Goal: Task Accomplishment & Management: Complete application form

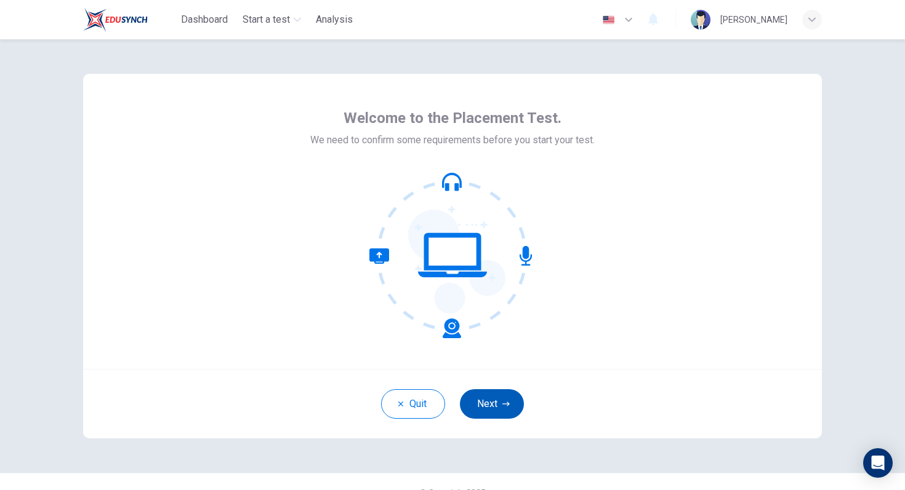
click at [508, 407] on icon "button" at bounding box center [505, 404] width 7 height 7
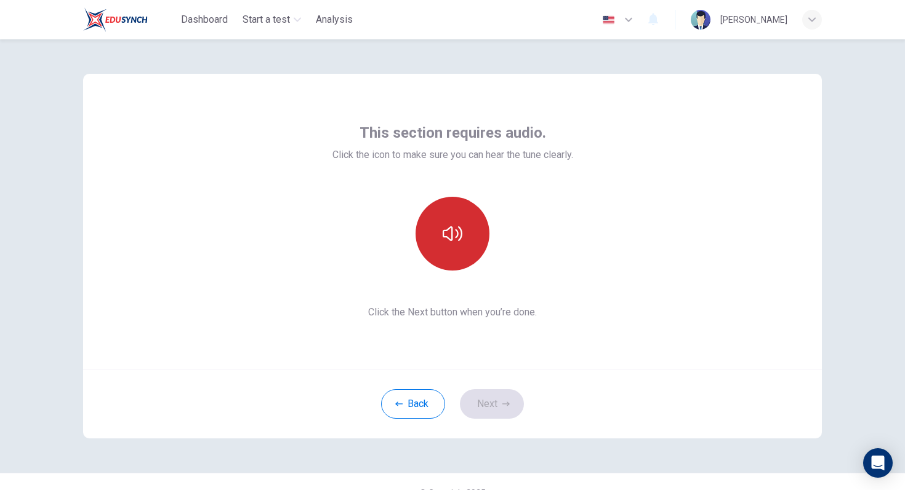
click at [460, 260] on button "button" at bounding box center [452, 234] width 74 height 74
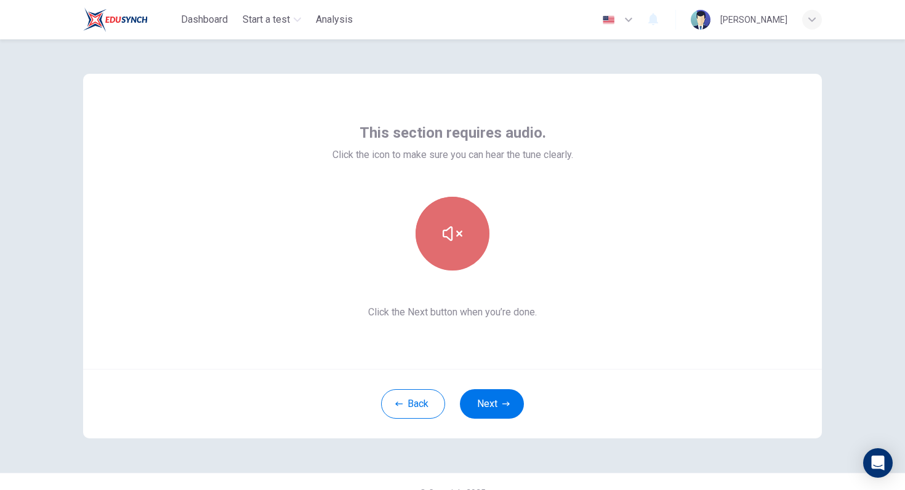
click at [460, 260] on button "button" at bounding box center [452, 234] width 74 height 74
click at [462, 265] on button "button" at bounding box center [452, 234] width 74 height 74
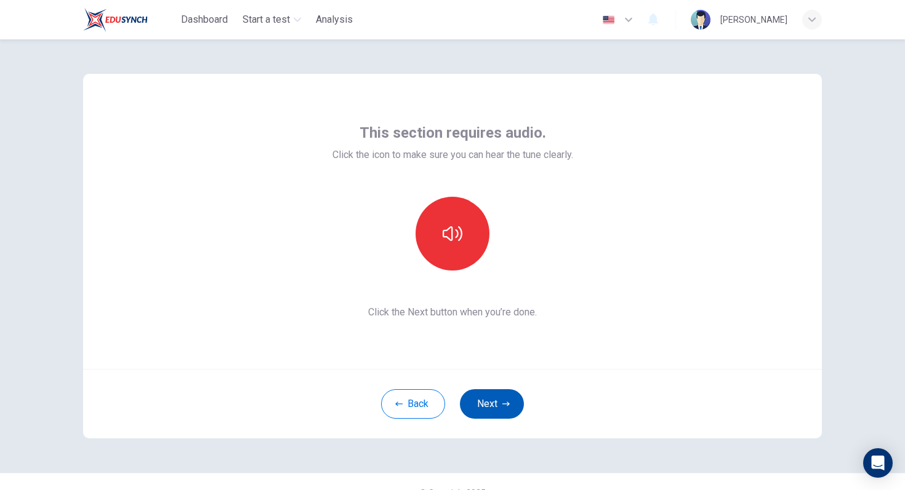
click at [498, 409] on button "Next" at bounding box center [492, 405] width 64 height 30
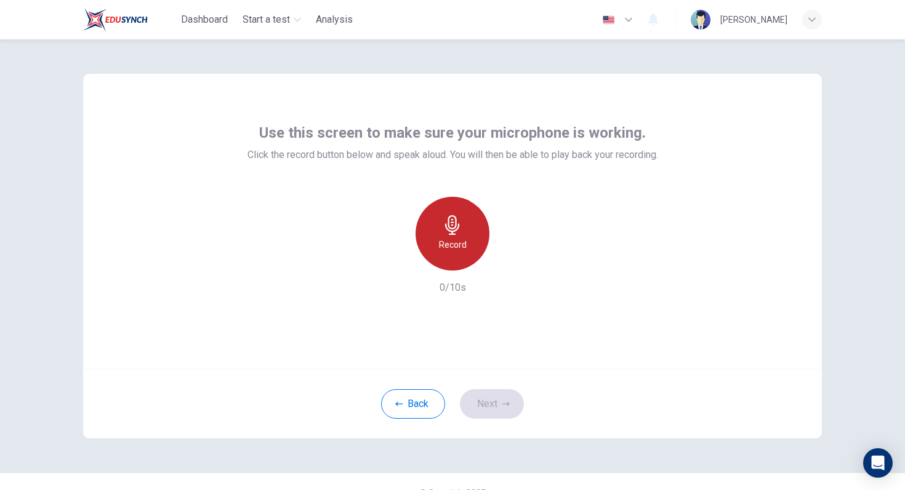
click at [462, 246] on h6 "Record" at bounding box center [453, 245] width 28 height 15
click at [456, 247] on h6 "Stop" at bounding box center [452, 245] width 18 height 15
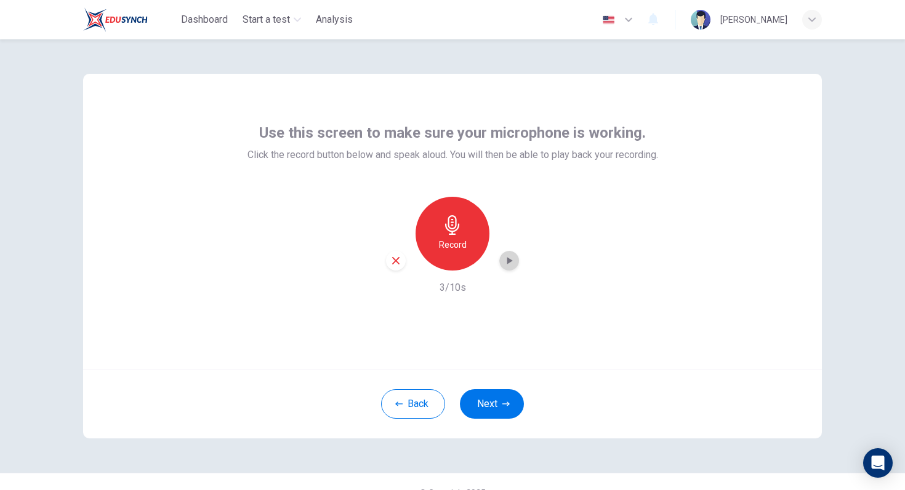
click at [509, 261] on icon "button" at bounding box center [510, 260] width 6 height 7
click at [496, 402] on button "Next" at bounding box center [492, 405] width 64 height 30
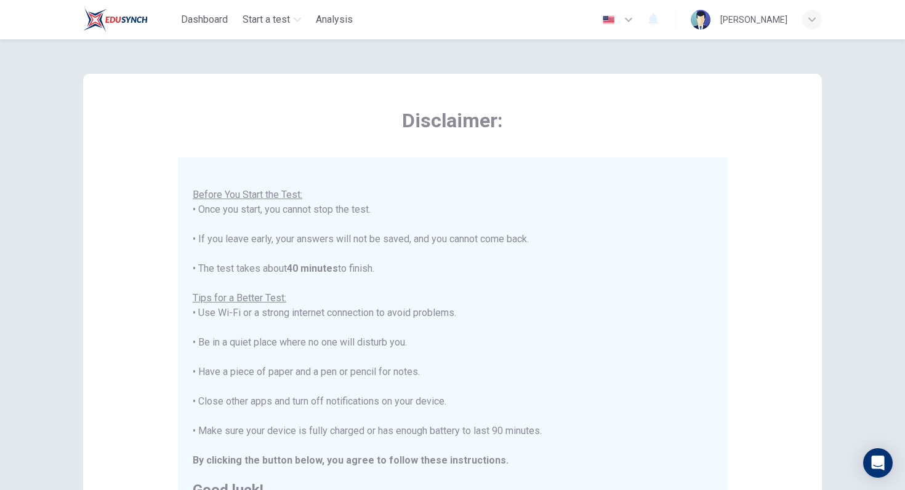
scroll to position [194, 0]
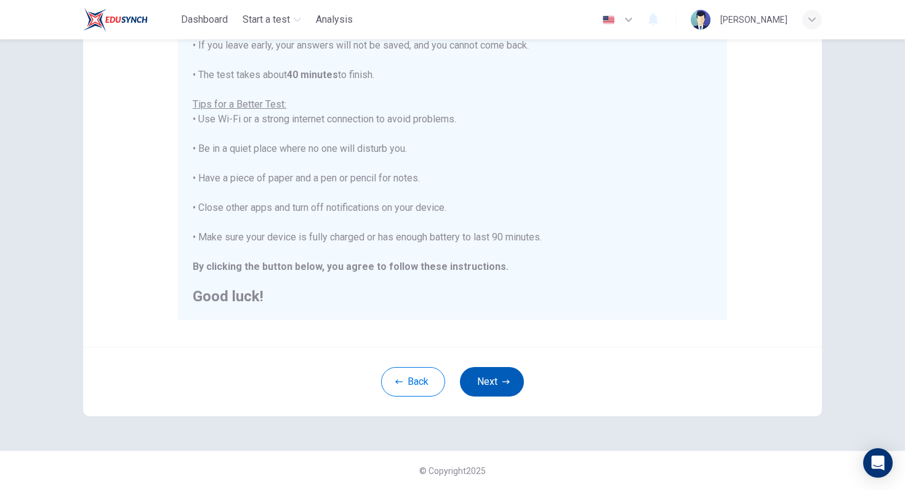
click at [494, 384] on button "Next" at bounding box center [492, 382] width 64 height 30
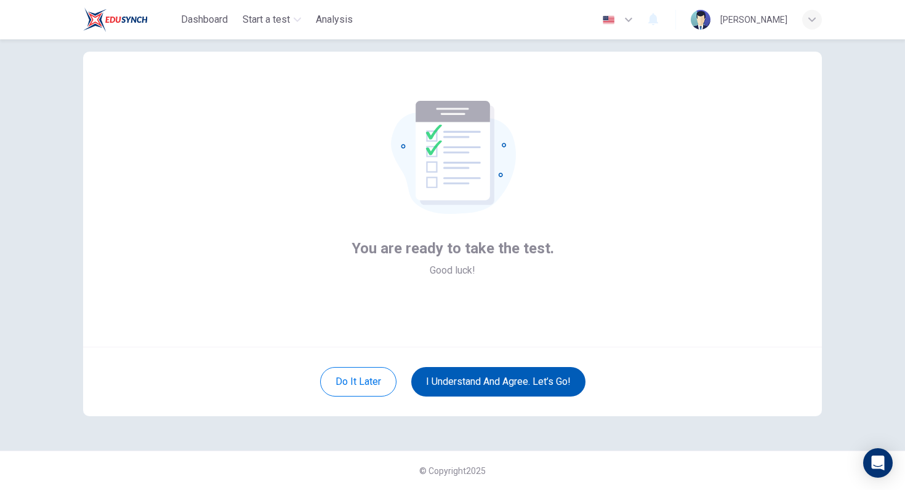
scroll to position [22, 0]
click at [487, 387] on button "I understand and agree. Let’s go!" at bounding box center [498, 382] width 174 height 30
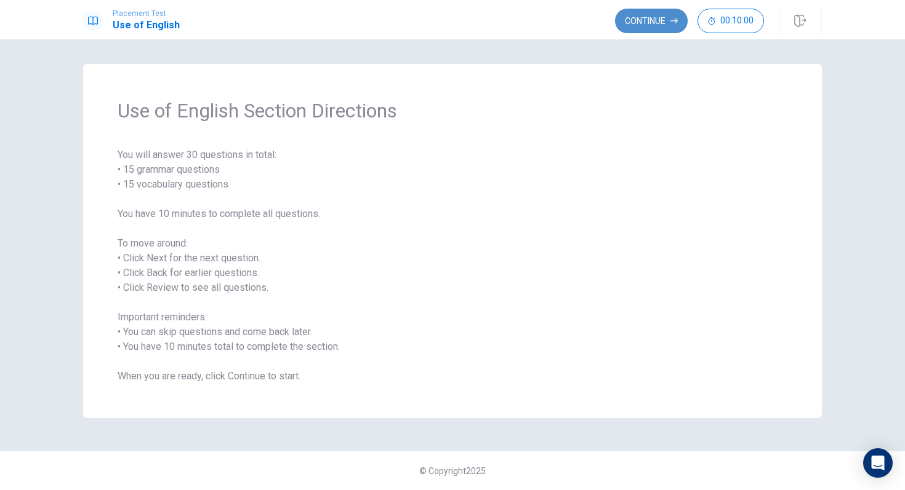
click at [654, 25] on button "Continue" at bounding box center [651, 21] width 73 height 25
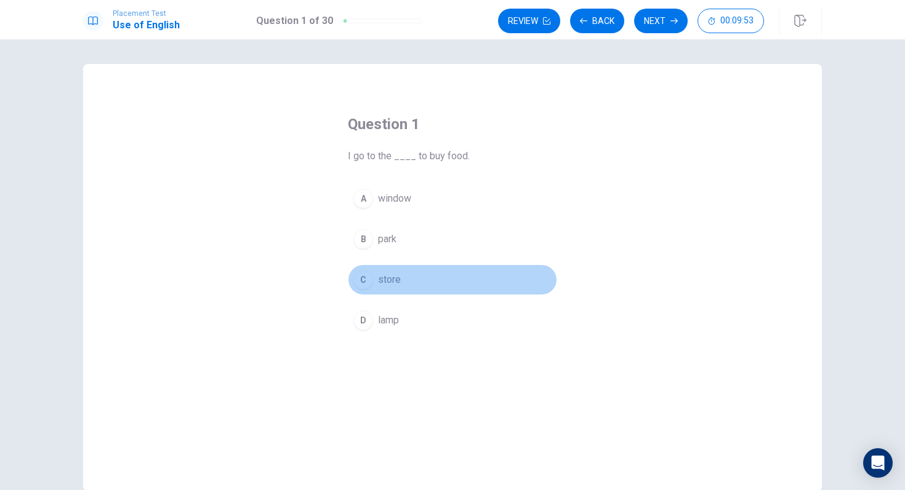
click at [366, 286] on div "C" at bounding box center [363, 280] width 20 height 20
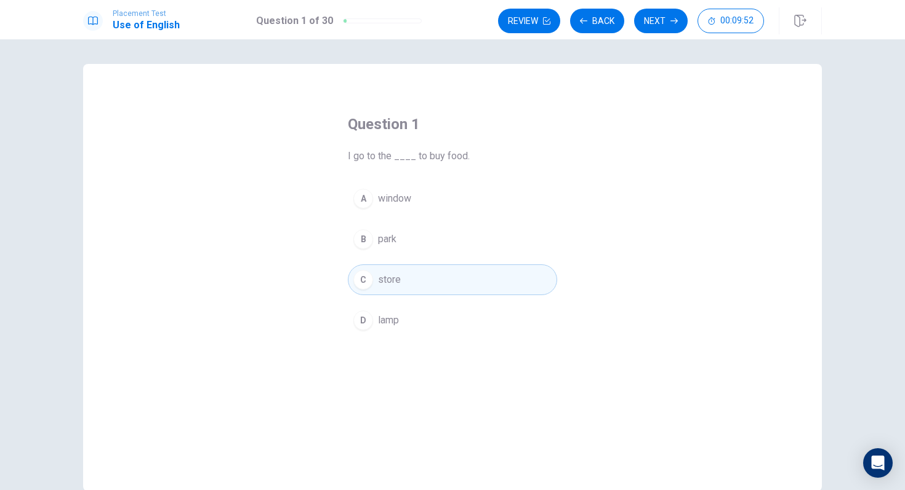
click at [372, 281] on div "C" at bounding box center [363, 280] width 20 height 20
click at [654, 21] on button "Next" at bounding box center [661, 21] width 54 height 25
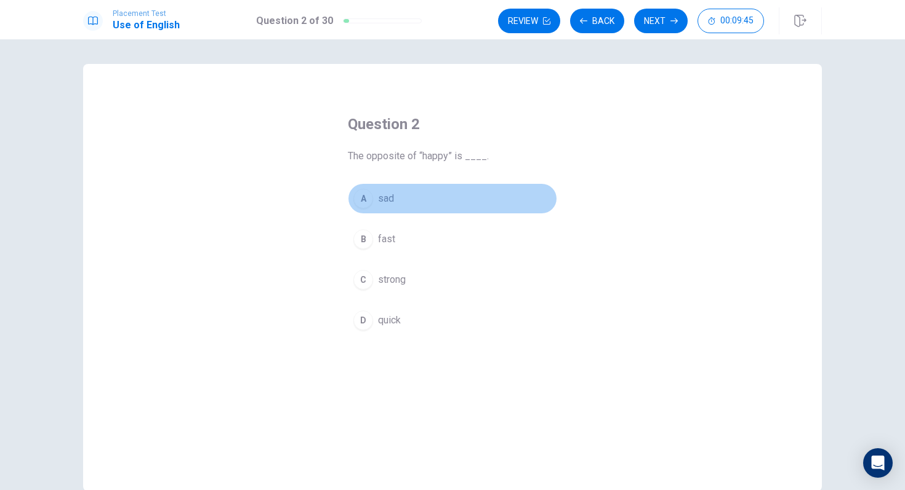
click at [366, 199] on div "A" at bounding box center [363, 199] width 20 height 20
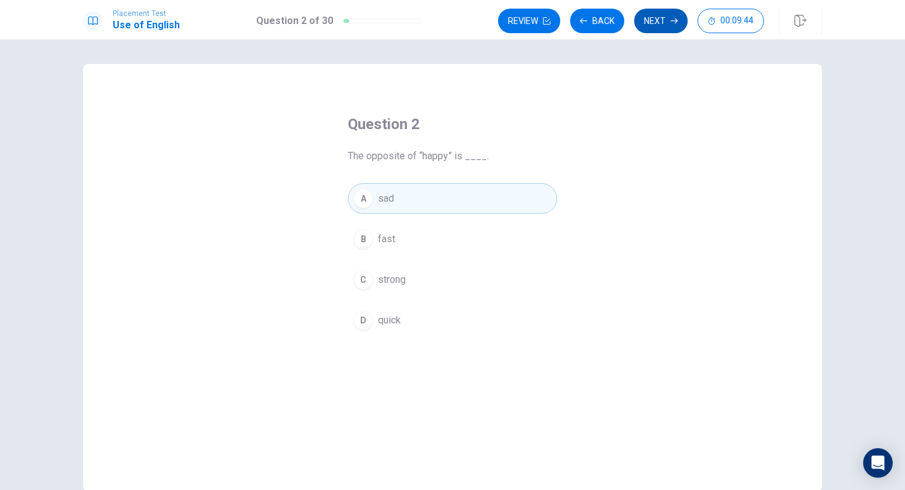
click at [649, 28] on button "Next" at bounding box center [661, 21] width 54 height 25
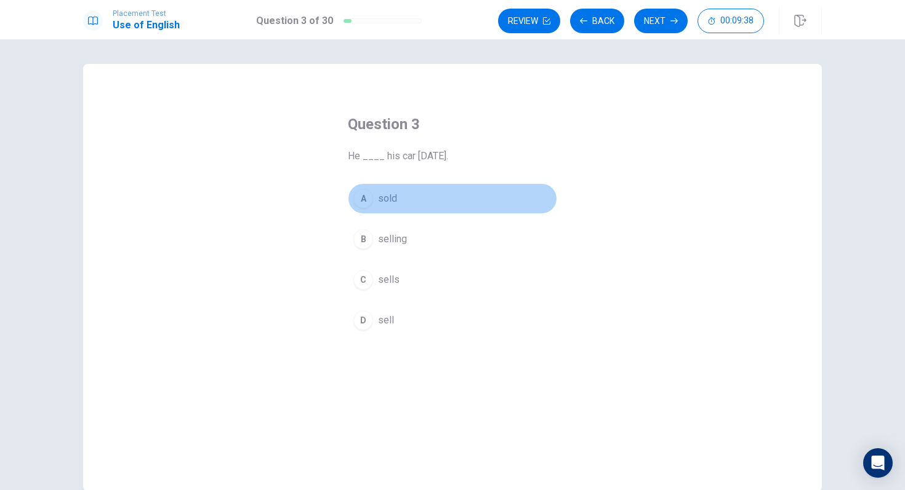
click at [364, 193] on div "A" at bounding box center [363, 199] width 20 height 20
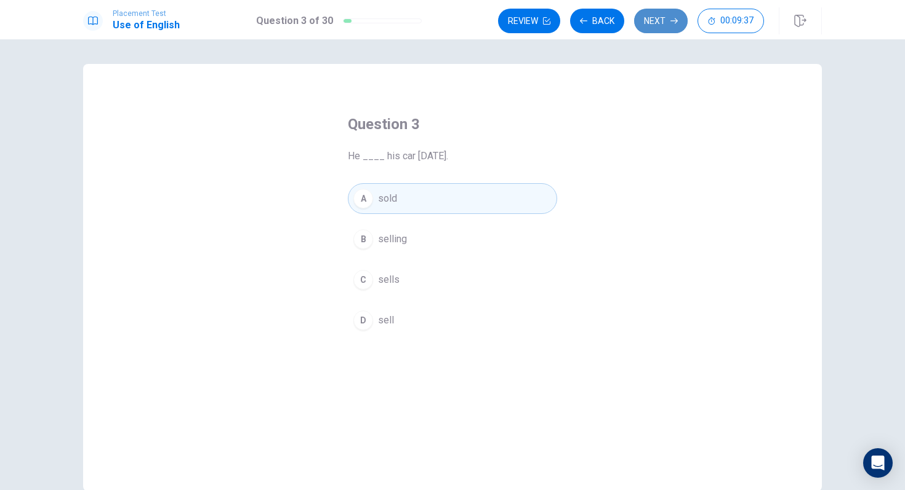
click at [661, 20] on button "Next" at bounding box center [661, 21] width 54 height 25
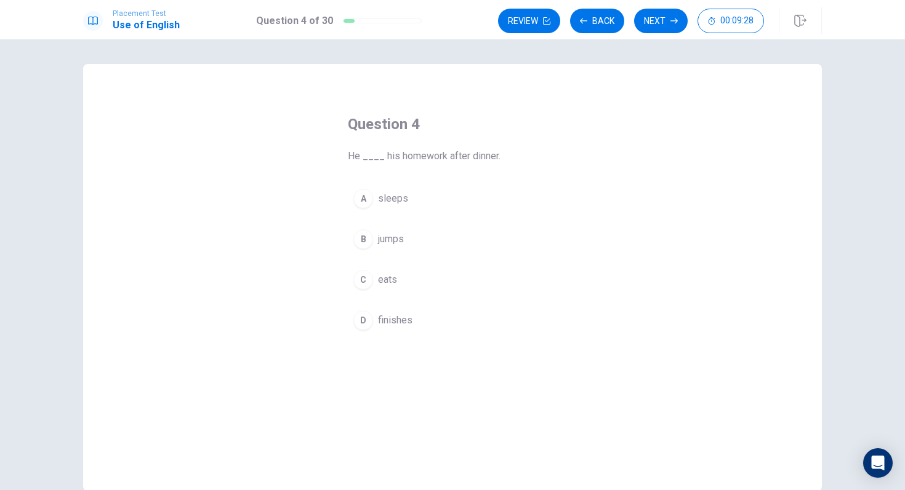
click at [364, 324] on div "D" at bounding box center [363, 321] width 20 height 20
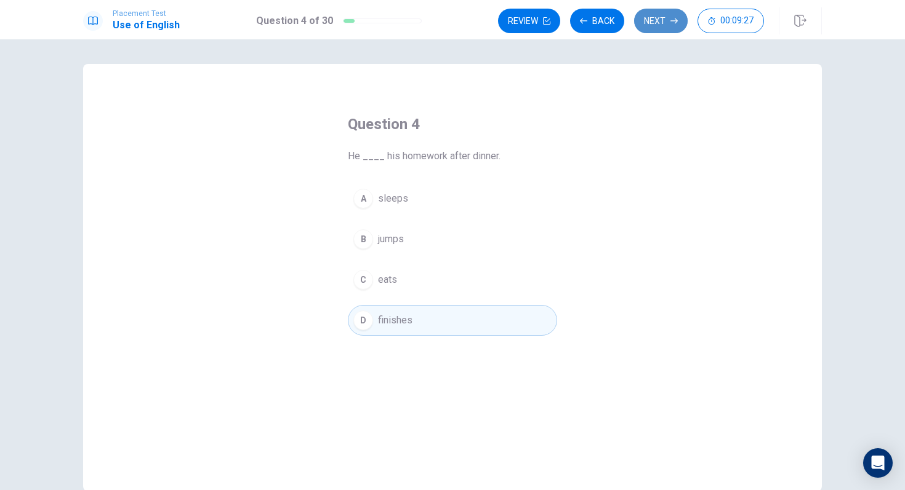
click at [652, 17] on button "Next" at bounding box center [661, 21] width 54 height 25
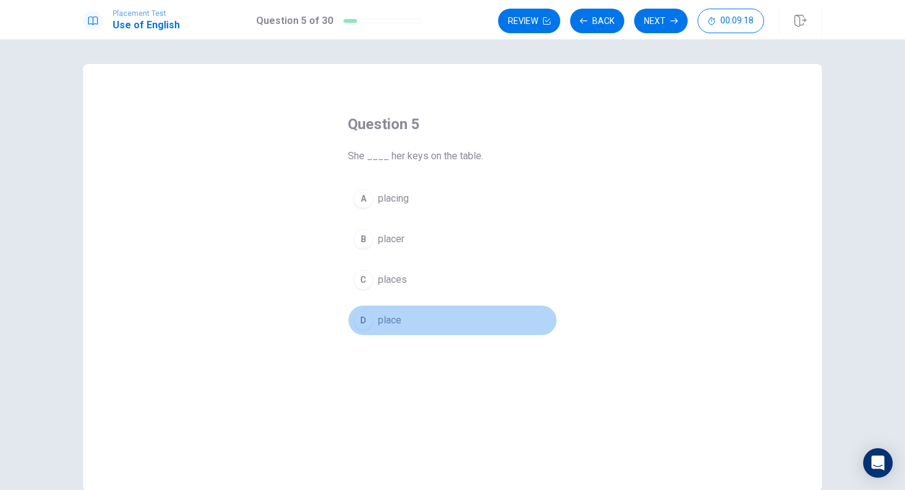
click at [361, 321] on div "D" at bounding box center [363, 321] width 20 height 20
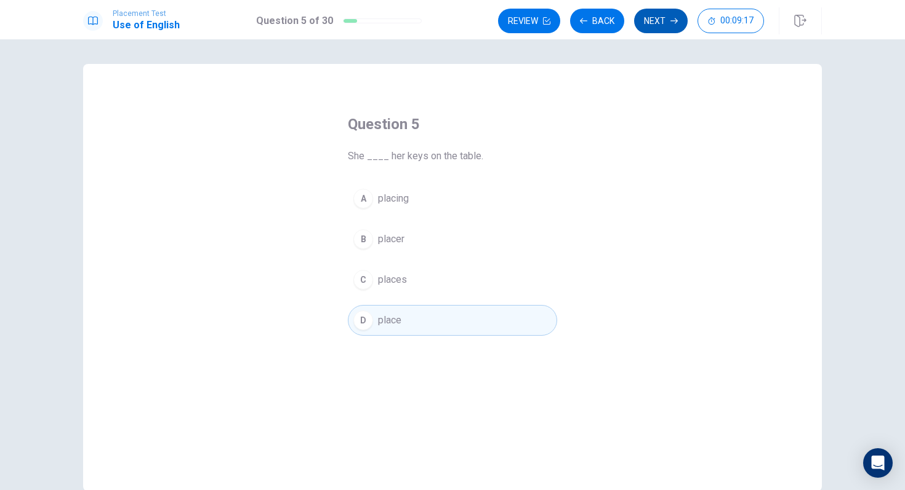
click at [650, 15] on button "Next" at bounding box center [661, 21] width 54 height 25
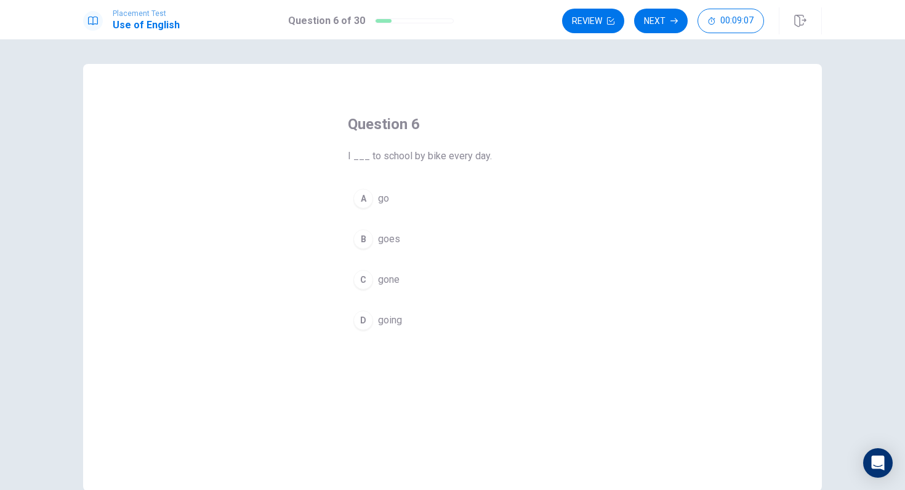
click at [364, 201] on div "A" at bounding box center [363, 199] width 20 height 20
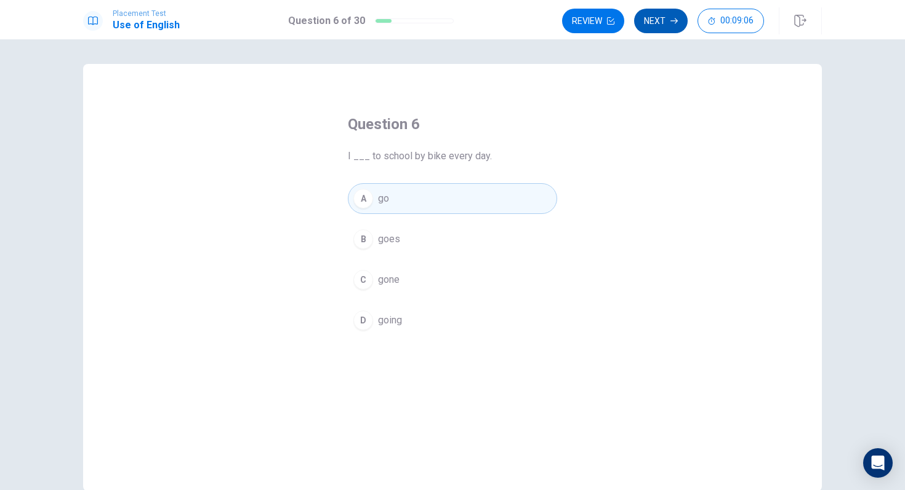
click at [659, 19] on button "Next" at bounding box center [661, 21] width 54 height 25
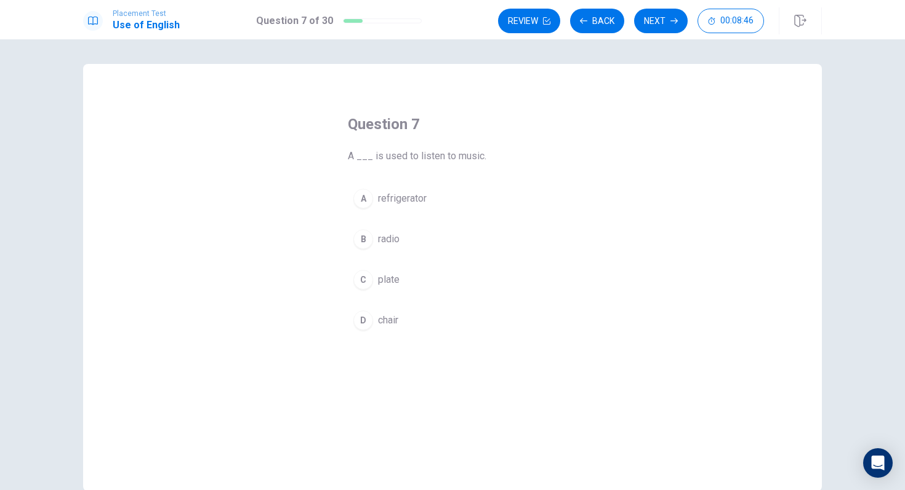
click at [359, 236] on div "B" at bounding box center [363, 240] width 20 height 20
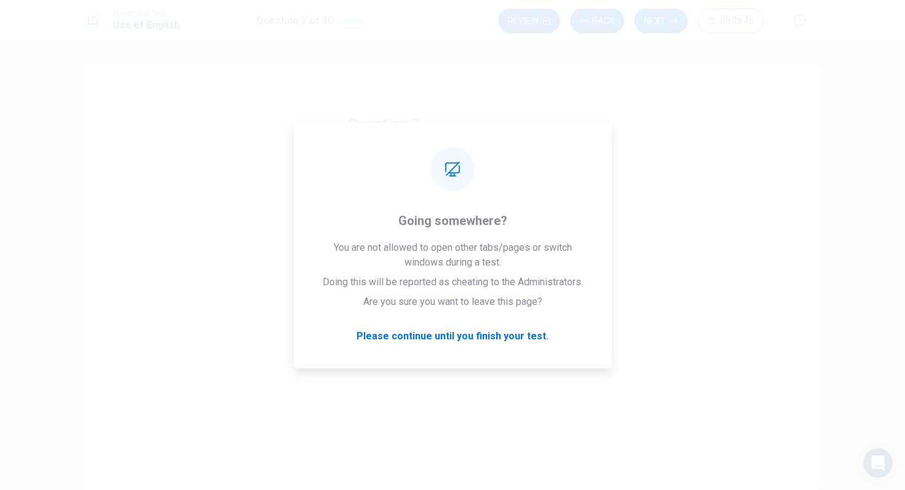
click at [655, 7] on div "Review Back Next 00:08:45" at bounding box center [660, 20] width 324 height 27
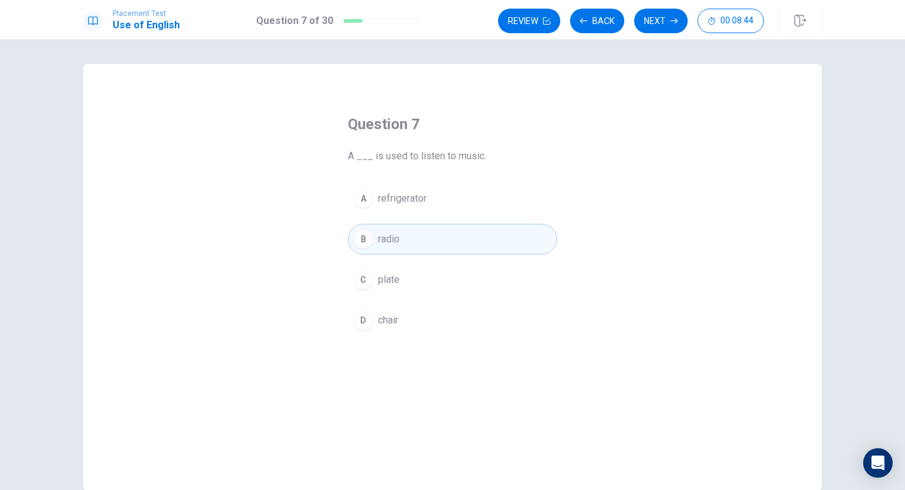
click at [656, 35] on div "Placement Test Use of English Question 7 of 30 Review Back Next 00:08:44" at bounding box center [452, 19] width 905 height 39
click at [660, 15] on button "Next" at bounding box center [661, 21] width 54 height 25
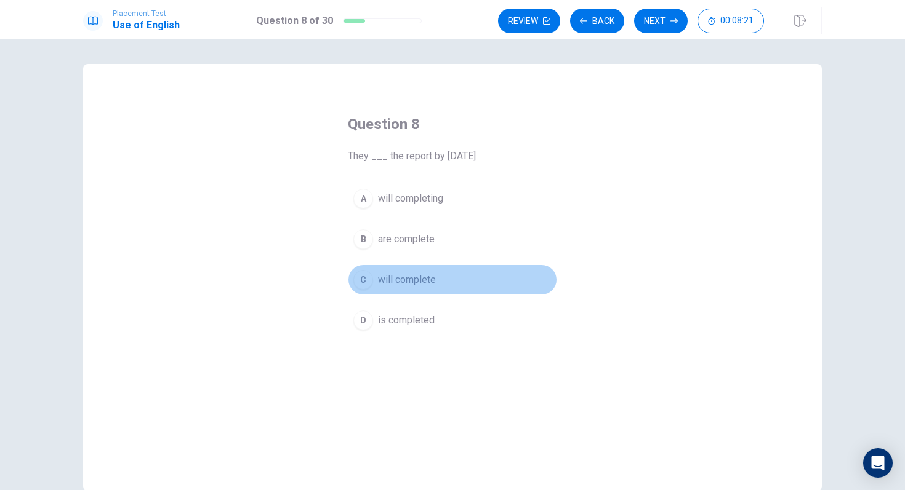
click at [366, 279] on div "C" at bounding box center [363, 280] width 20 height 20
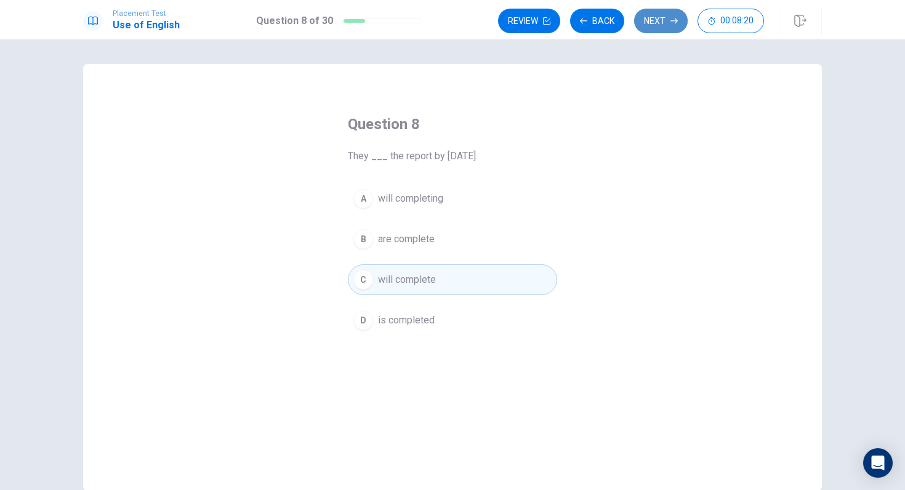
click at [659, 25] on button "Next" at bounding box center [661, 21] width 54 height 25
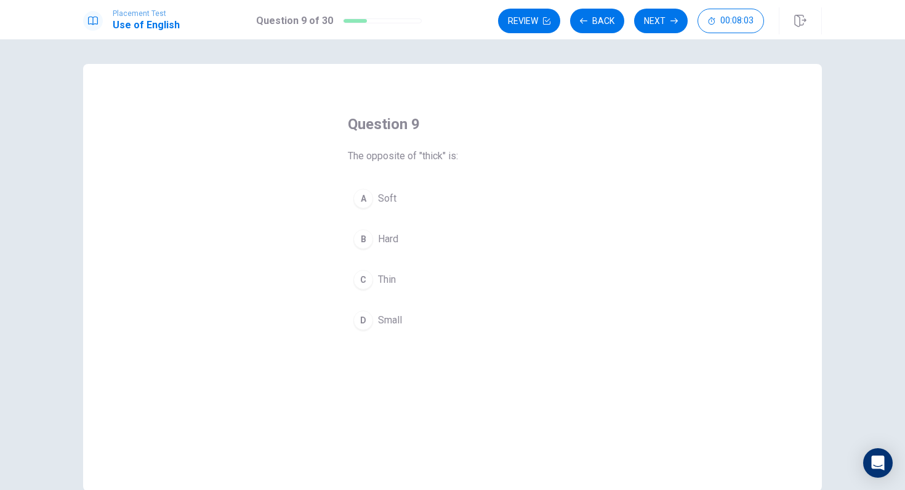
click at [364, 239] on div "B" at bounding box center [363, 240] width 20 height 20
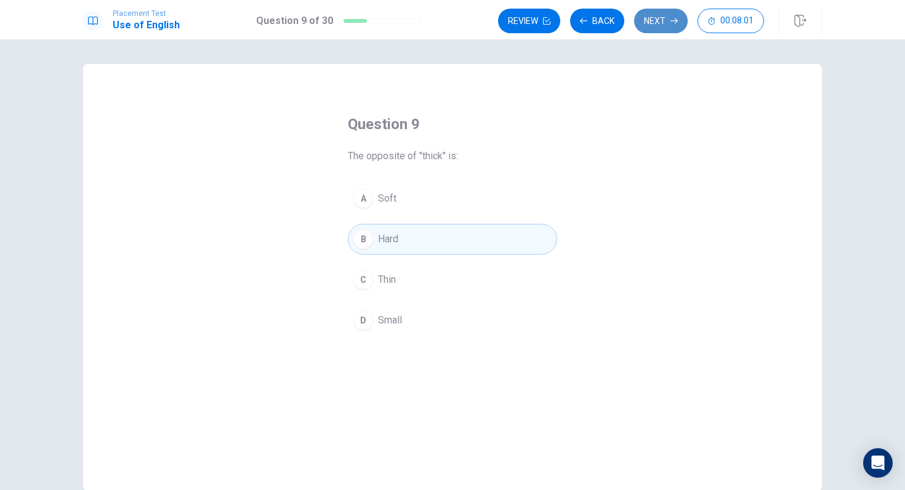
click at [644, 26] on button "Next" at bounding box center [661, 21] width 54 height 25
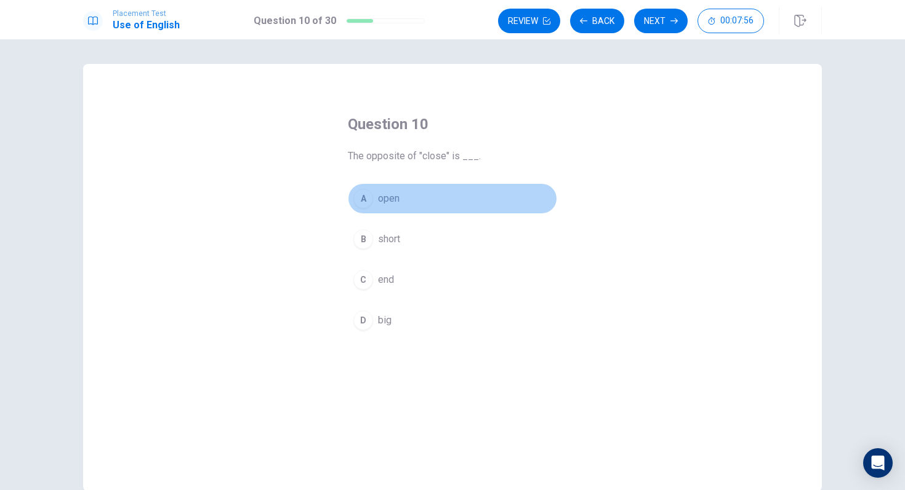
click at [367, 193] on div "A" at bounding box center [363, 199] width 20 height 20
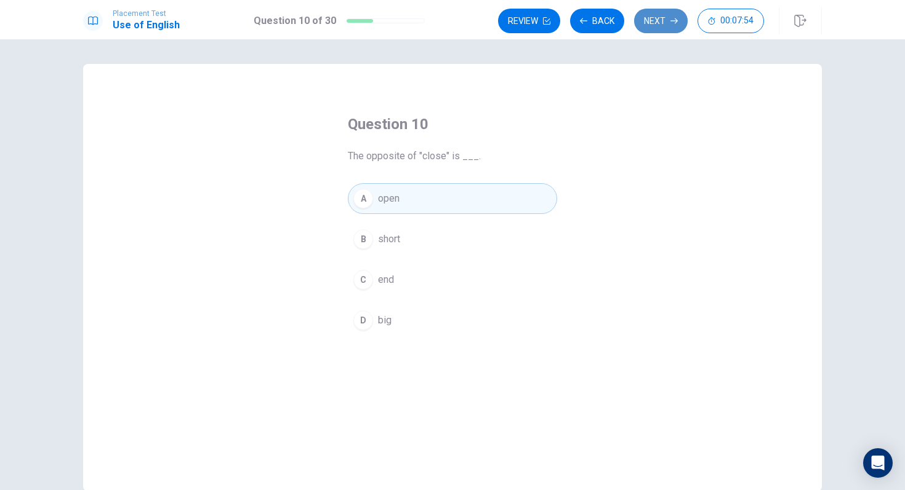
click at [646, 22] on button "Next" at bounding box center [661, 21] width 54 height 25
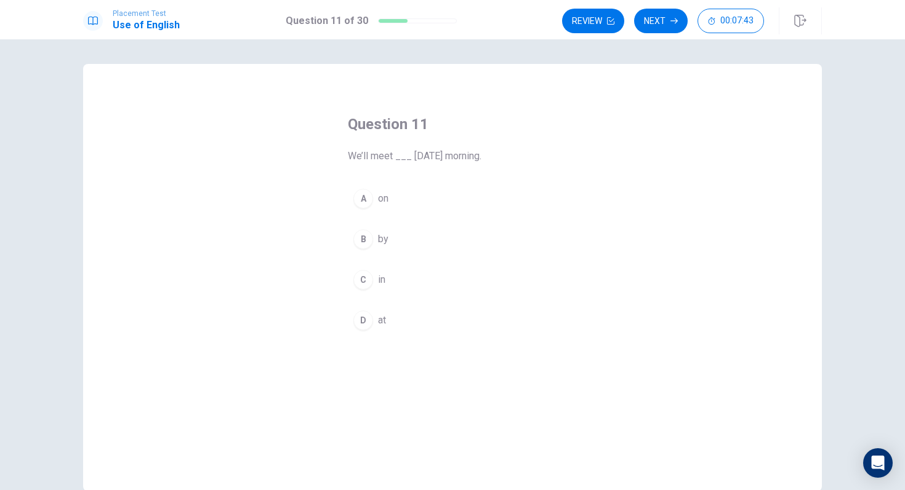
click at [362, 199] on div "A" at bounding box center [363, 199] width 20 height 20
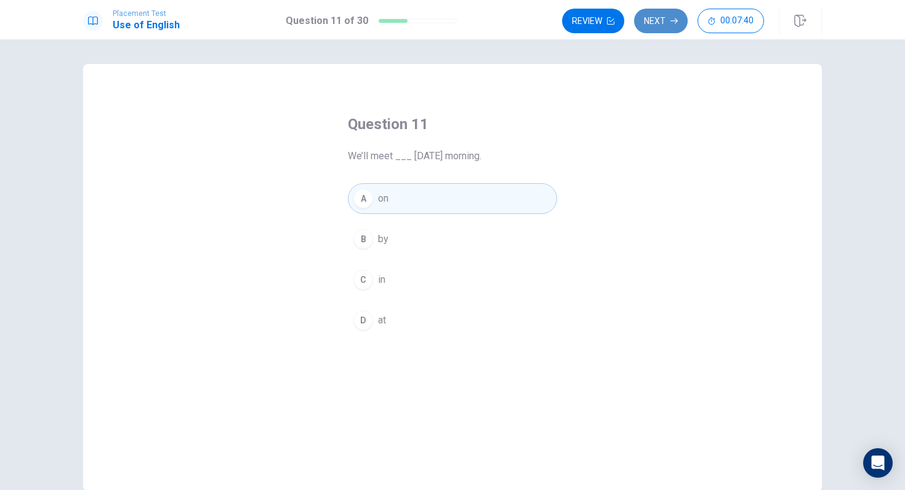
click at [655, 20] on button "Next" at bounding box center [661, 21] width 54 height 25
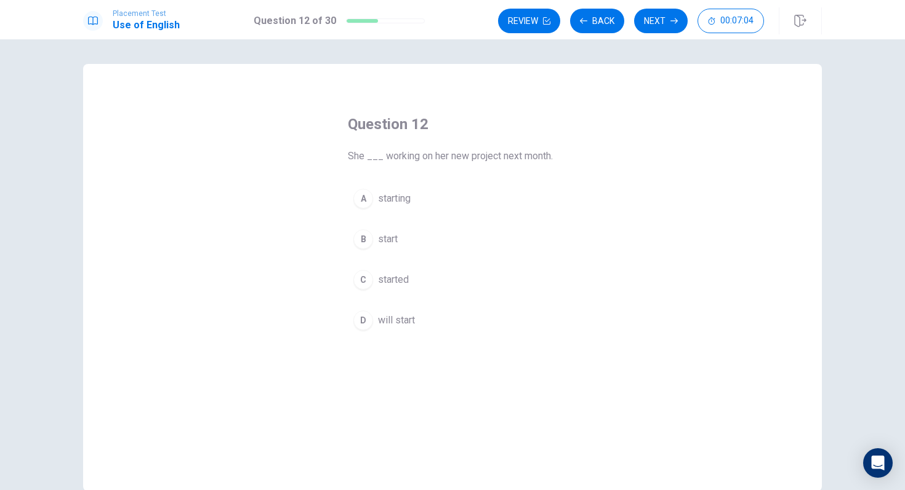
click at [359, 324] on div "D" at bounding box center [363, 321] width 20 height 20
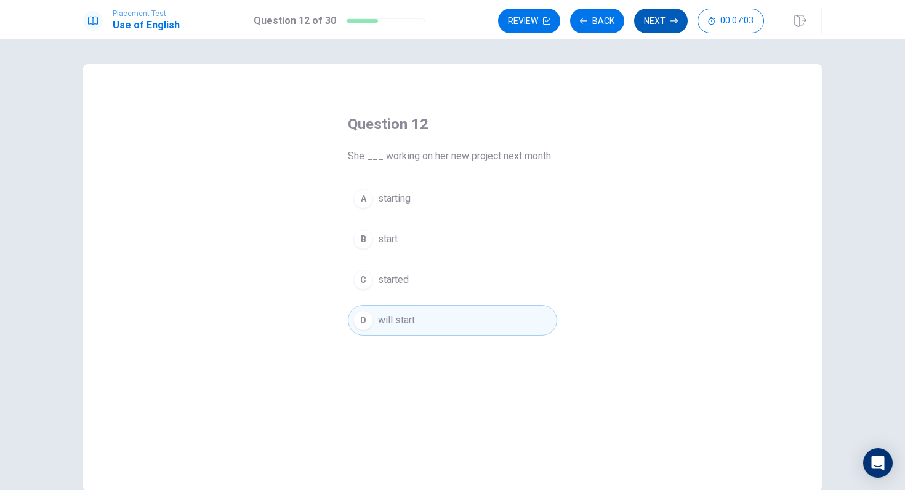
click at [650, 18] on button "Next" at bounding box center [661, 21] width 54 height 25
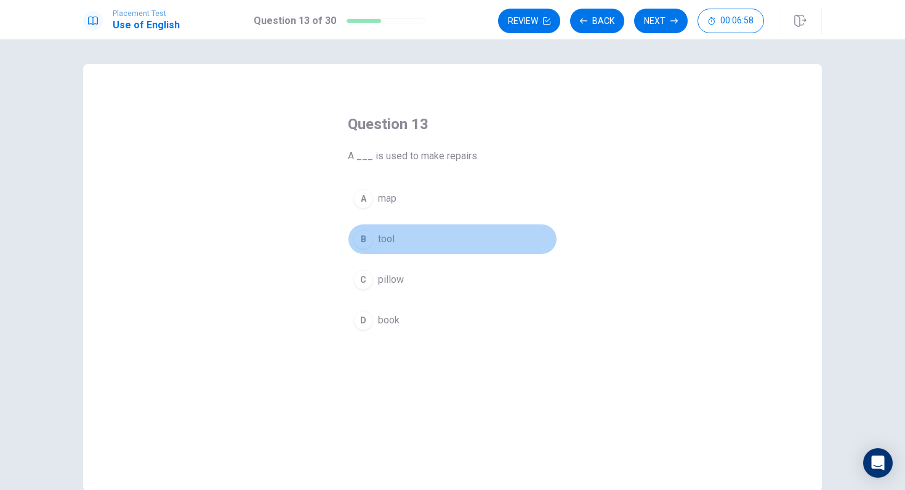
click at [362, 238] on div "B" at bounding box center [363, 240] width 20 height 20
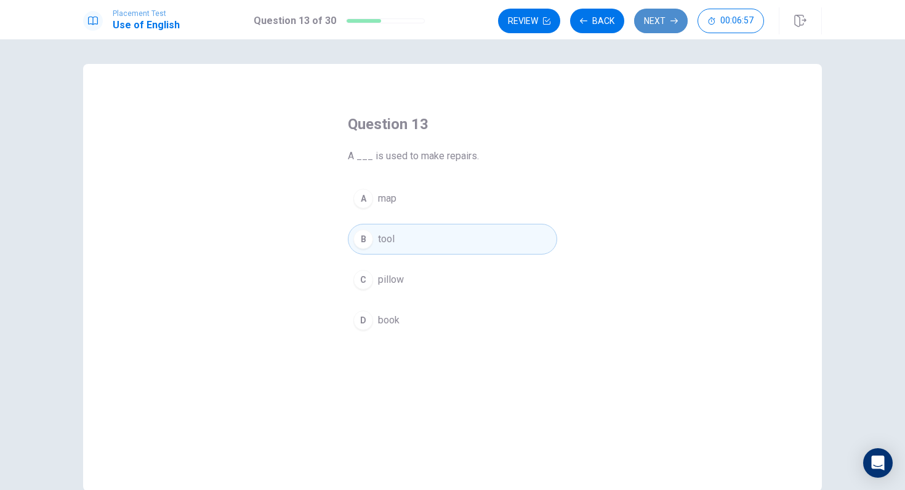
click at [659, 23] on button "Next" at bounding box center [661, 21] width 54 height 25
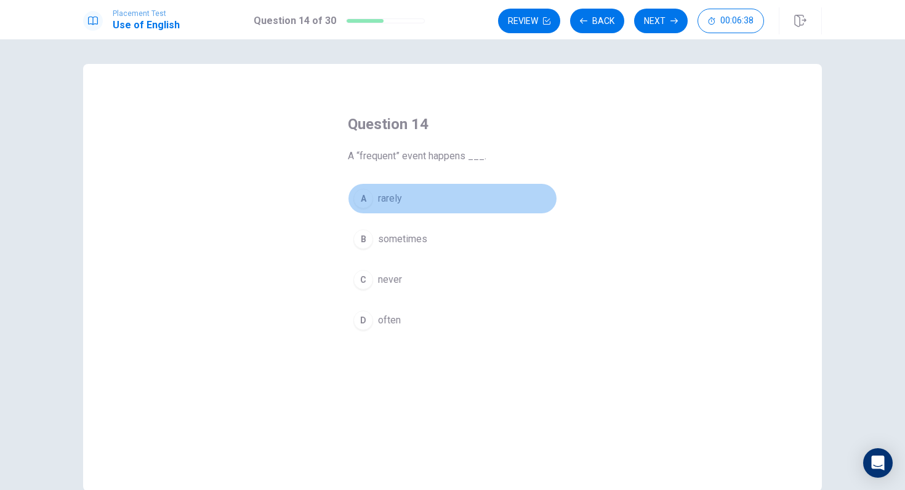
click at [366, 198] on div "A" at bounding box center [363, 199] width 20 height 20
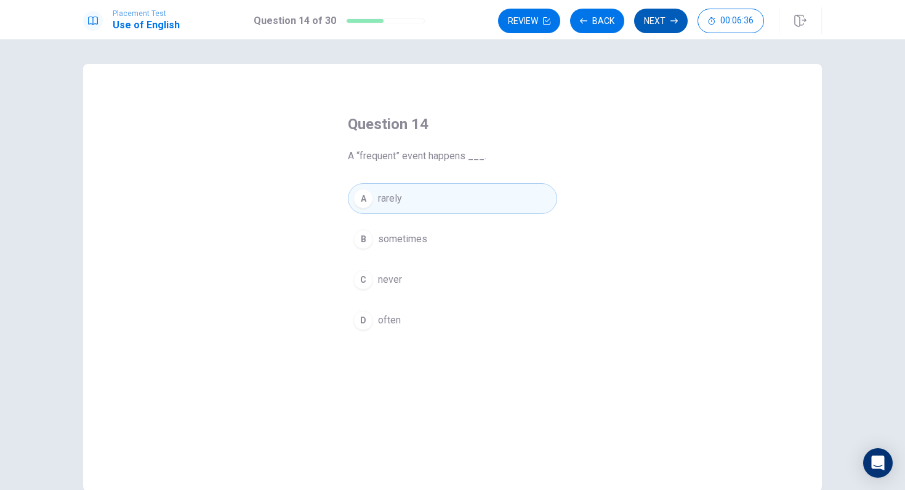
click at [661, 26] on button "Next" at bounding box center [661, 21] width 54 height 25
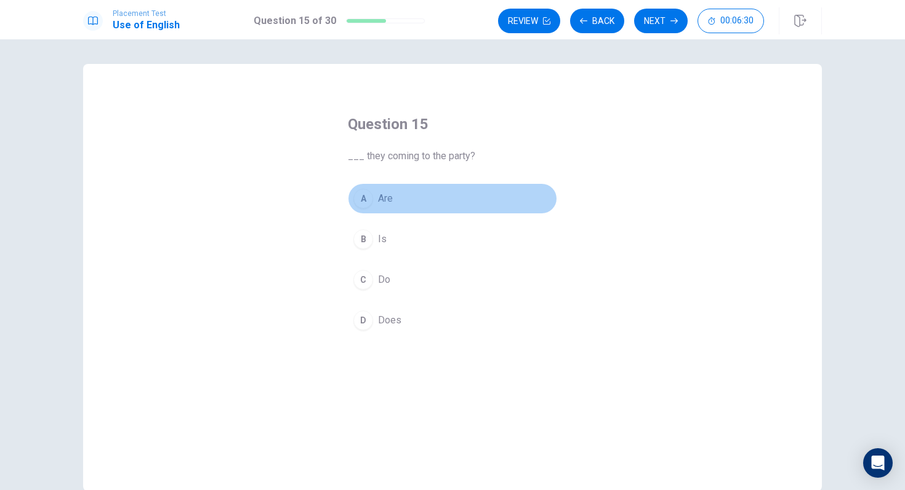
click at [369, 204] on div "A" at bounding box center [363, 199] width 20 height 20
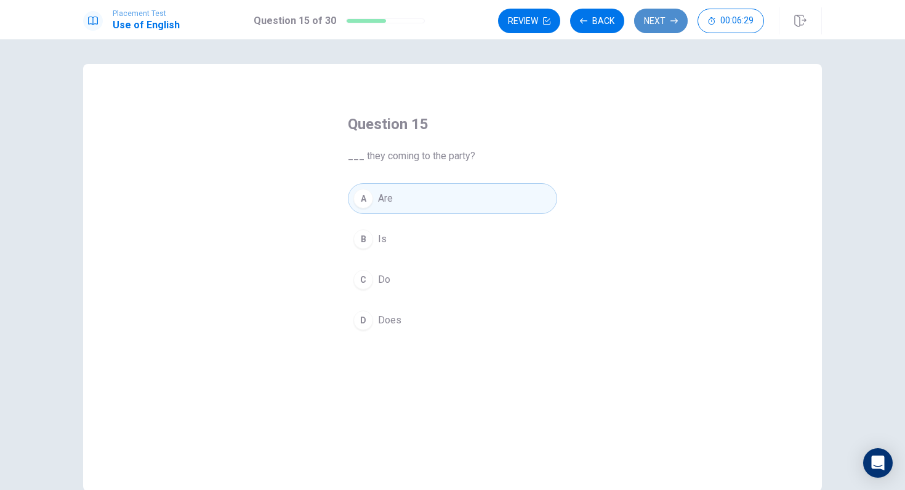
click at [642, 25] on button "Next" at bounding box center [661, 21] width 54 height 25
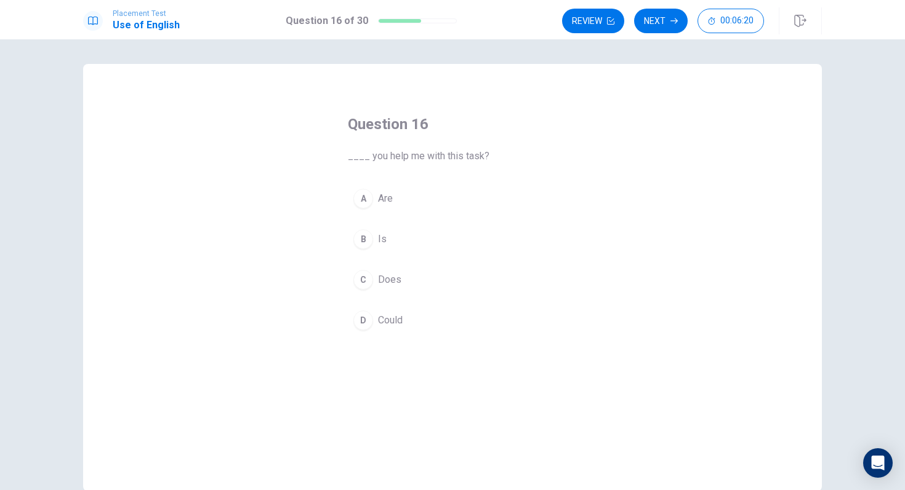
click at [367, 317] on div "D" at bounding box center [363, 321] width 20 height 20
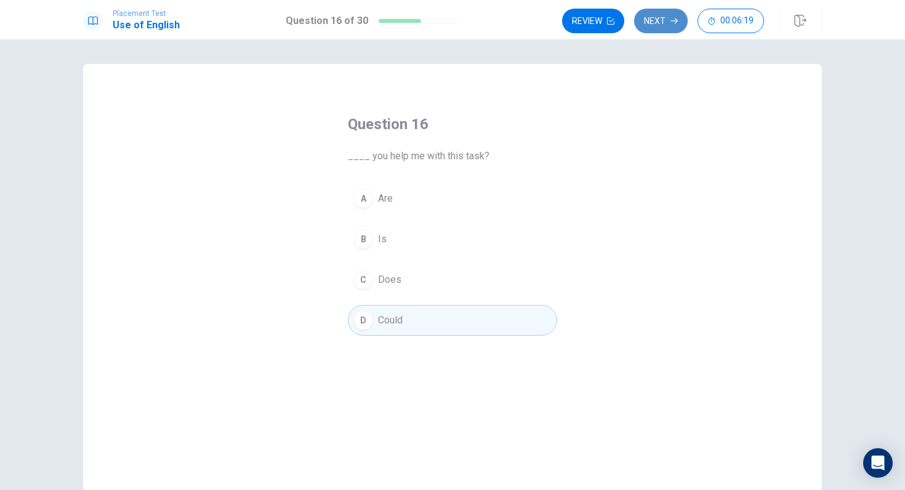
click at [659, 17] on button "Next" at bounding box center [661, 21] width 54 height 25
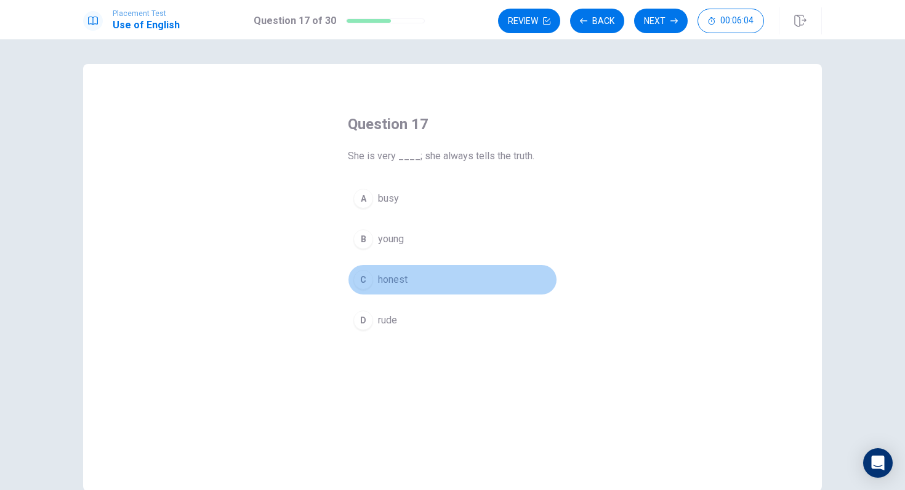
click at [359, 283] on div "C" at bounding box center [363, 280] width 20 height 20
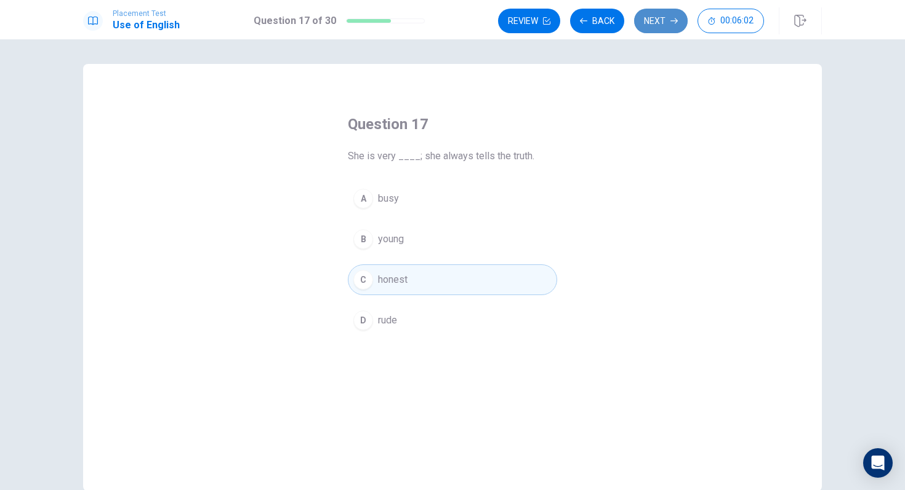
click at [658, 17] on button "Next" at bounding box center [661, 21] width 54 height 25
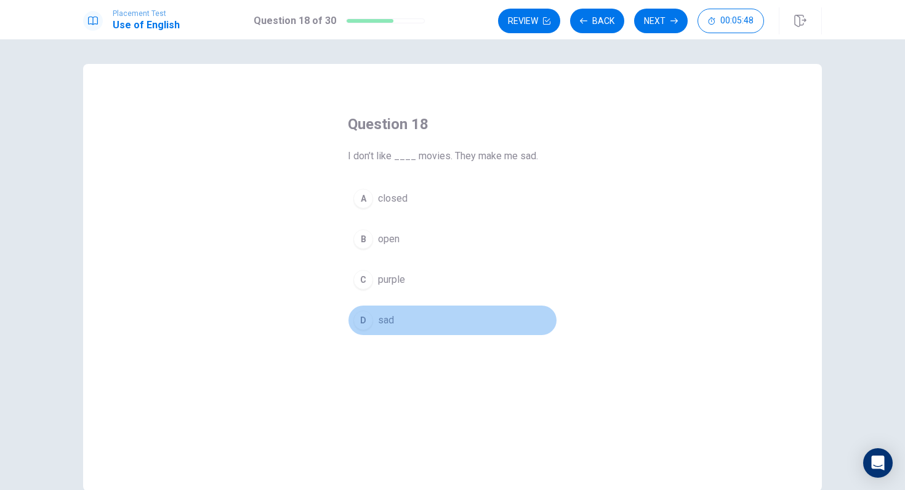
click at [366, 324] on div "D" at bounding box center [363, 321] width 20 height 20
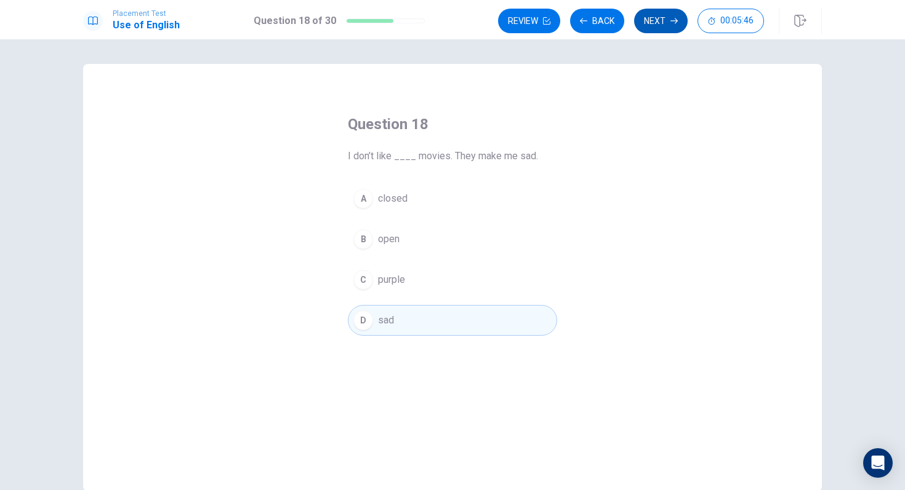
click at [665, 24] on button "Next" at bounding box center [661, 21] width 54 height 25
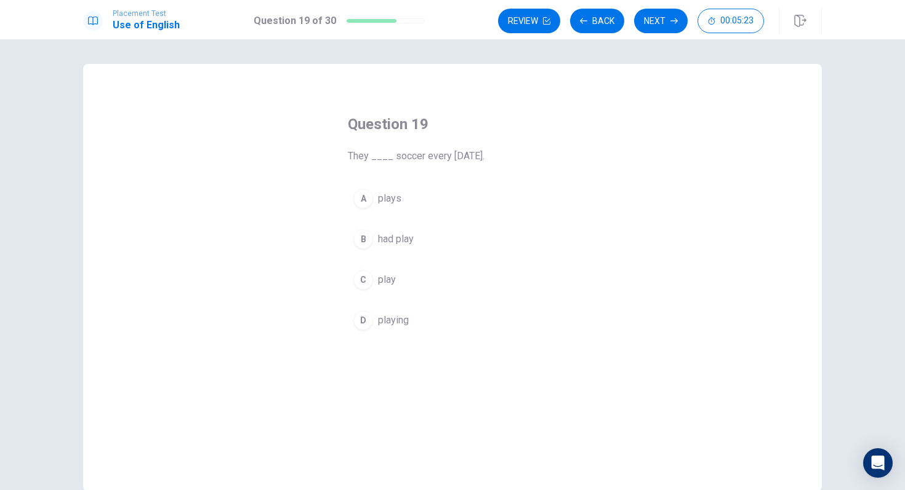
click at [362, 277] on div "C" at bounding box center [363, 280] width 20 height 20
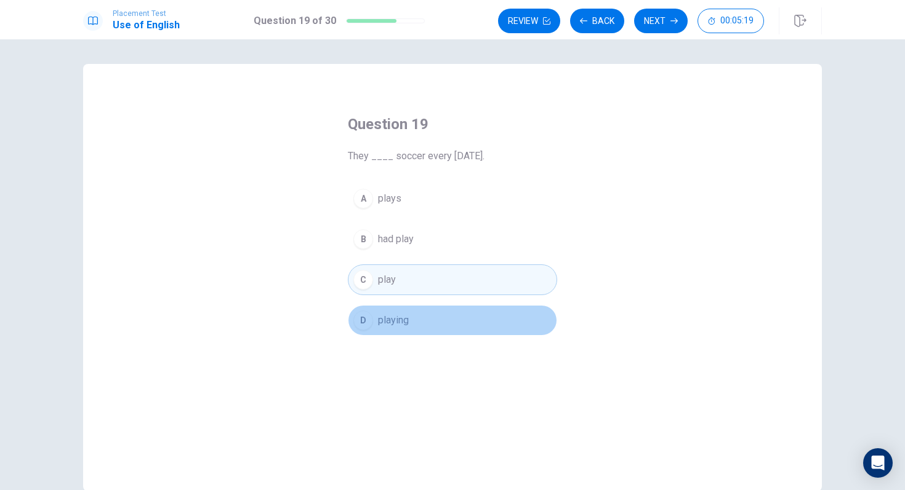
click at [361, 324] on div "D" at bounding box center [363, 321] width 20 height 20
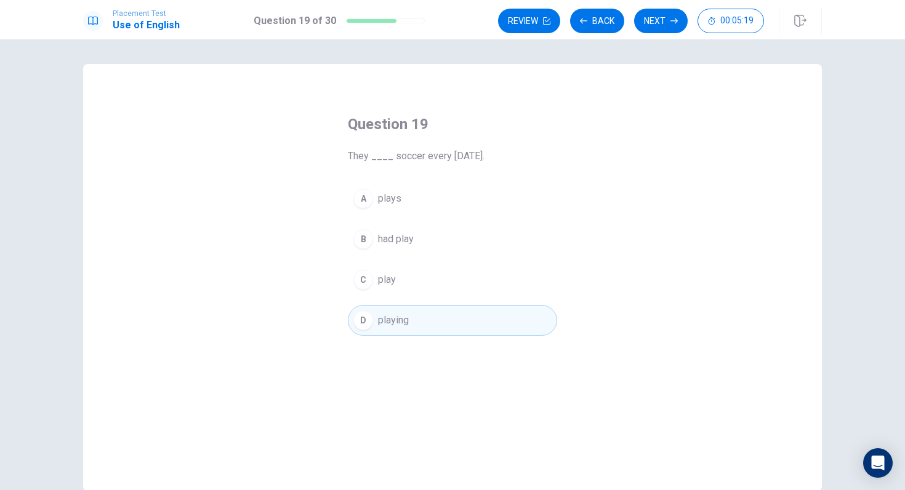
click at [656, 33] on div "Review Back Next 00:05:19" at bounding box center [660, 20] width 324 height 27
click at [659, 26] on button "Next" at bounding box center [661, 21] width 54 height 25
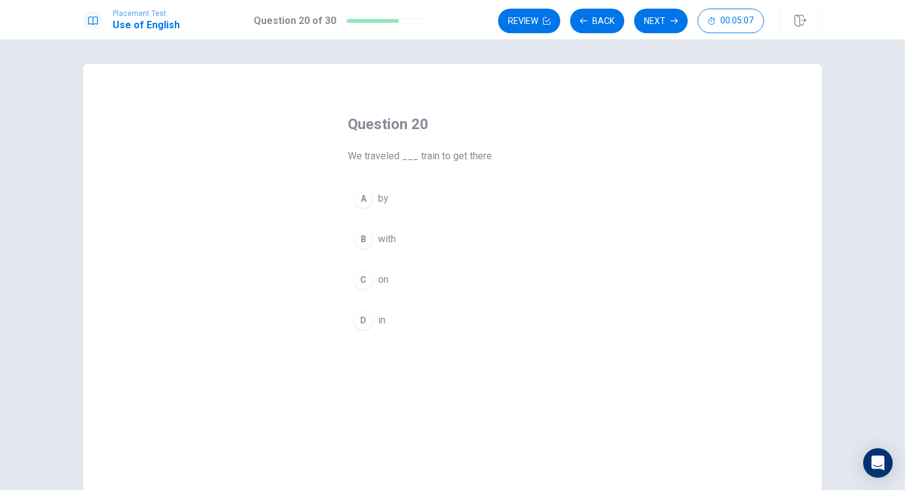
click at [366, 199] on div "A" at bounding box center [363, 199] width 20 height 20
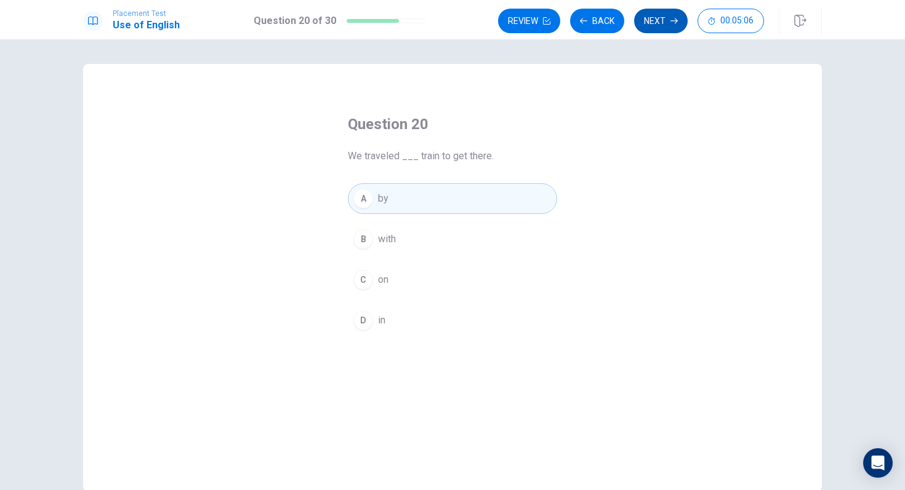
click at [657, 21] on button "Next" at bounding box center [661, 21] width 54 height 25
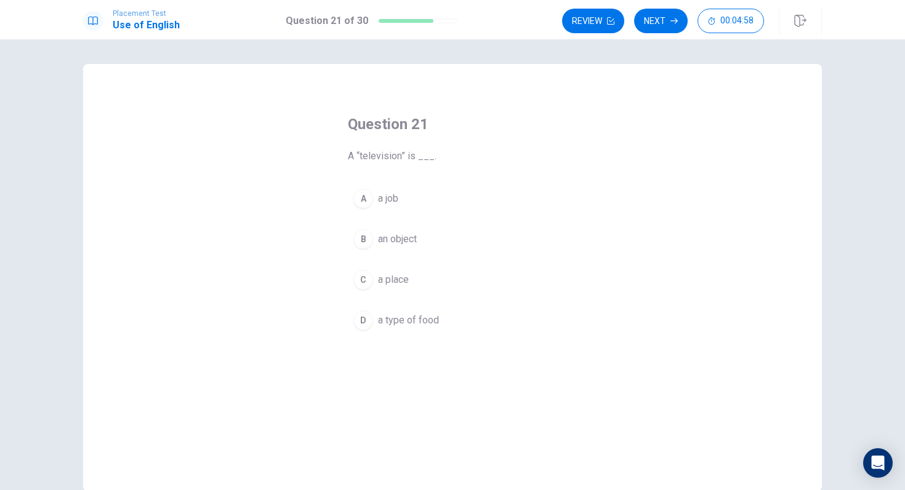
click at [366, 244] on div "B" at bounding box center [363, 240] width 20 height 20
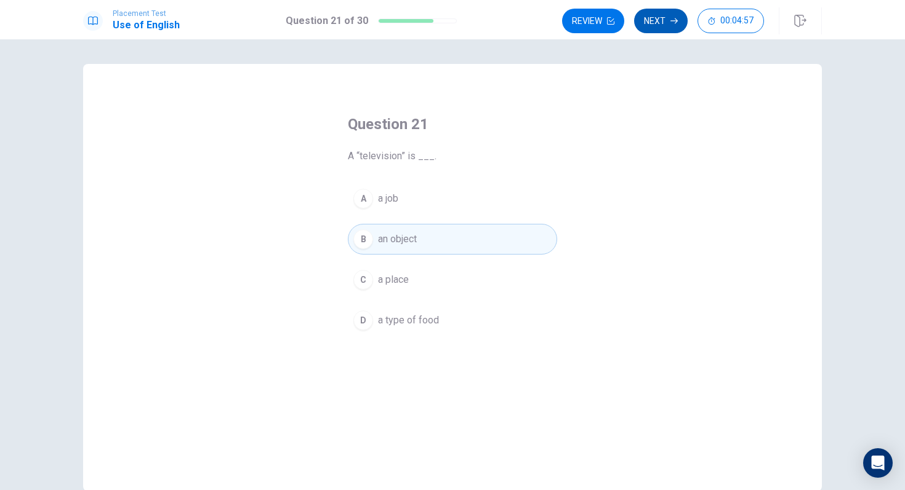
click at [650, 20] on button "Next" at bounding box center [661, 21] width 54 height 25
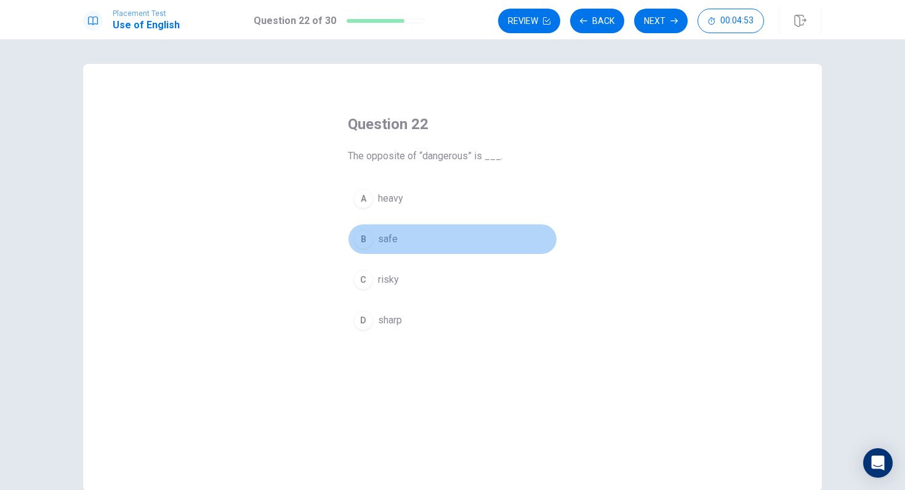
click at [361, 236] on div "B" at bounding box center [363, 240] width 20 height 20
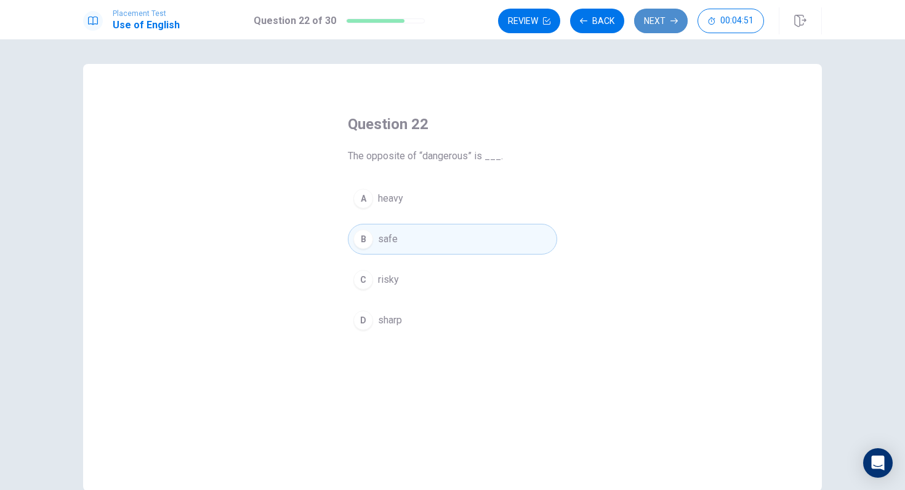
click at [654, 17] on button "Next" at bounding box center [661, 21] width 54 height 25
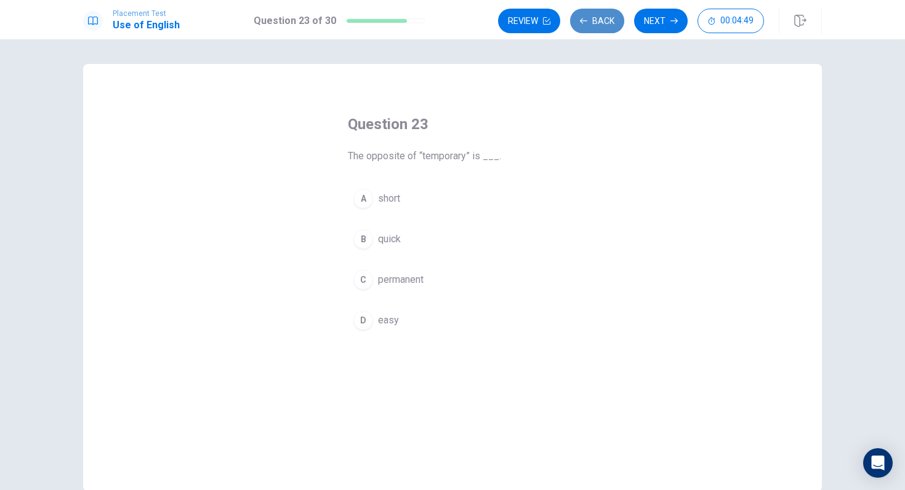
click at [599, 16] on button "Back" at bounding box center [597, 21] width 54 height 25
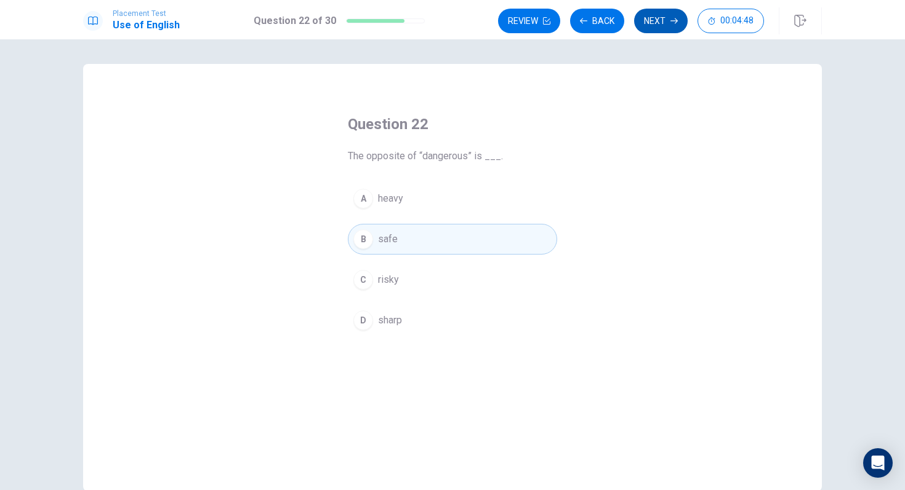
click at [654, 10] on button "Next" at bounding box center [661, 21] width 54 height 25
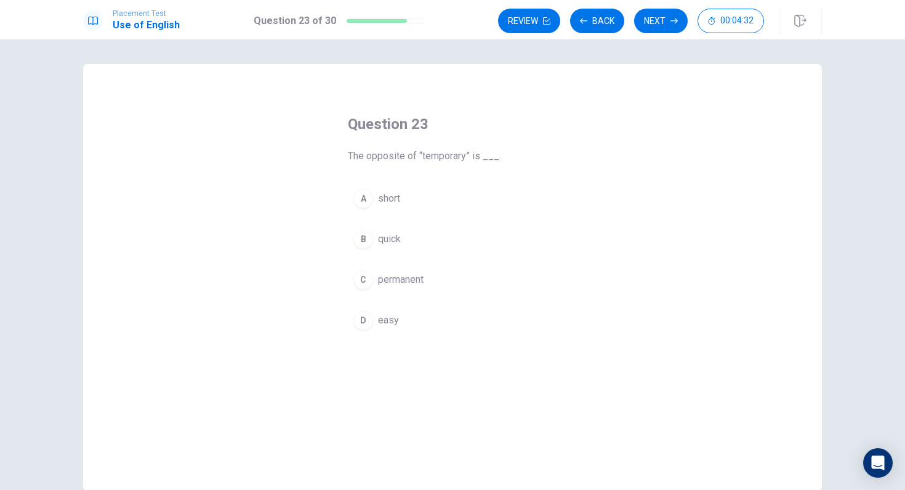
click at [365, 279] on div "C" at bounding box center [363, 280] width 20 height 20
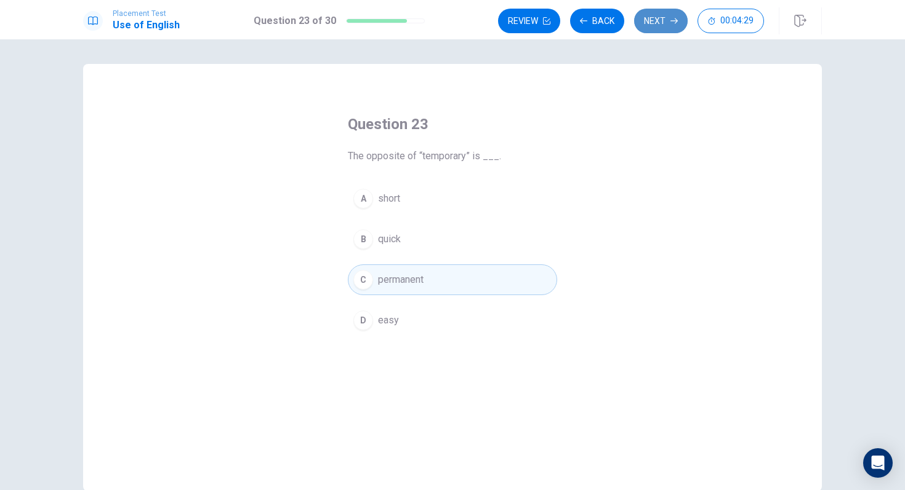
click at [663, 16] on button "Next" at bounding box center [661, 21] width 54 height 25
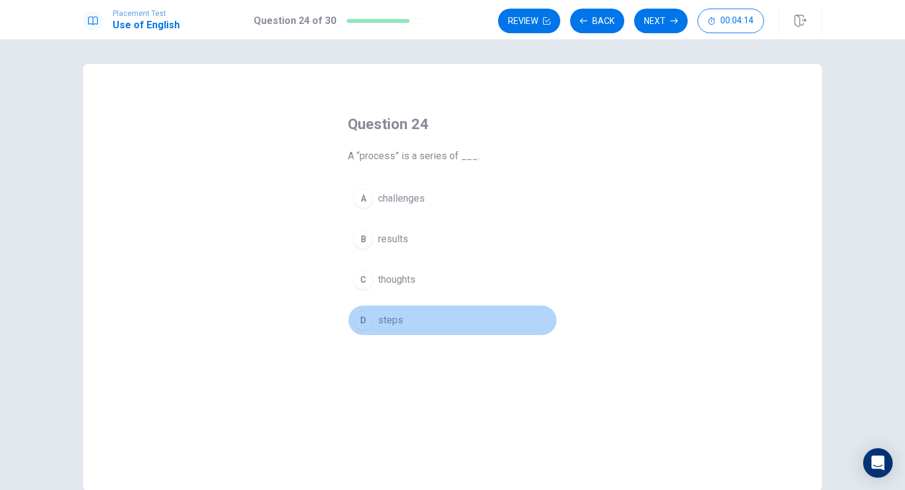
click at [367, 328] on div "D" at bounding box center [363, 321] width 20 height 20
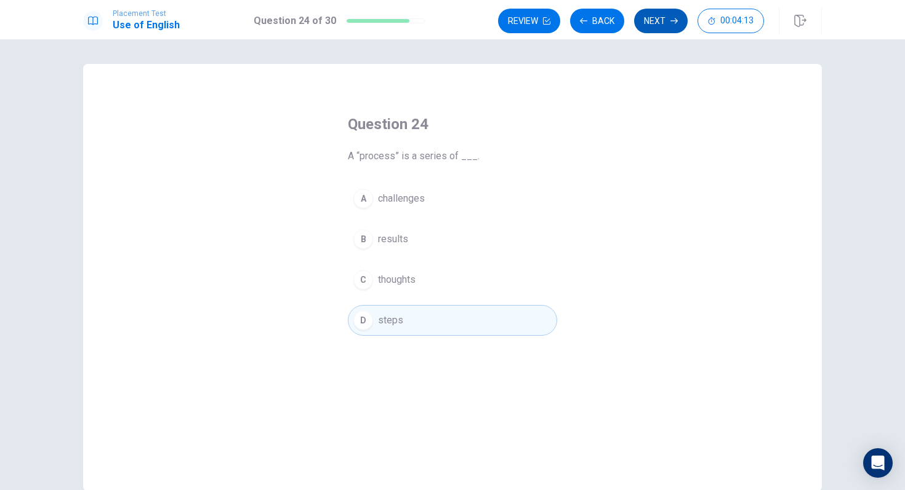
click at [652, 15] on button "Next" at bounding box center [661, 21] width 54 height 25
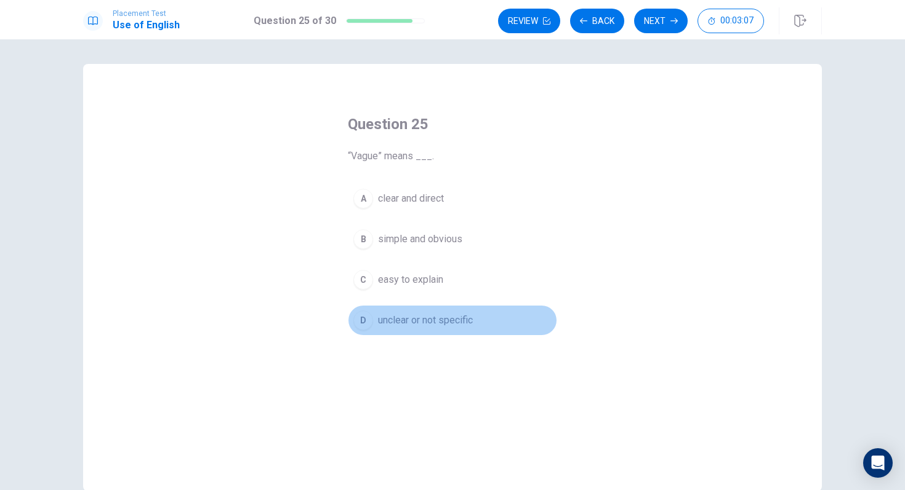
click at [366, 319] on div "D" at bounding box center [363, 321] width 20 height 20
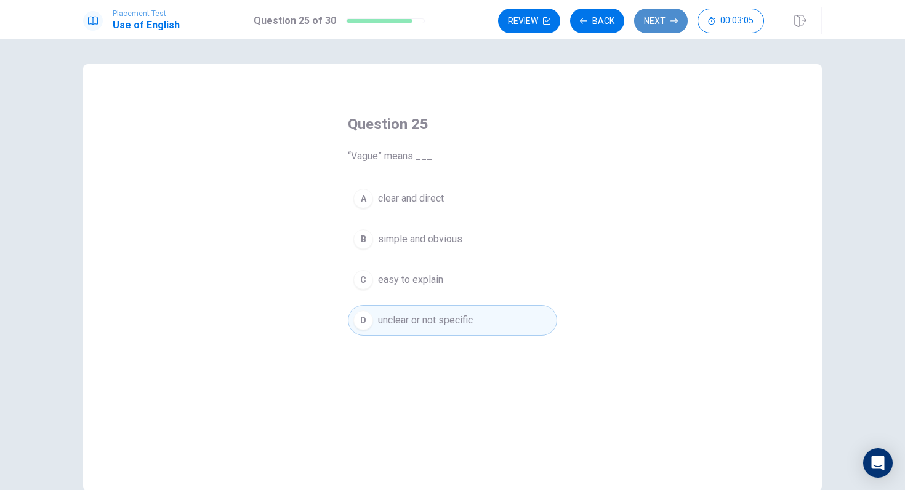
click at [643, 22] on button "Next" at bounding box center [661, 21] width 54 height 25
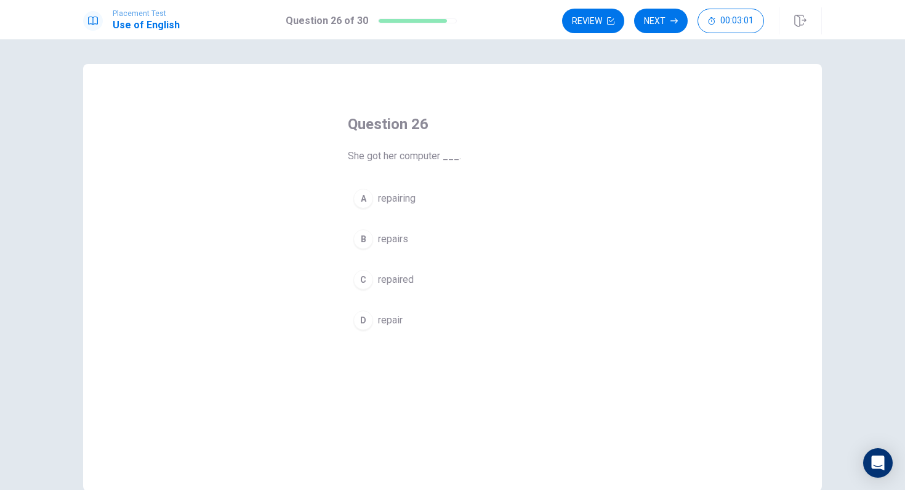
click at [425, 191] on button "A repairing" at bounding box center [452, 198] width 209 height 31
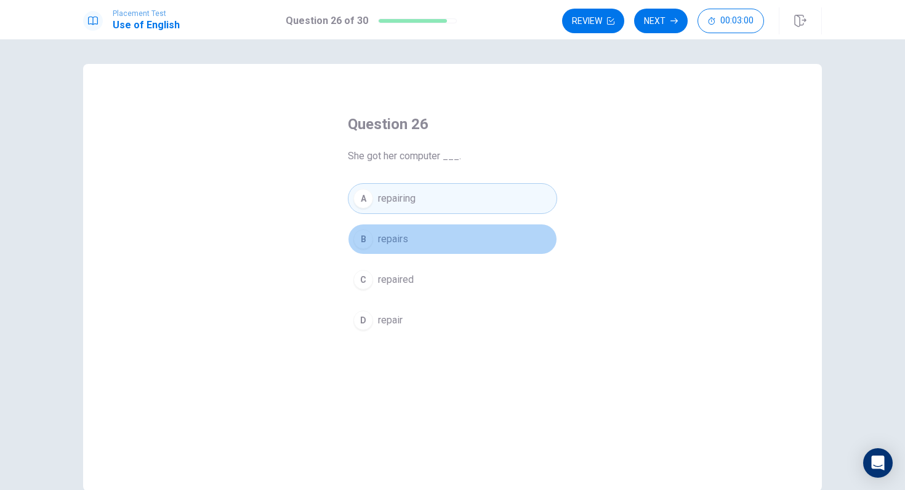
click at [407, 240] on span "repairs" at bounding box center [393, 239] width 30 height 15
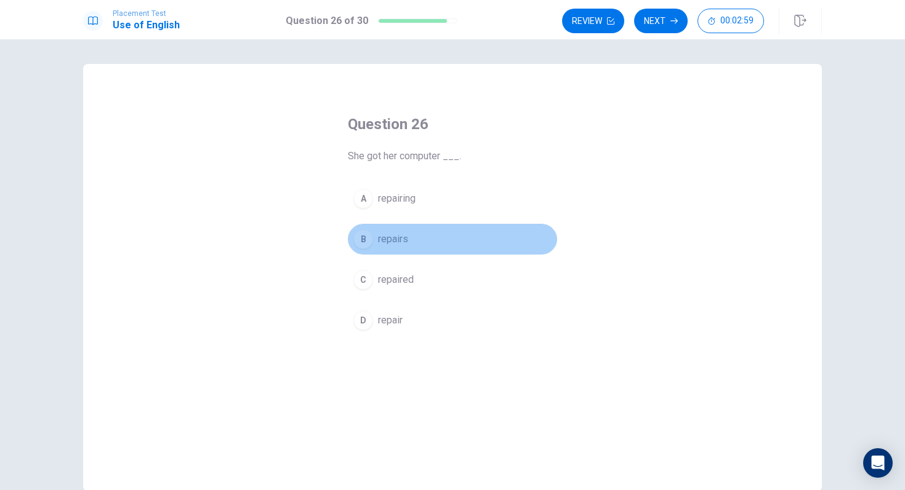
click at [412, 229] on button "B repairs" at bounding box center [452, 239] width 209 height 31
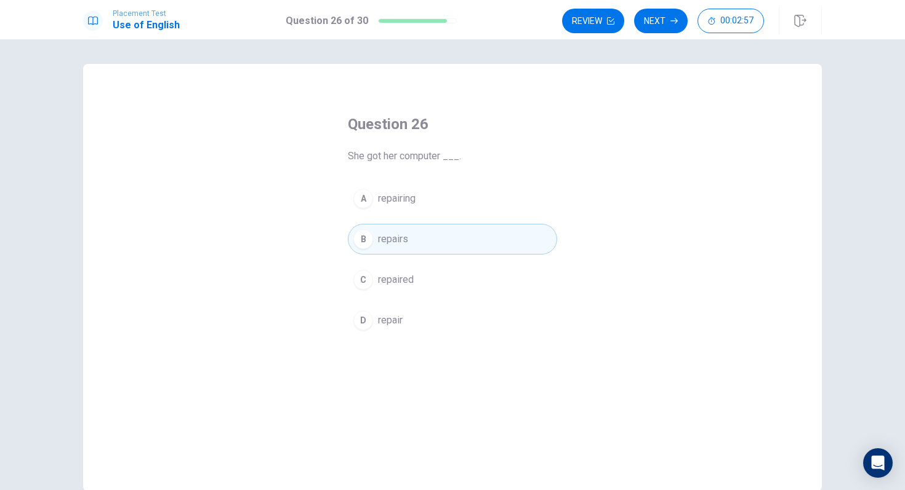
click at [412, 189] on button "A repairing" at bounding box center [452, 198] width 209 height 31
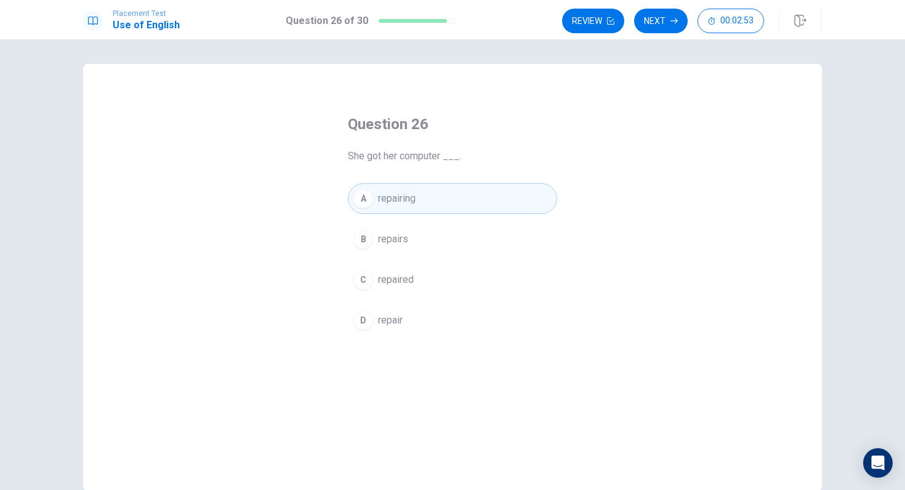
click at [397, 279] on span "repaired" at bounding box center [396, 280] width 36 height 15
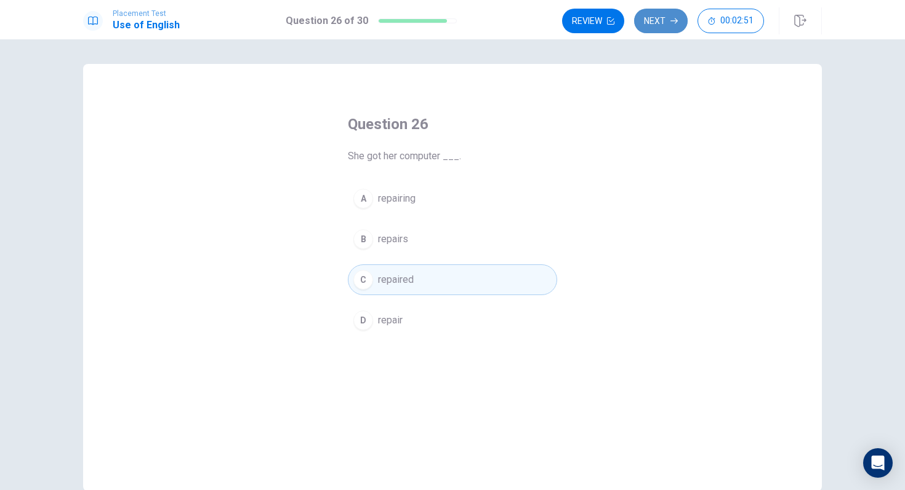
click at [652, 27] on button "Next" at bounding box center [661, 21] width 54 height 25
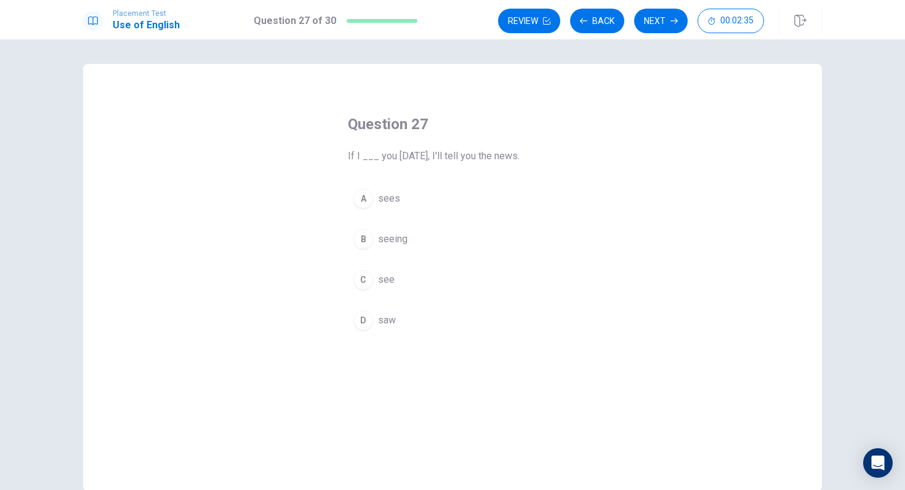
click at [367, 284] on div "C" at bounding box center [363, 280] width 20 height 20
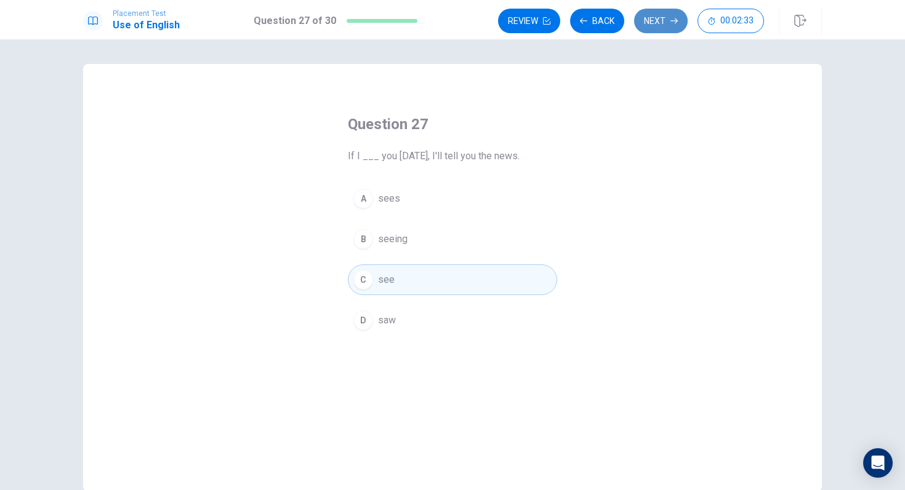
click at [665, 23] on button "Next" at bounding box center [661, 21] width 54 height 25
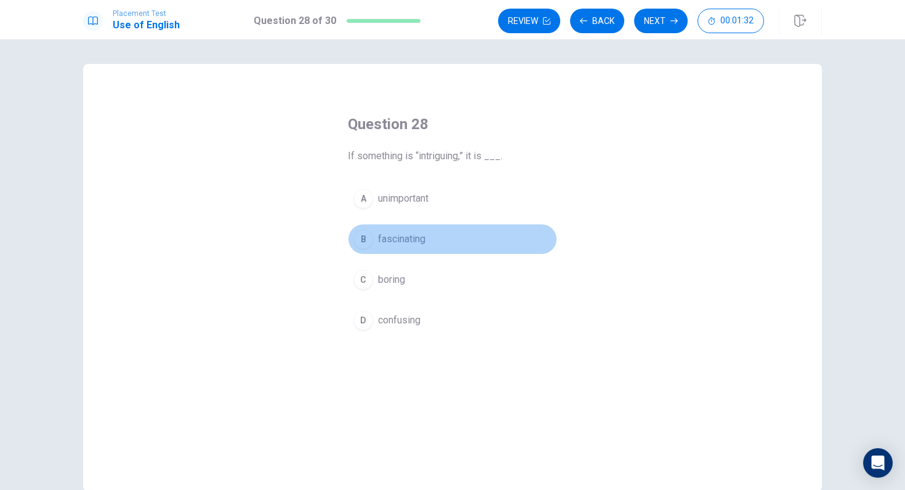
click at [367, 240] on div "B" at bounding box center [363, 240] width 20 height 20
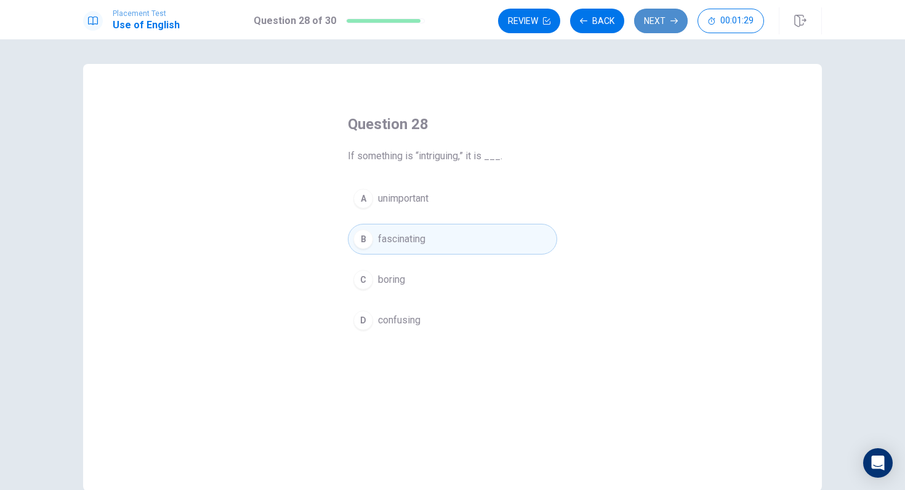
click at [657, 16] on button "Next" at bounding box center [661, 21] width 54 height 25
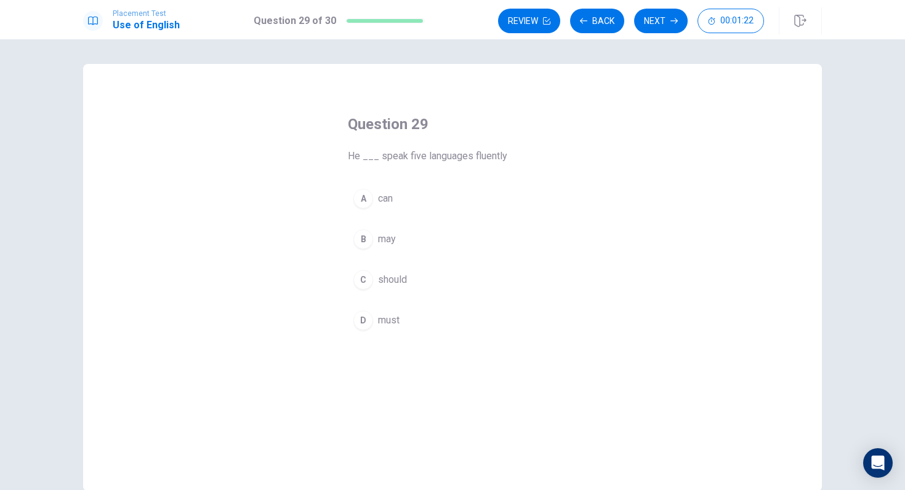
click at [364, 198] on div "A" at bounding box center [363, 199] width 20 height 20
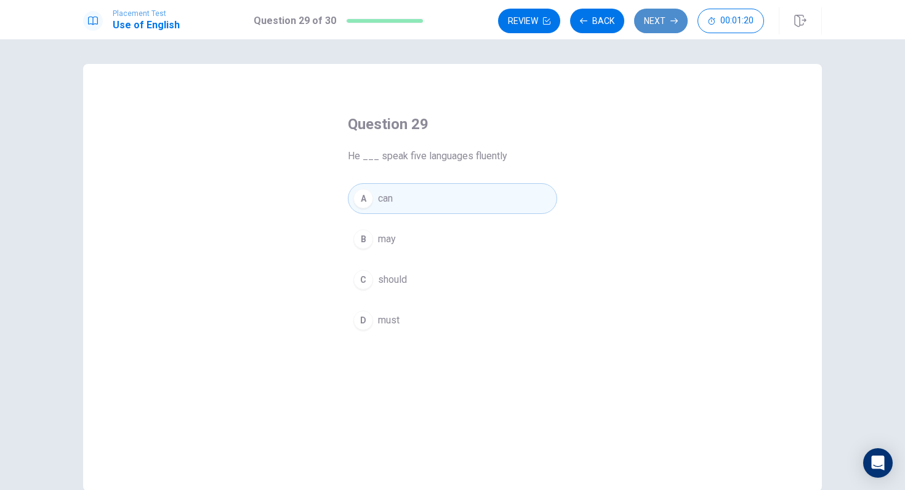
click at [657, 21] on button "Next" at bounding box center [661, 21] width 54 height 25
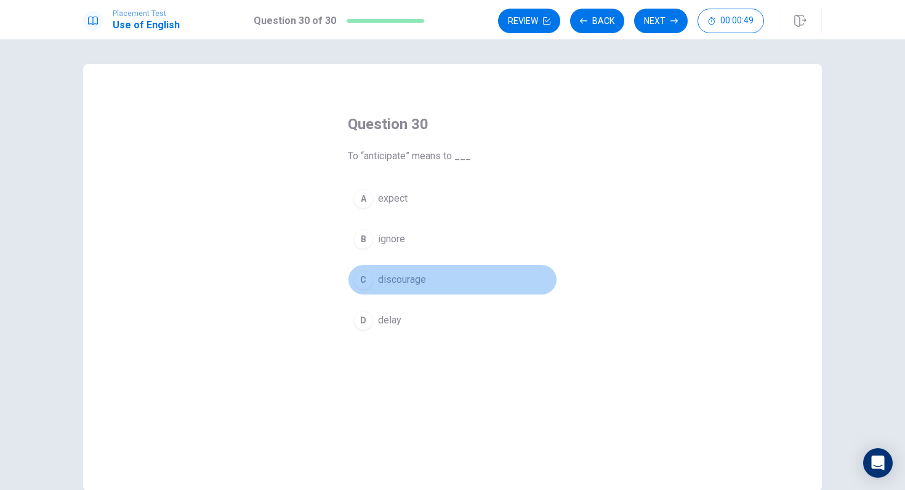
click at [367, 283] on div "C" at bounding box center [363, 280] width 20 height 20
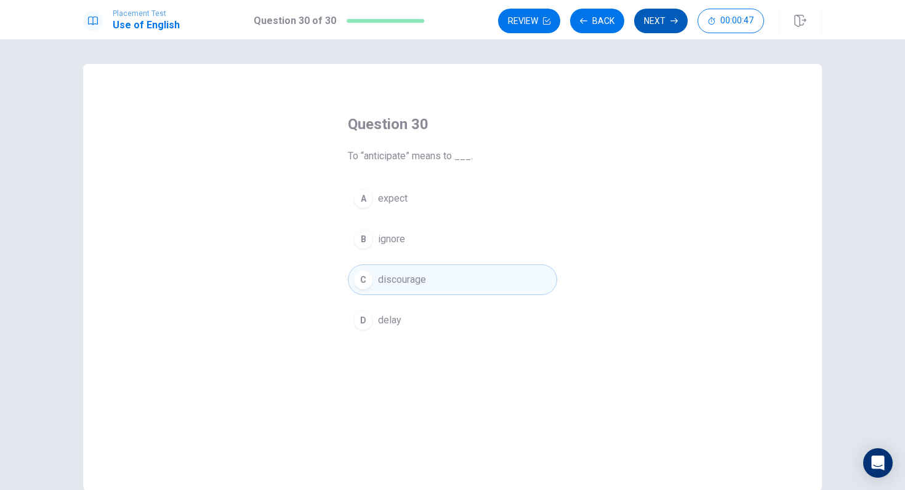
click at [663, 21] on button "Next" at bounding box center [661, 21] width 54 height 25
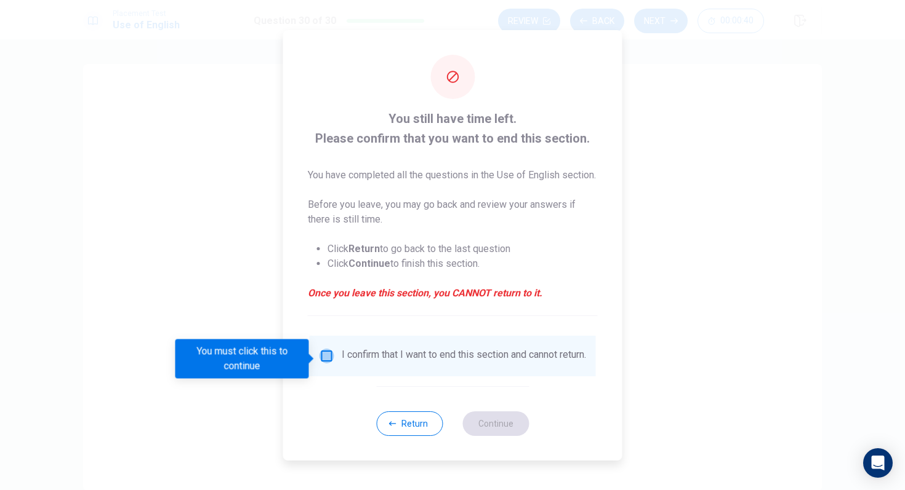
click at [329, 361] on input "You must click this to continue" at bounding box center [326, 356] width 15 height 15
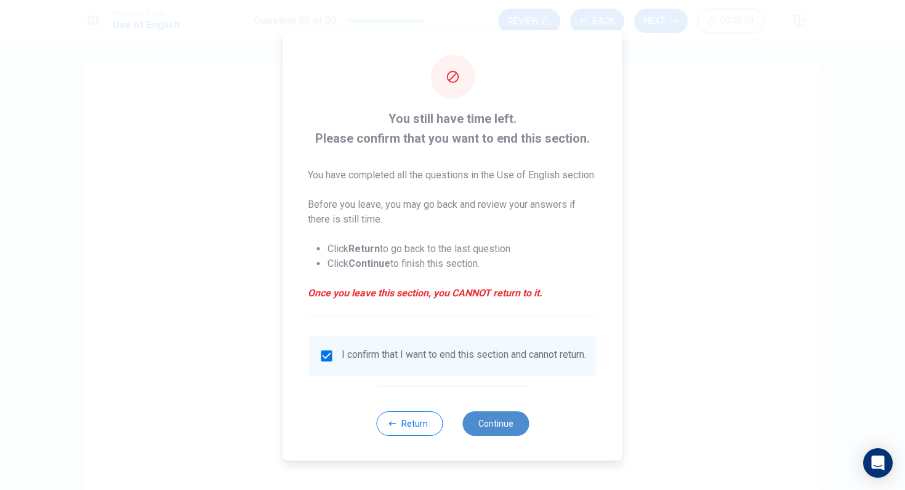
click at [502, 436] on button "Continue" at bounding box center [495, 424] width 66 height 25
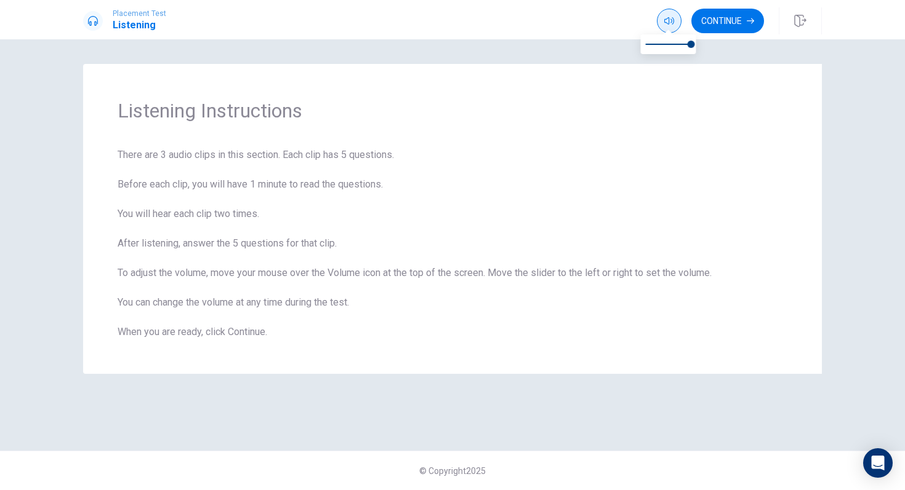
click at [668, 25] on icon "button" at bounding box center [669, 21] width 10 height 10
type input "0.5"
drag, startPoint x: 688, startPoint y: 47, endPoint x: 670, endPoint y: 58, distance: 21.2
click at [670, 58] on div at bounding box center [668, 47] width 55 height 28
click at [713, 18] on button "Continue" at bounding box center [727, 21] width 73 height 25
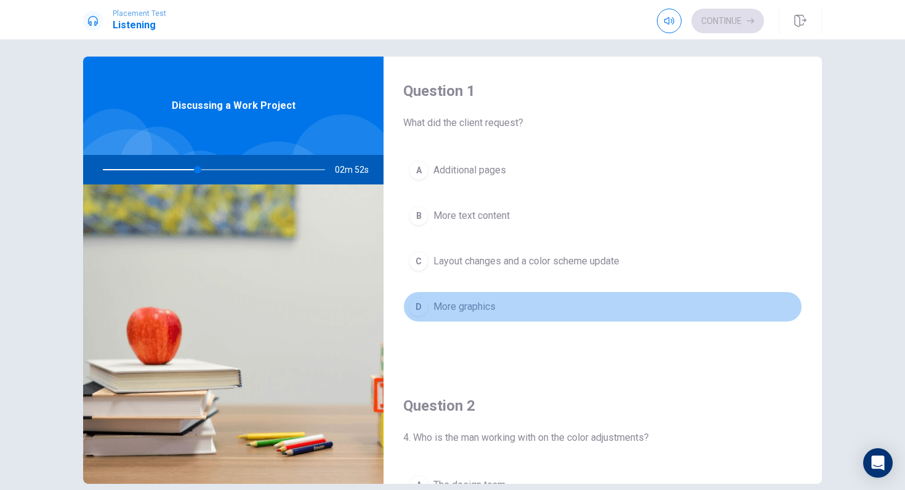
click at [496, 309] on button "D More graphics" at bounding box center [602, 307] width 399 height 31
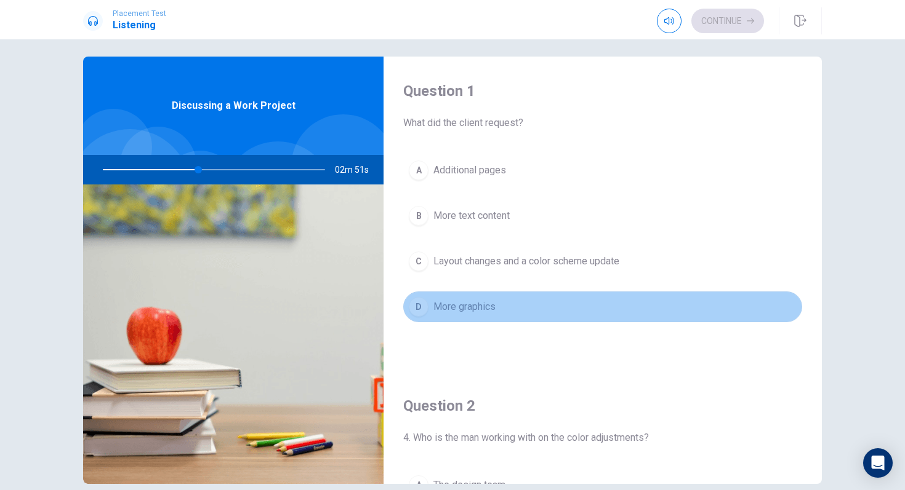
click at [489, 309] on span "More graphics" at bounding box center [464, 307] width 62 height 15
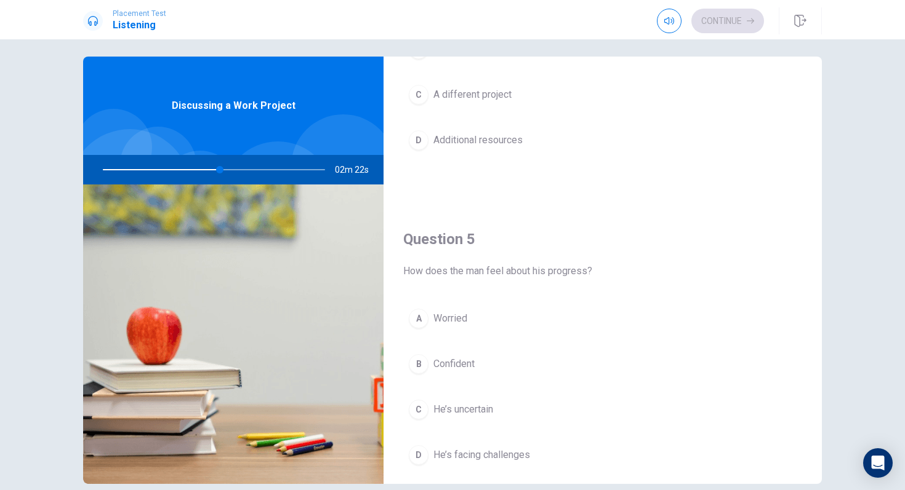
scroll to position [1128, 0]
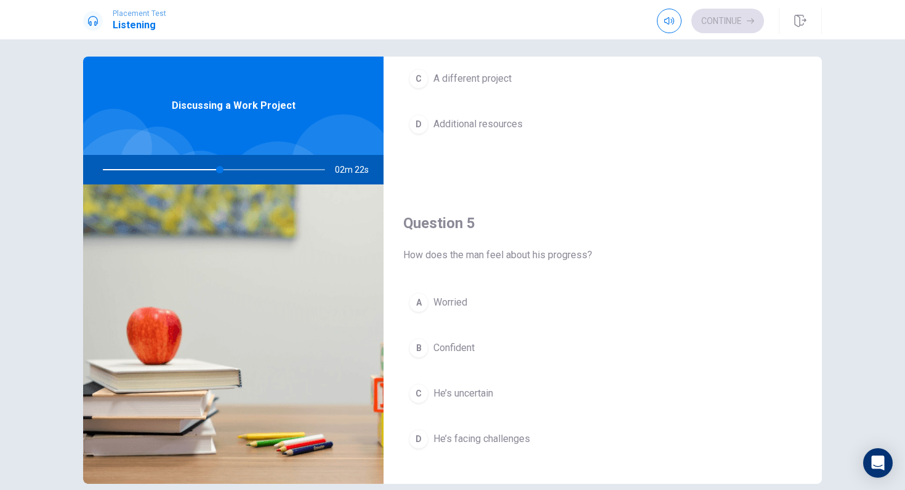
click at [426, 300] on div "A" at bounding box center [419, 303] width 20 height 20
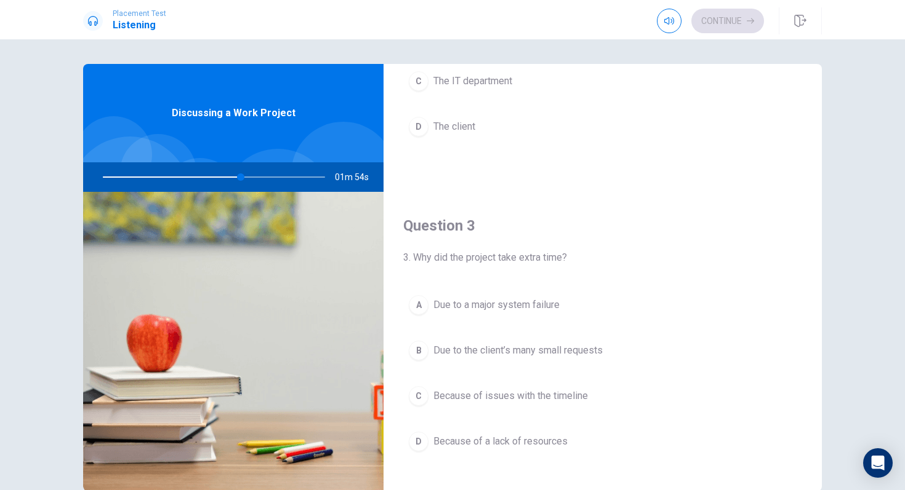
scroll to position [521, 0]
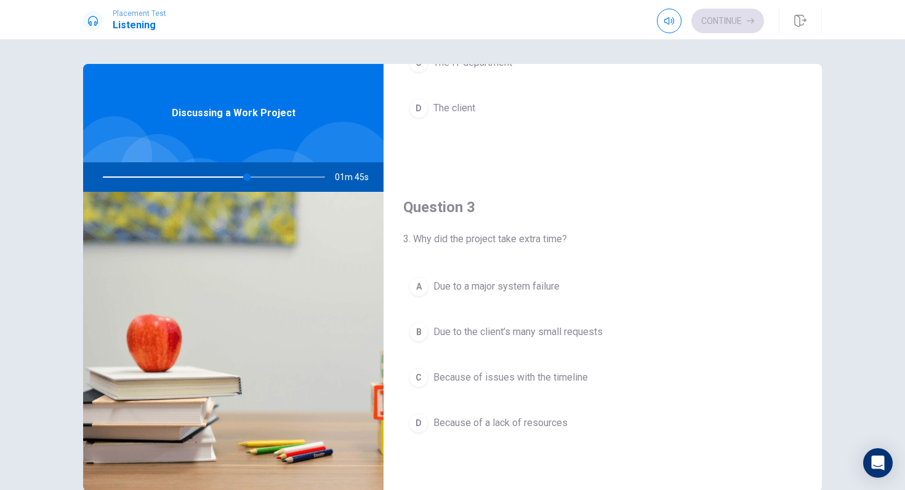
click at [412, 330] on div "B" at bounding box center [419, 332] width 20 height 20
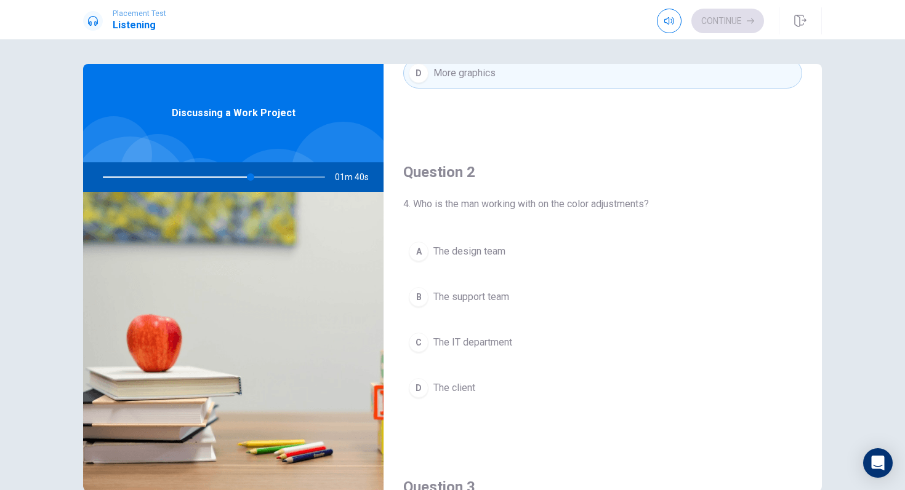
scroll to position [236, 0]
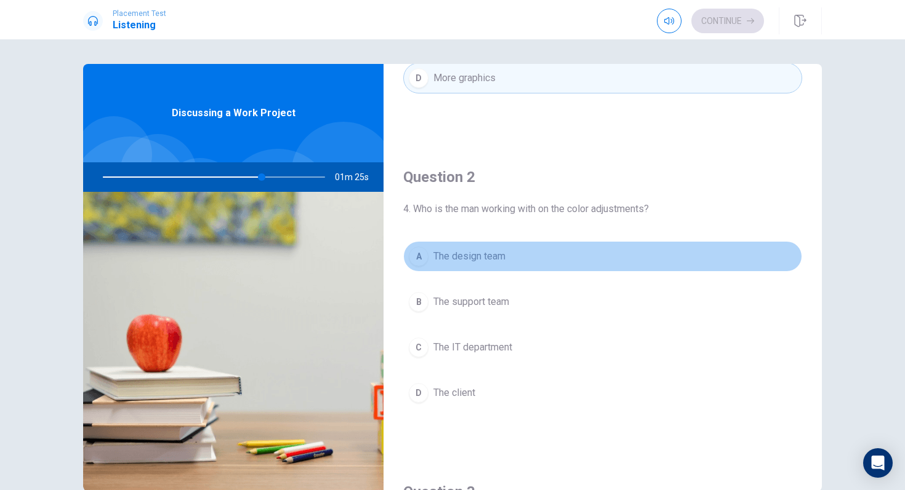
click at [422, 257] on div "A" at bounding box center [419, 257] width 20 height 20
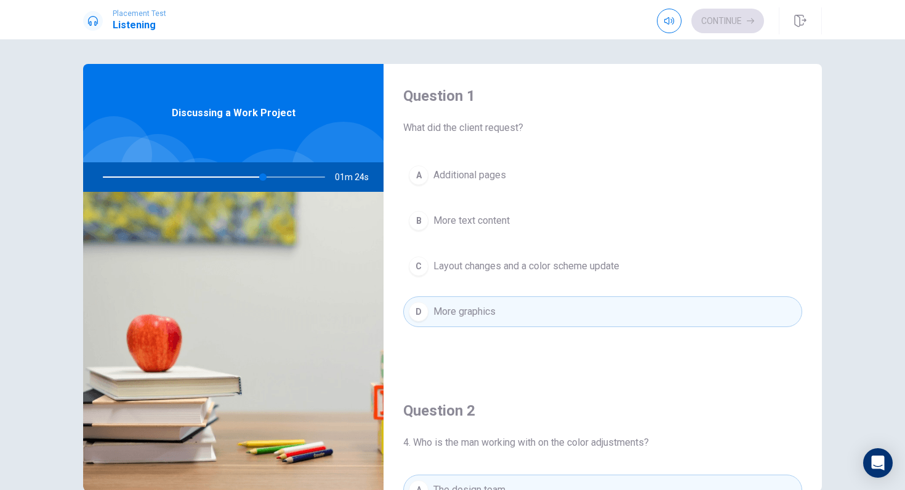
scroll to position [0, 0]
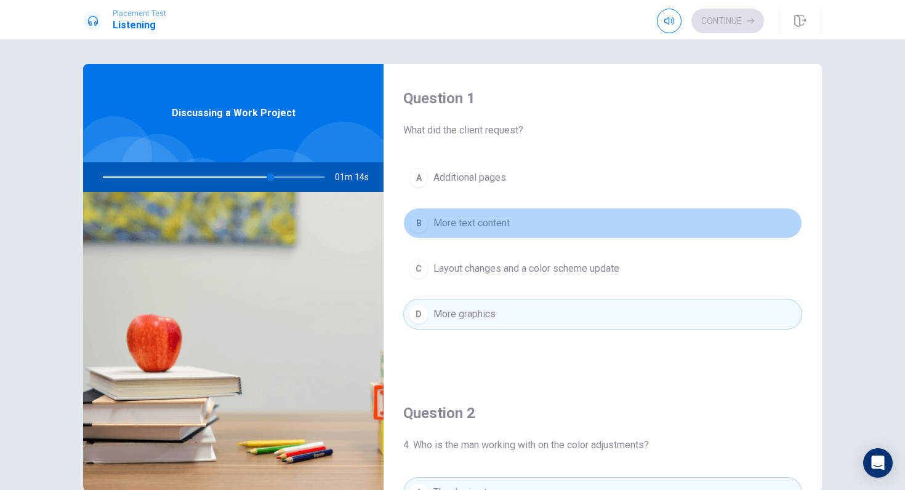
click at [417, 226] on div "B" at bounding box center [419, 224] width 20 height 20
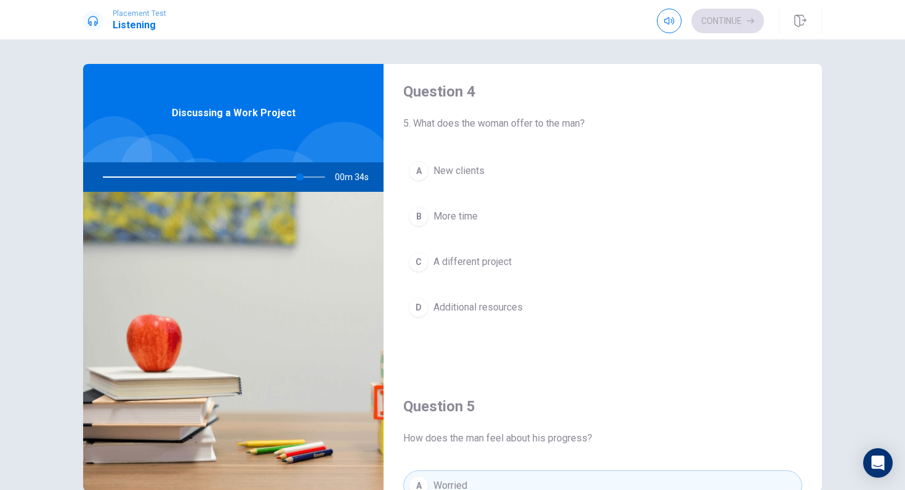
scroll to position [943, 0]
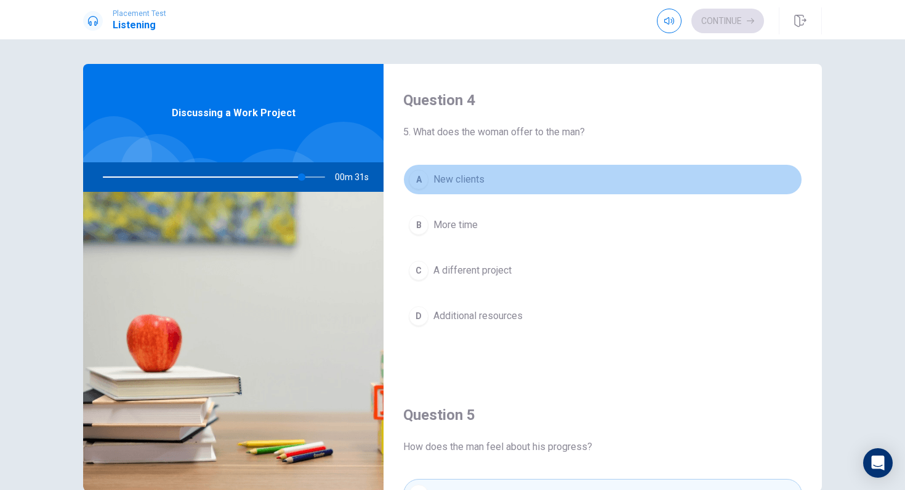
click at [414, 181] on div "A" at bounding box center [419, 180] width 20 height 20
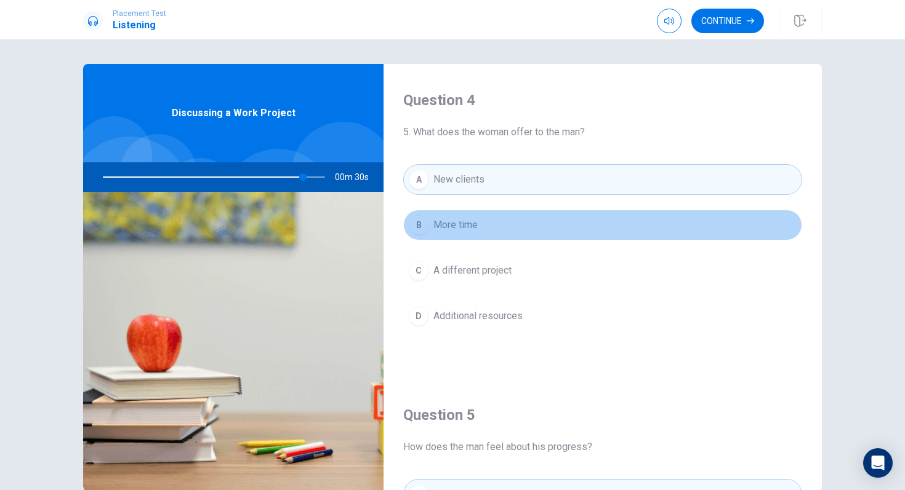
click at [421, 218] on div "B" at bounding box center [419, 225] width 20 height 20
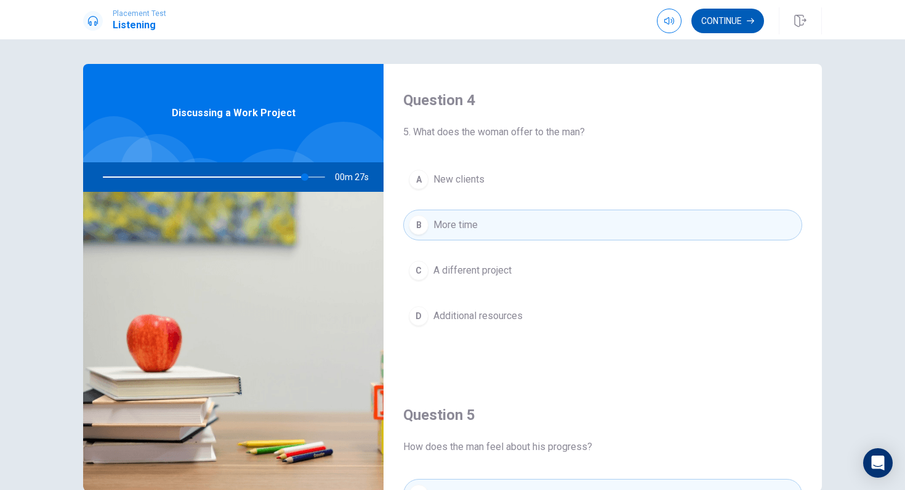
click at [713, 19] on button "Continue" at bounding box center [727, 21] width 73 height 25
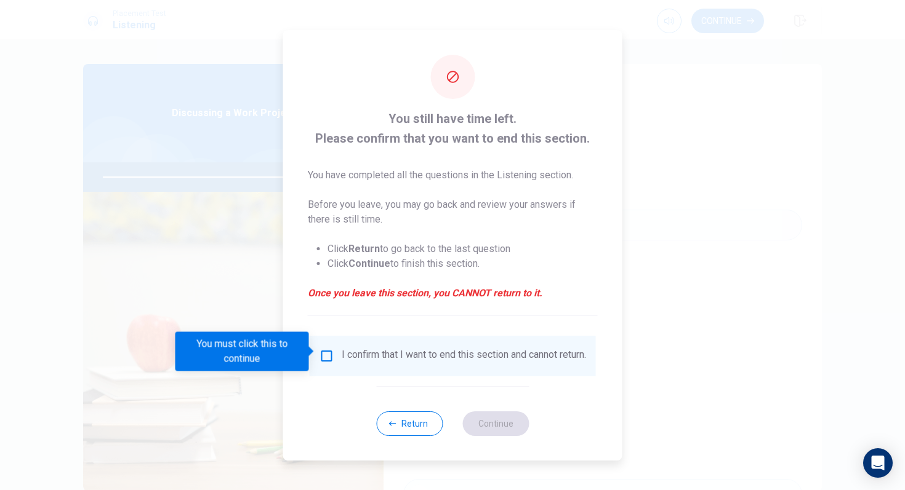
click at [330, 364] on div "I confirm that I want to end this section and cannot return." at bounding box center [452, 356] width 266 height 15
click at [320, 350] on input "You must click this to continue" at bounding box center [326, 356] width 15 height 15
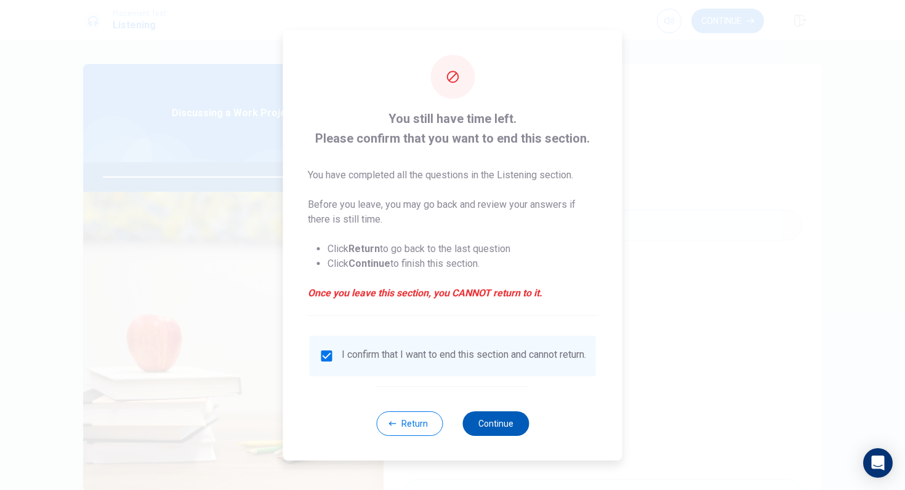
click at [485, 426] on button "Continue" at bounding box center [495, 424] width 66 height 25
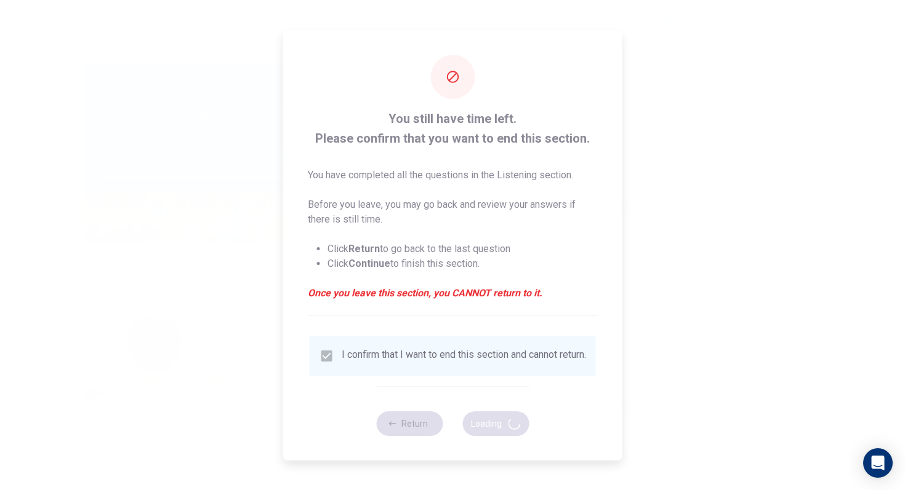
type input "93"
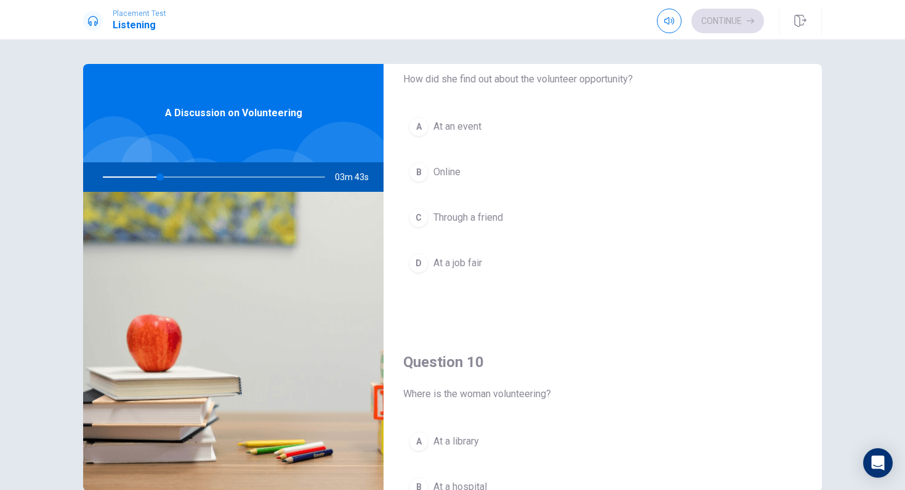
scroll to position [1148, 0]
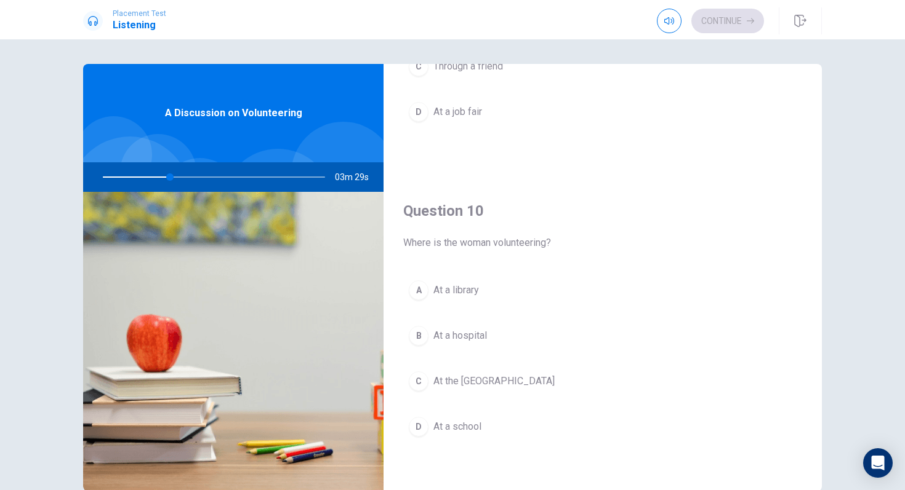
click at [422, 377] on div "C" at bounding box center [419, 382] width 20 height 20
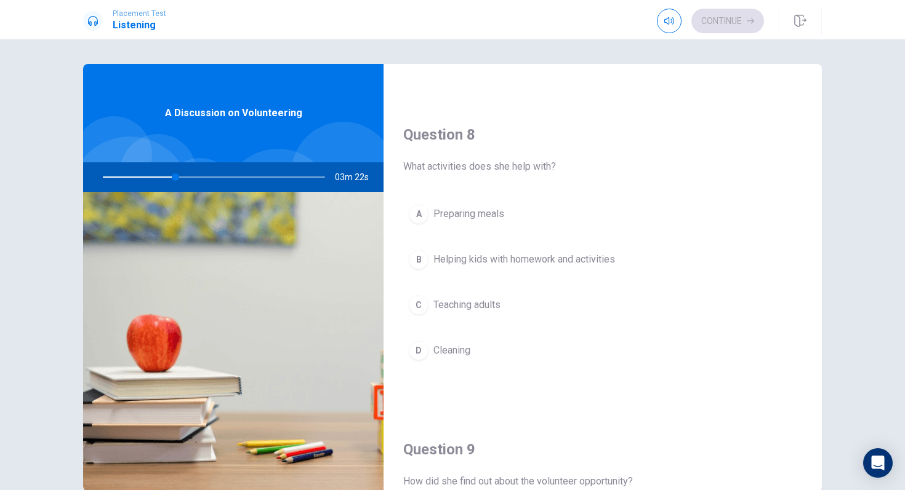
scroll to position [587, 0]
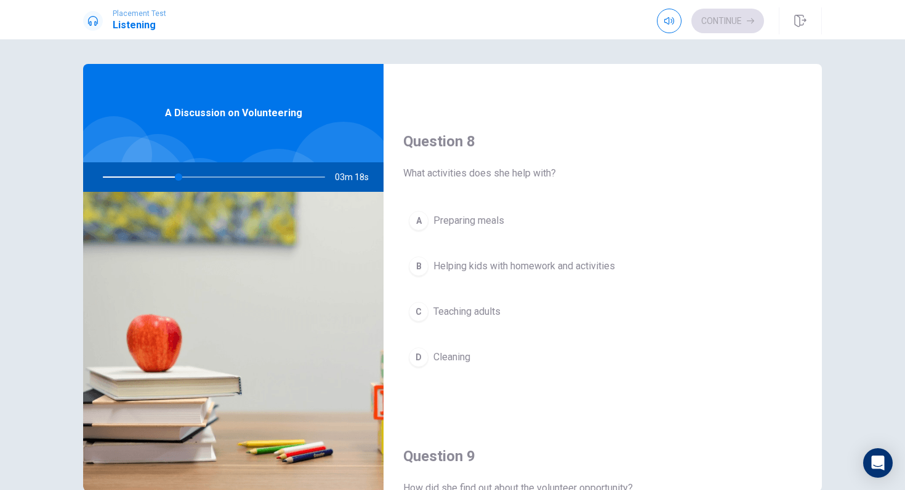
click at [415, 265] on div "B" at bounding box center [419, 267] width 20 height 20
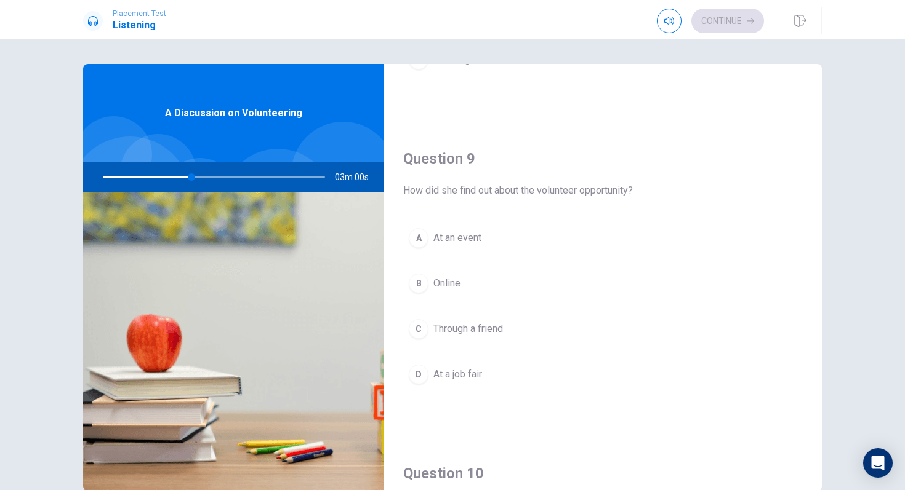
scroll to position [873, 0]
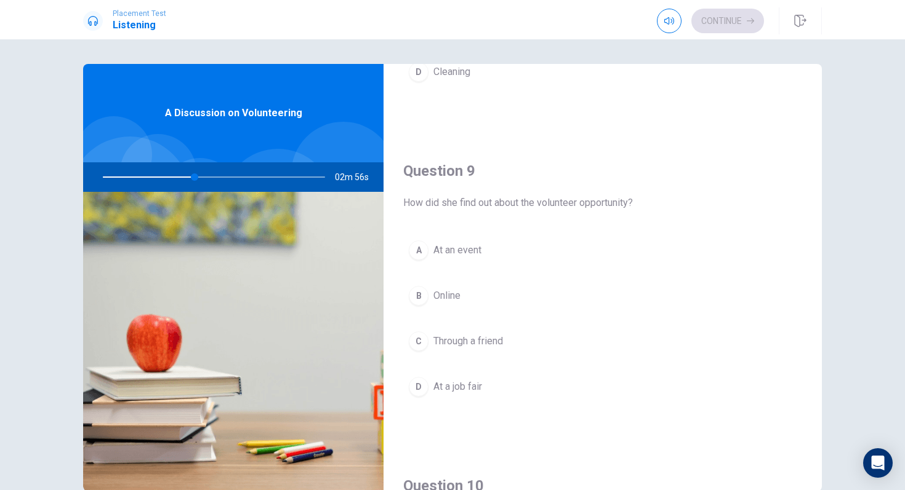
click at [421, 295] on div "B" at bounding box center [419, 296] width 20 height 20
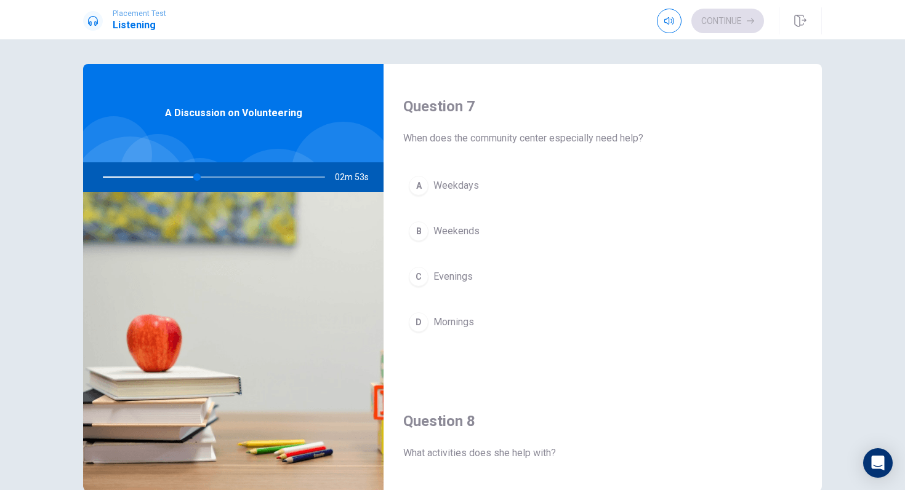
scroll to position [309, 0]
click at [417, 183] on div "A" at bounding box center [419, 184] width 20 height 20
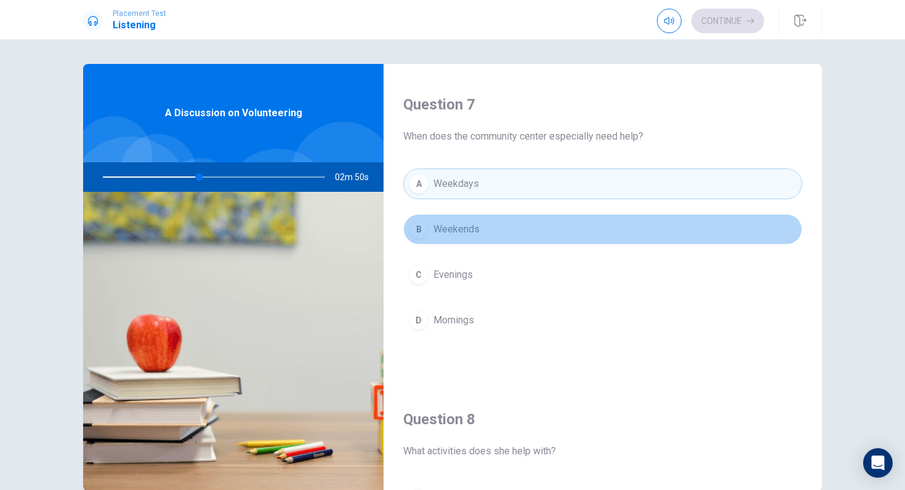
click at [414, 232] on div "B" at bounding box center [419, 230] width 20 height 20
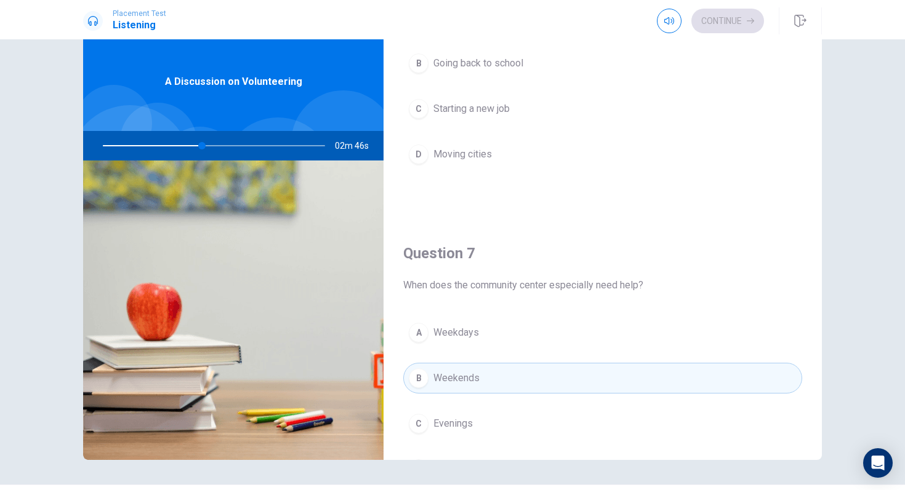
scroll to position [0, 0]
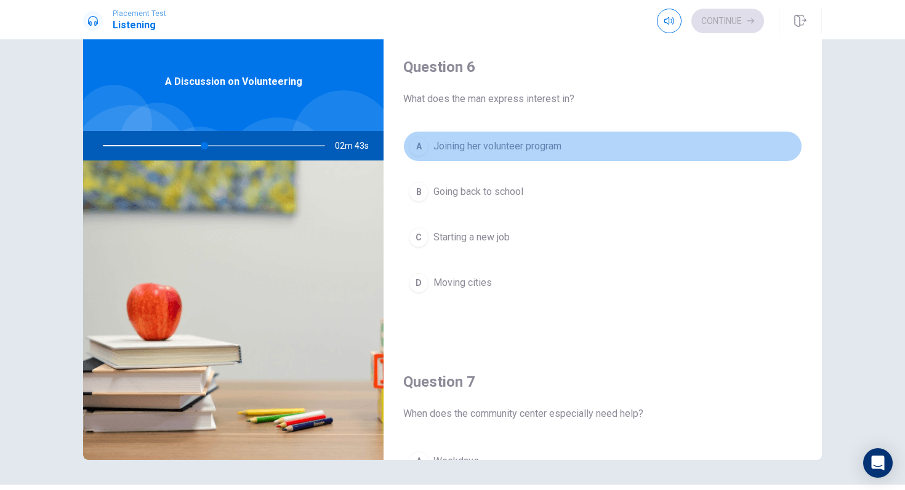
click at [420, 135] on button "A Joining her volunteer program" at bounding box center [602, 146] width 399 height 31
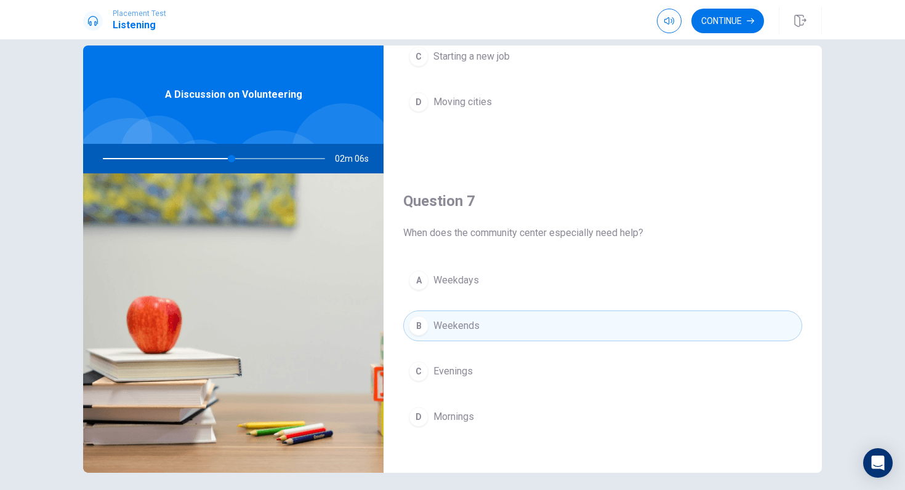
scroll to position [195, 0]
click at [730, 12] on button "Continue" at bounding box center [727, 21] width 73 height 25
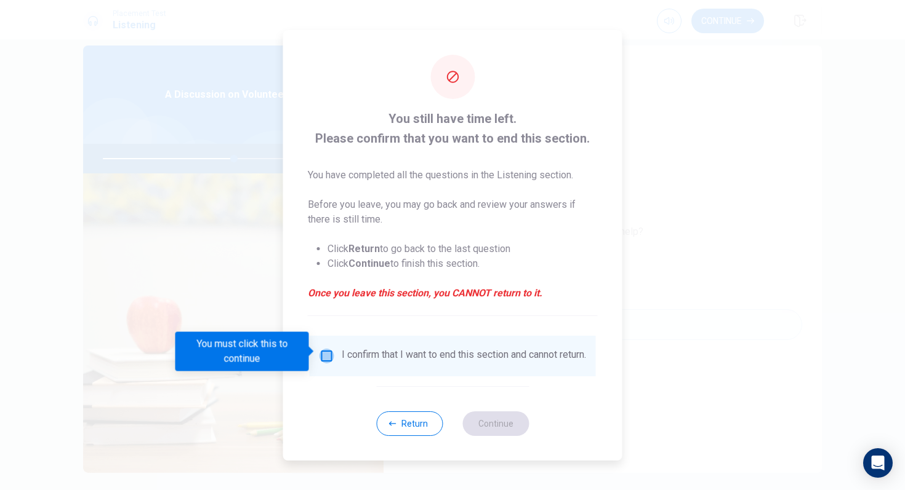
click at [319, 353] on input "You must click this to continue" at bounding box center [326, 356] width 15 height 15
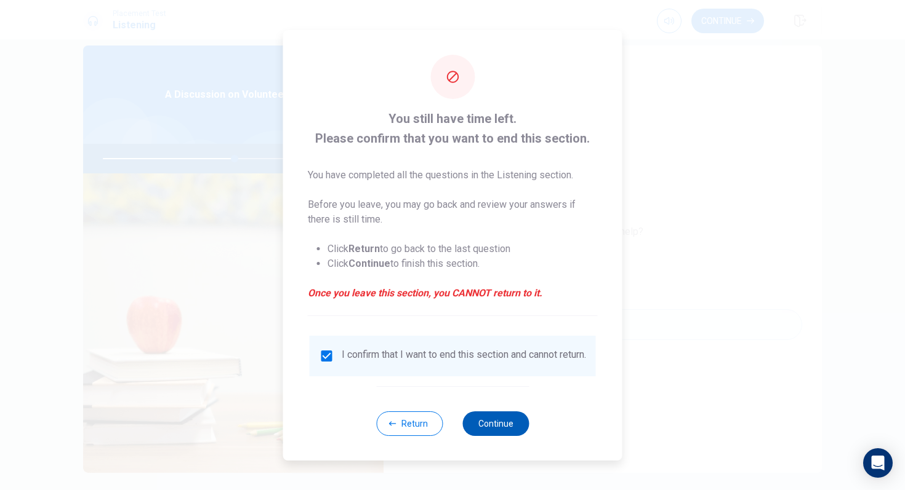
click at [486, 434] on button "Continue" at bounding box center [495, 424] width 66 height 25
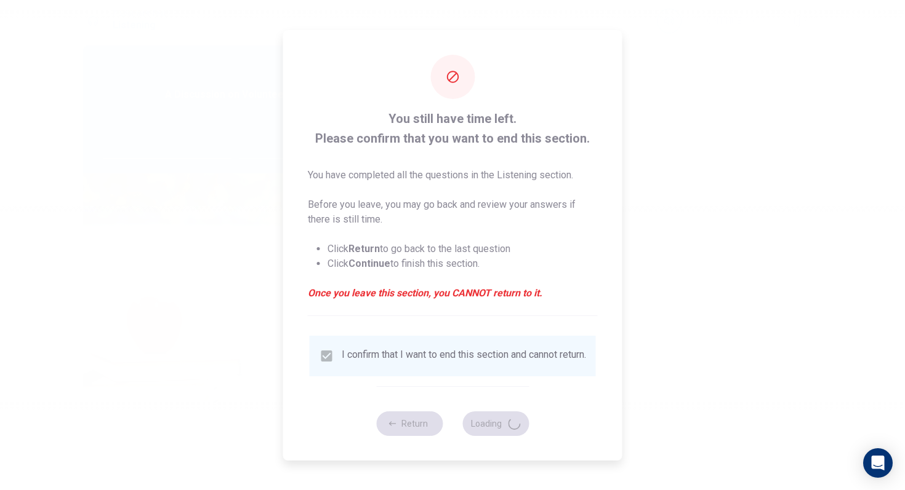
type input "60"
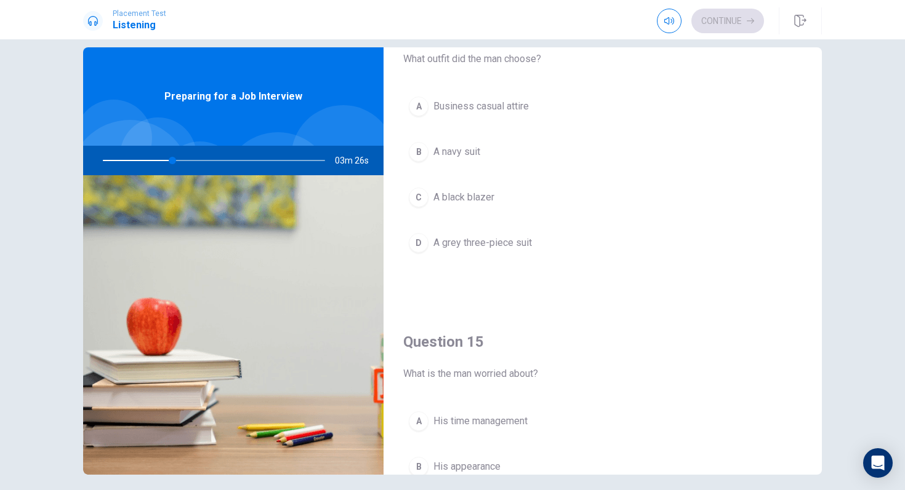
scroll to position [1148, 0]
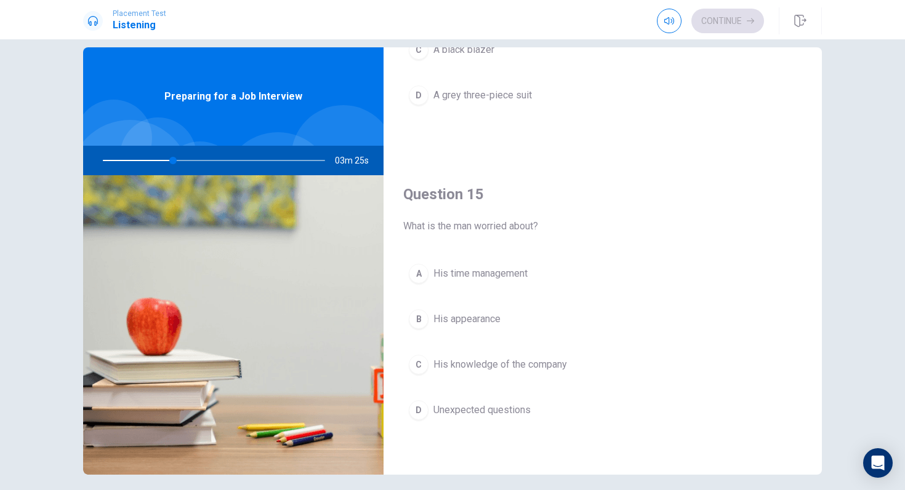
click at [447, 407] on span "Unexpected questions" at bounding box center [481, 410] width 97 height 15
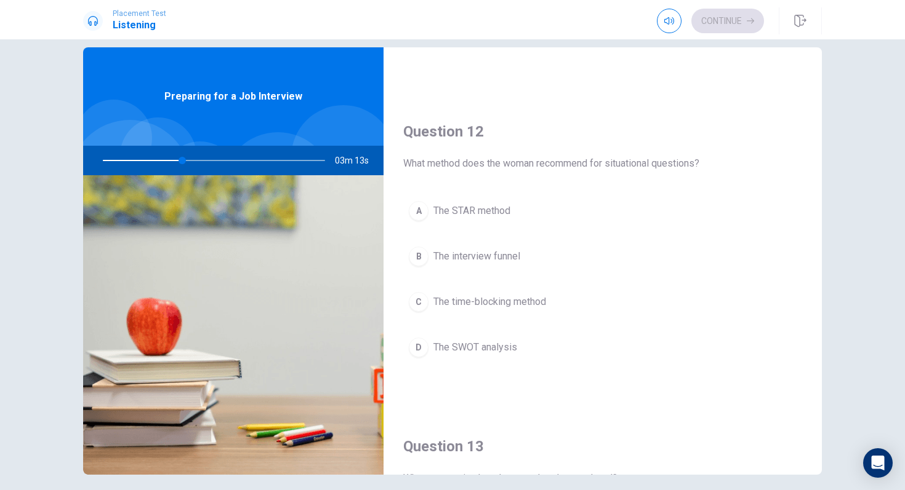
scroll to position [262, 0]
click at [471, 222] on button "A The STAR method" at bounding box center [602, 214] width 399 height 31
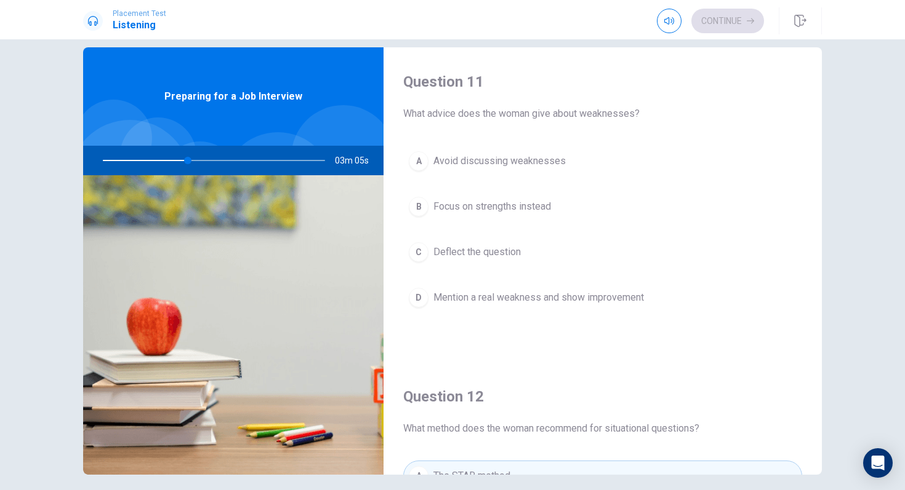
scroll to position [0, 0]
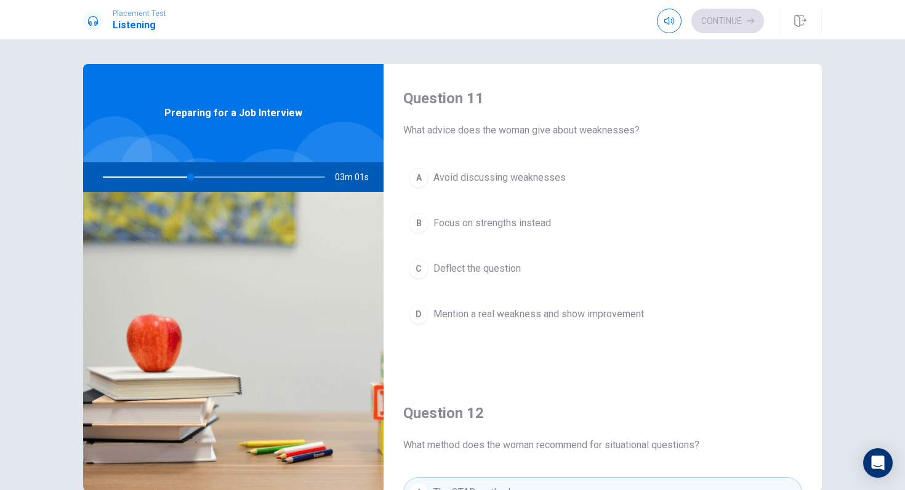
click at [479, 318] on span "Mention a real weakness and show improvement" at bounding box center [538, 314] width 210 height 15
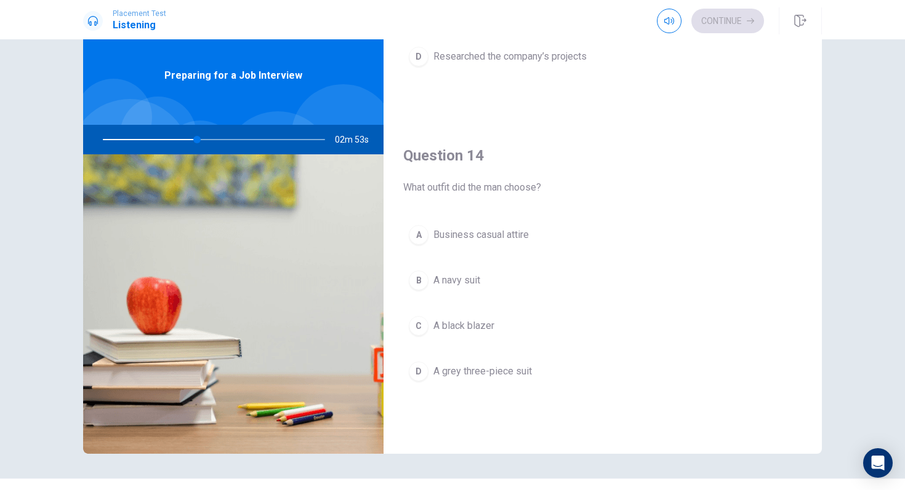
scroll to position [860, 0]
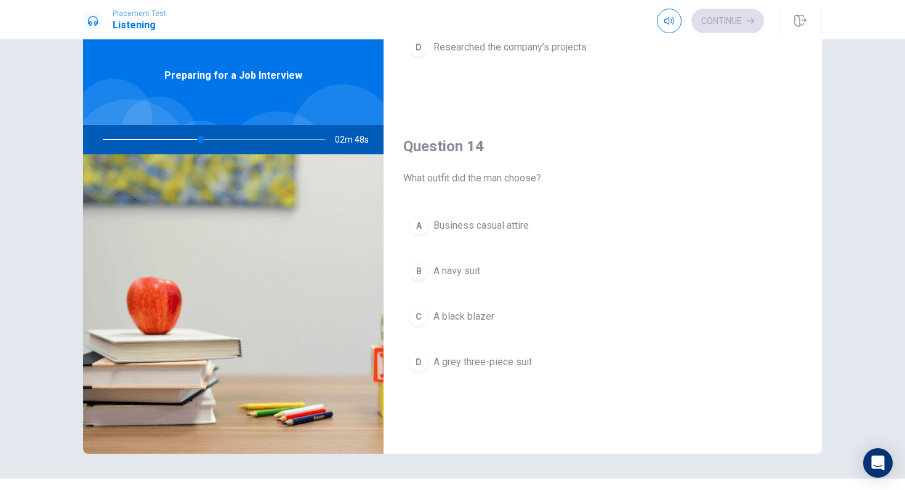
click at [422, 273] on div "B" at bounding box center [419, 272] width 20 height 20
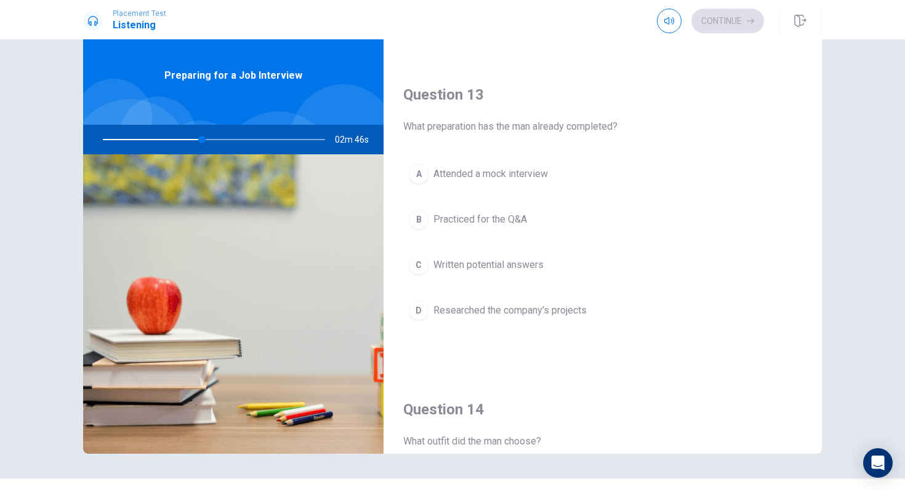
scroll to position [591, 0]
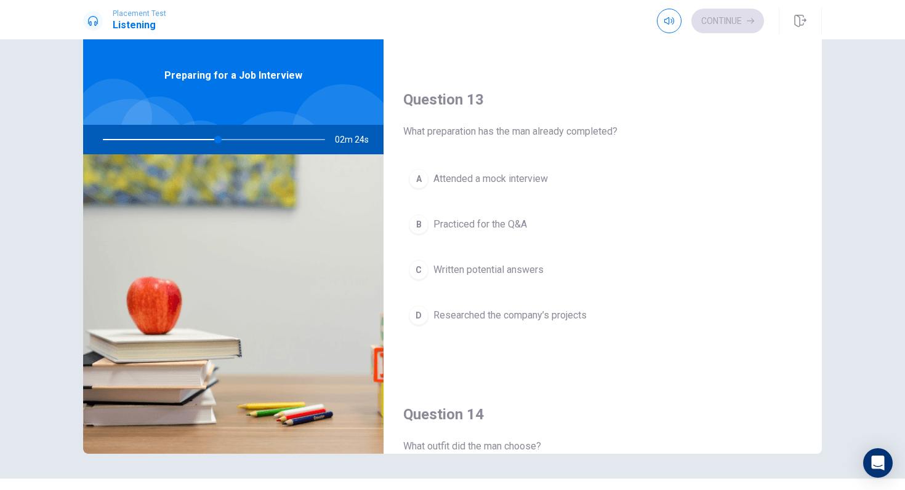
click at [414, 314] on div "D" at bounding box center [419, 316] width 20 height 20
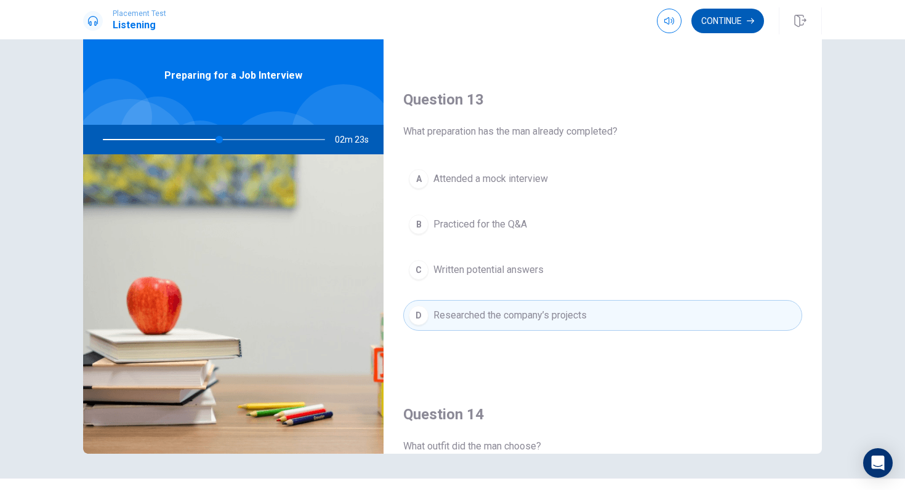
click at [715, 15] on button "Continue" at bounding box center [727, 21] width 73 height 25
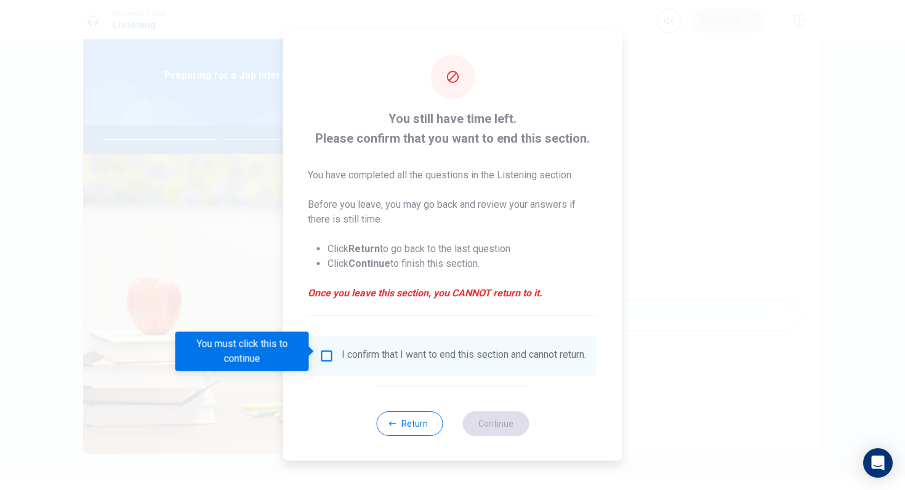
click at [319, 351] on input "You must click this to continue" at bounding box center [326, 356] width 15 height 15
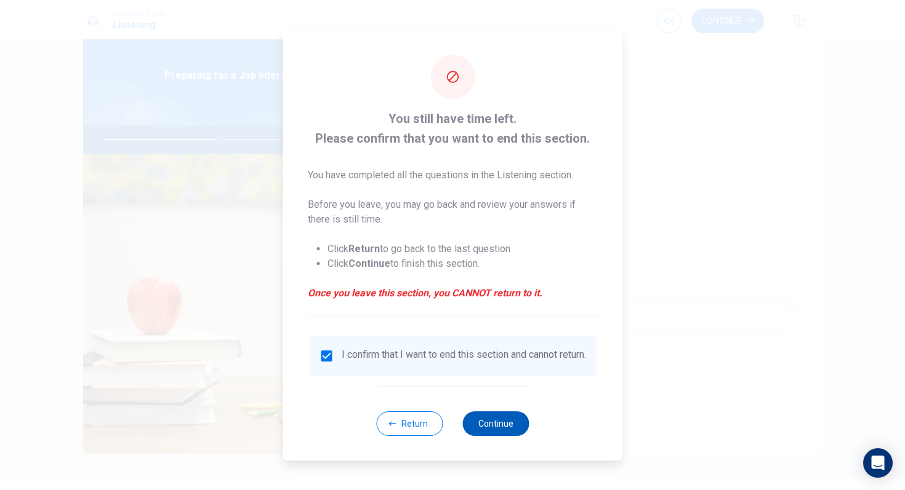
click at [483, 424] on button "Continue" at bounding box center [495, 424] width 66 height 25
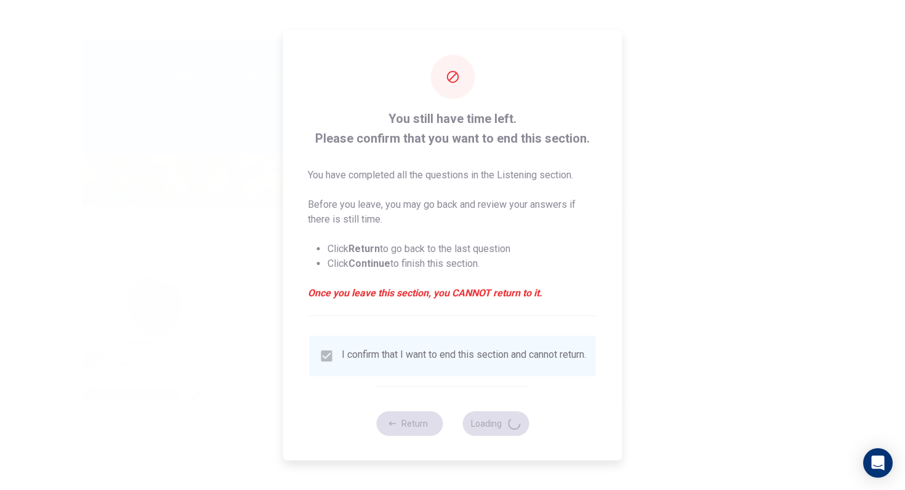
type input "54"
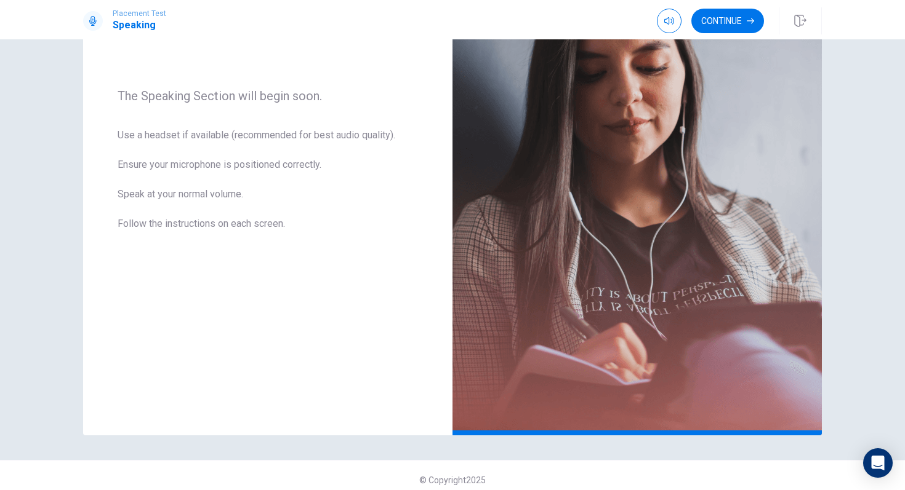
scroll to position [163, 0]
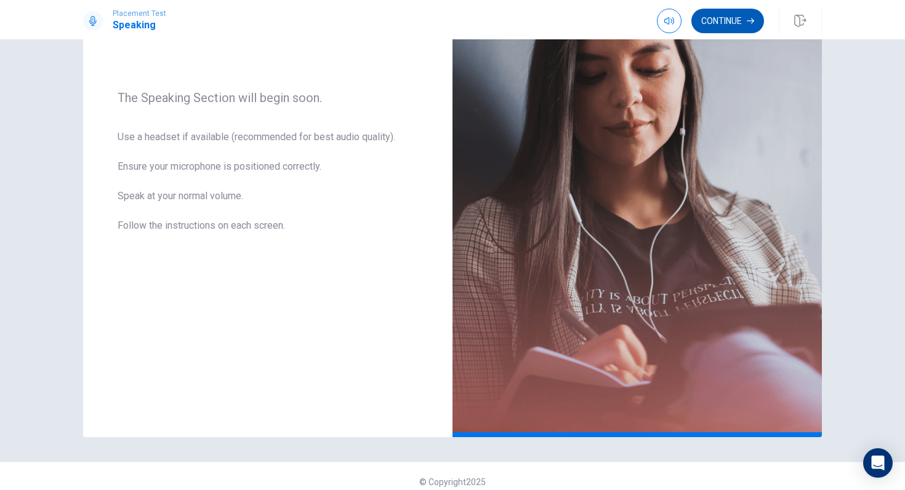
click at [705, 25] on button "Continue" at bounding box center [727, 21] width 73 height 25
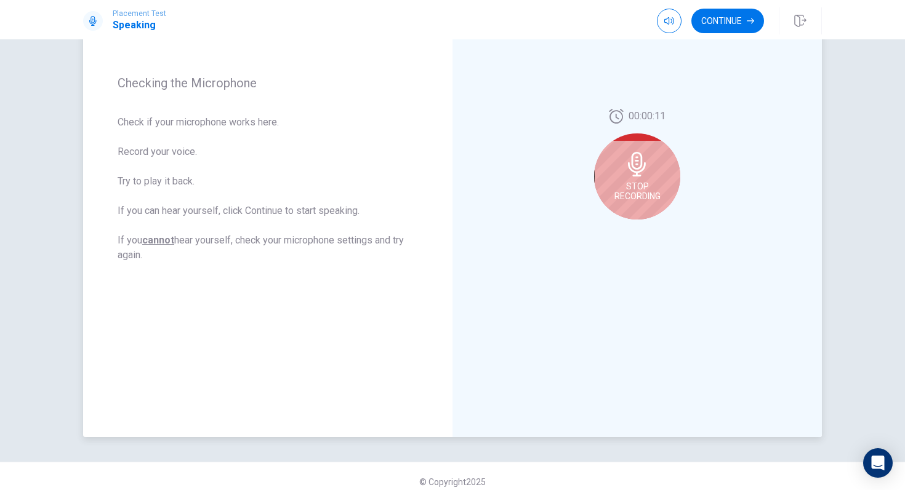
click at [621, 169] on div "Stop Recording" at bounding box center [637, 177] width 86 height 86
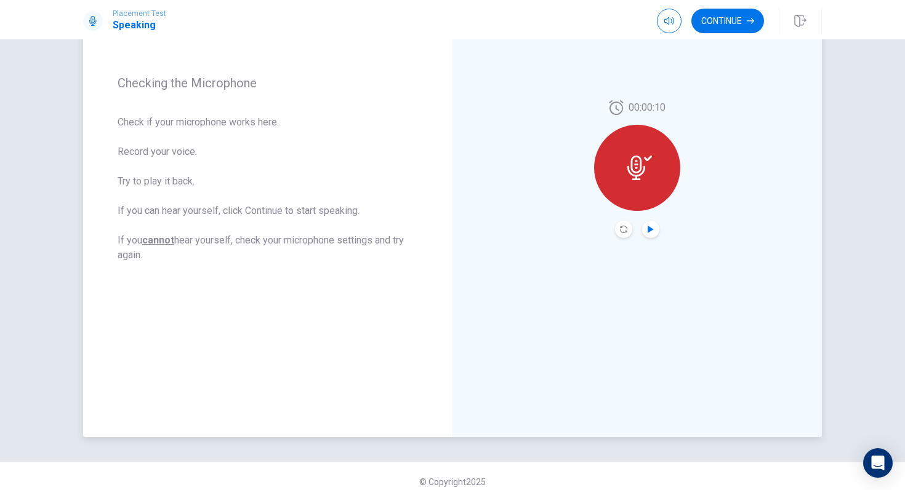
click at [649, 226] on icon "Play Audio" at bounding box center [650, 229] width 7 height 7
click at [709, 26] on button "Continue" at bounding box center [727, 21] width 73 height 25
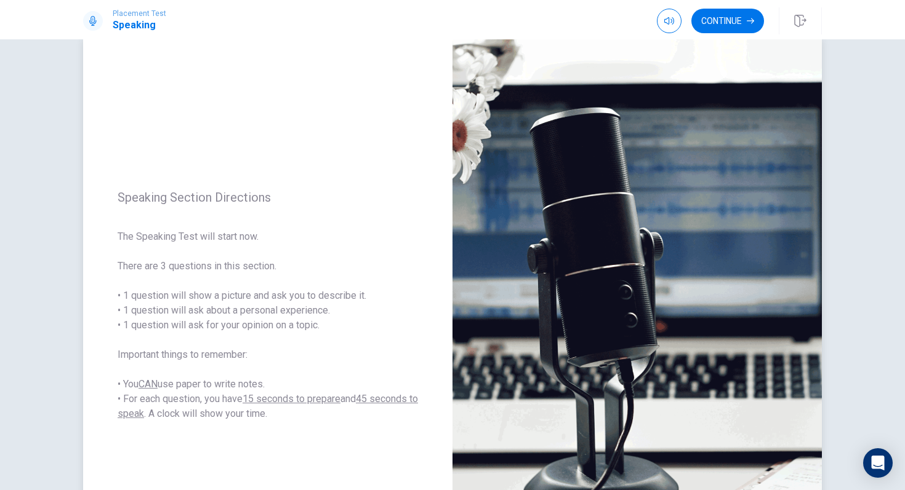
scroll to position [0, 0]
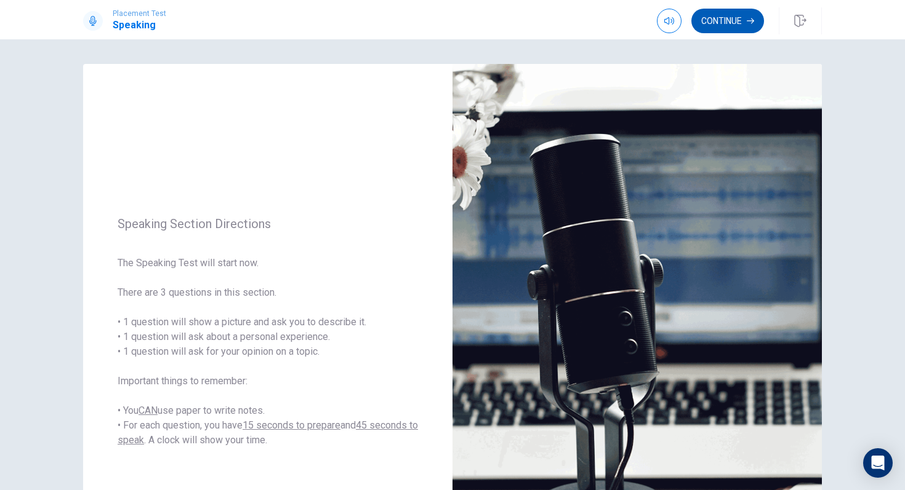
click at [714, 27] on button "Continue" at bounding box center [727, 21] width 73 height 25
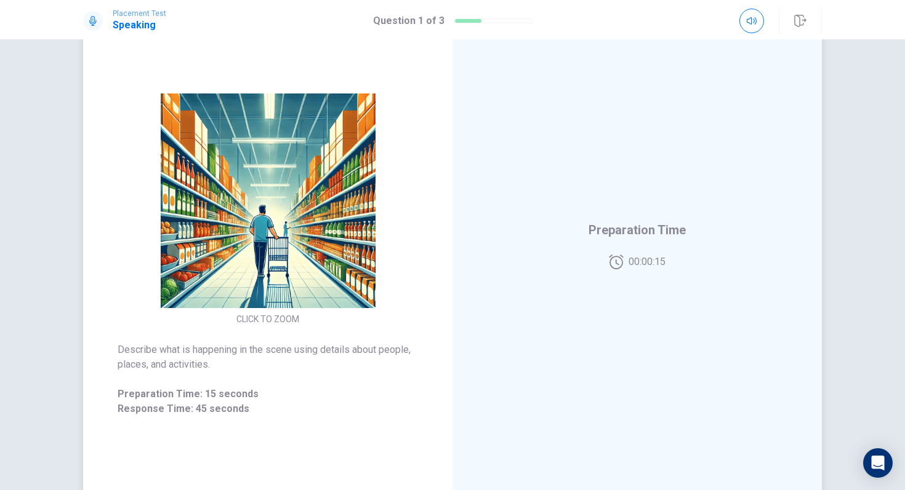
scroll to position [89, 0]
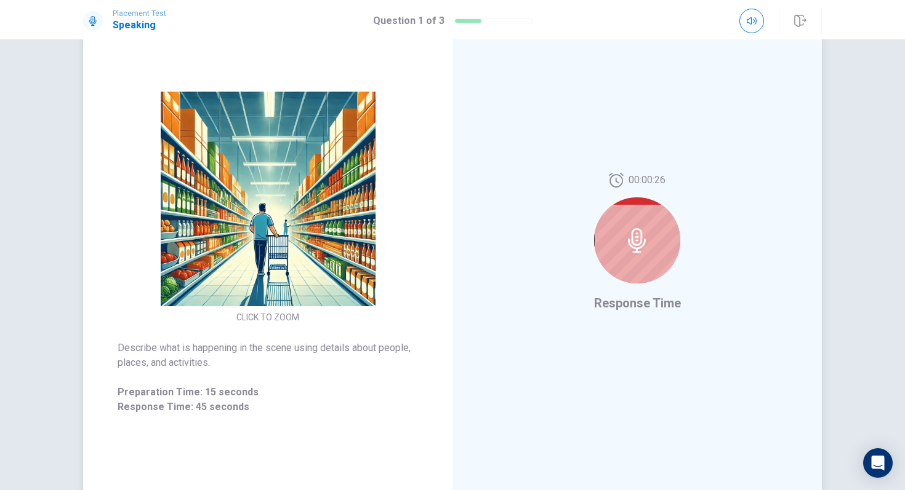
click at [615, 238] on div at bounding box center [637, 241] width 86 height 86
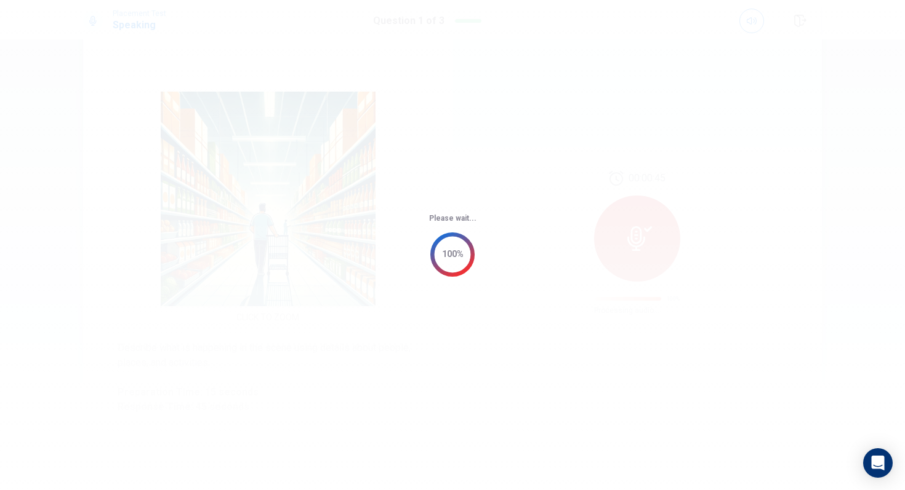
scroll to position [0, 0]
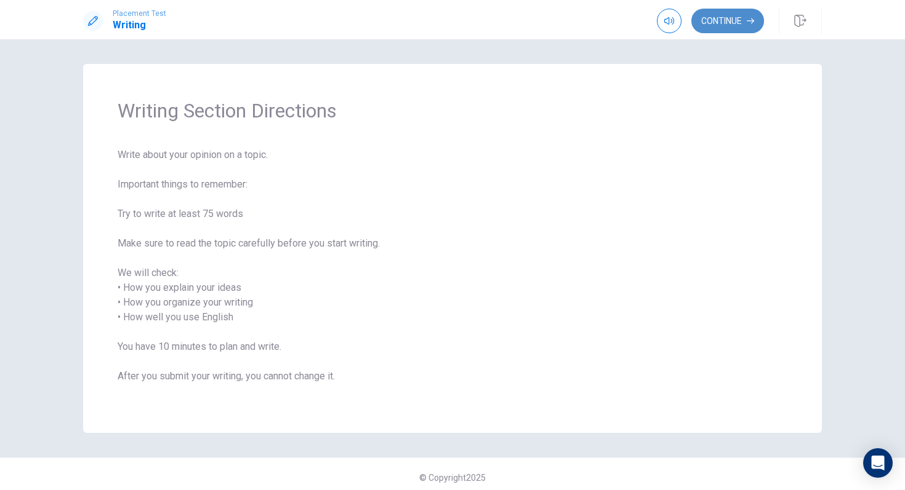
click at [722, 24] on button "Continue" at bounding box center [727, 21] width 73 height 25
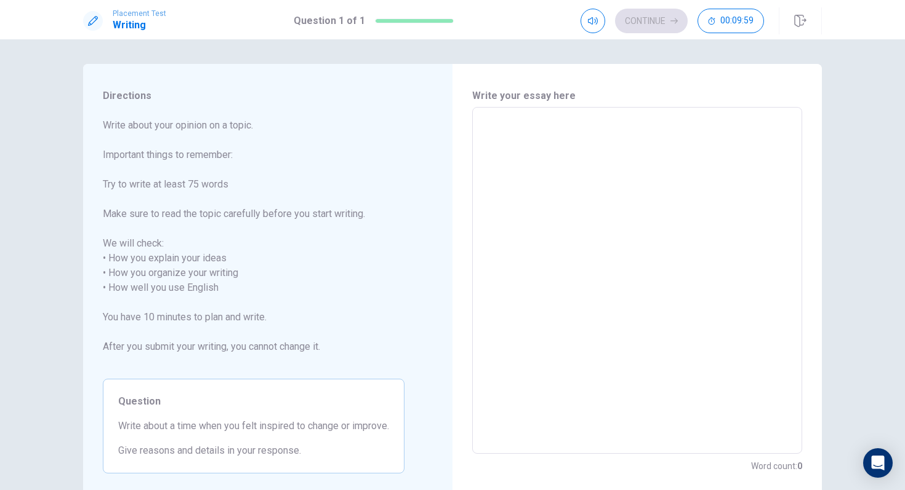
click at [533, 126] on textarea at bounding box center [637, 281] width 313 height 327
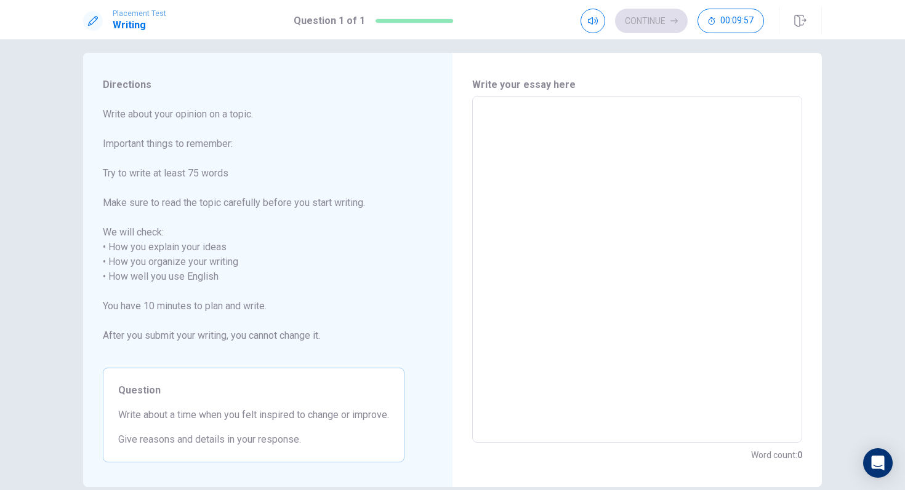
scroll to position [10, 0]
type textarea "s"
type textarea "x"
type textarea "sw"
type textarea "x"
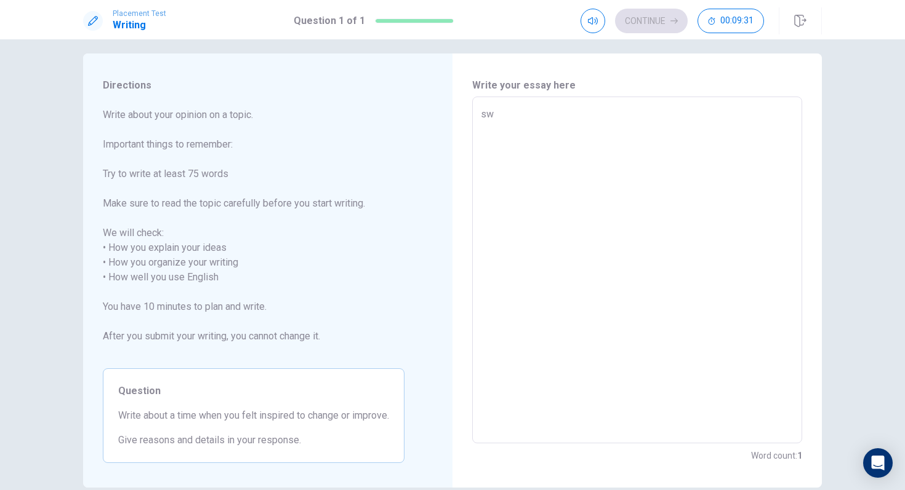
type textarea "s"
type textarea "x"
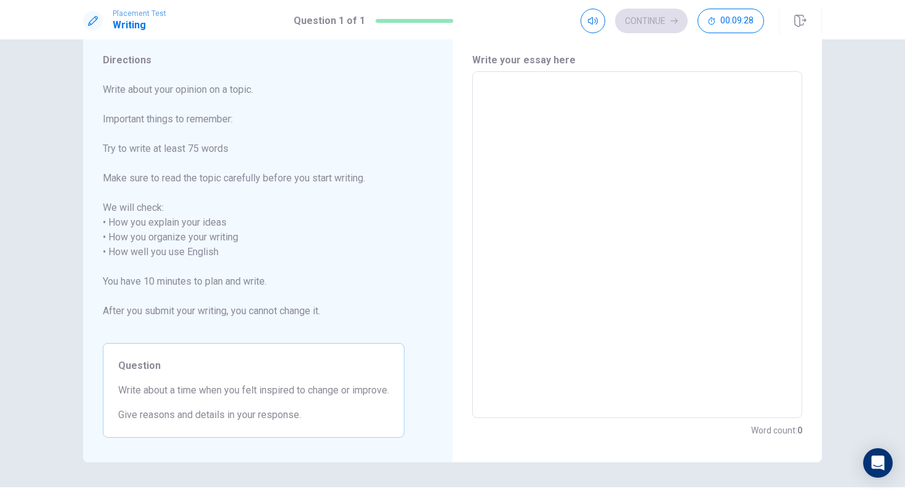
scroll to position [36, 0]
type textarea "="
type textarea "x"
type textarea "=="
type textarea "x"
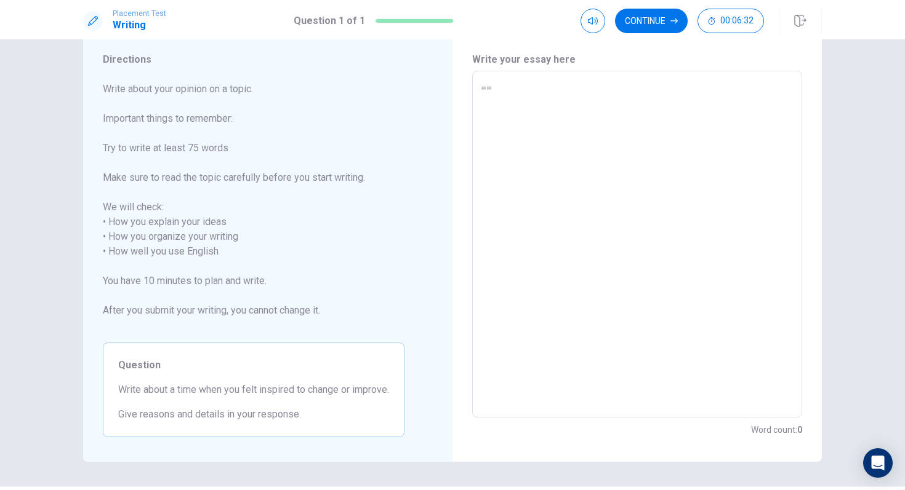
type textarea "==="
type textarea "x"
type textarea "===="
type textarea "x"
type textarea "====="
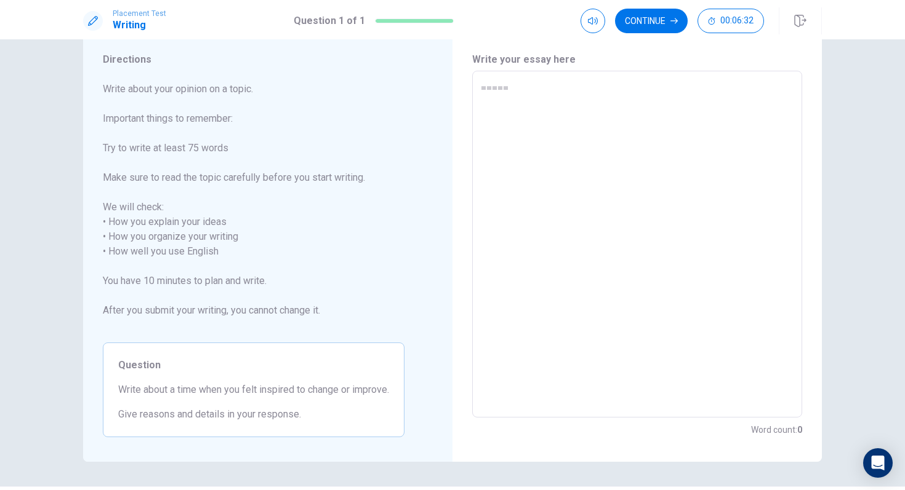
type textarea "x"
type textarea "======"
type textarea "x"
type textarea "======="
type textarea "x"
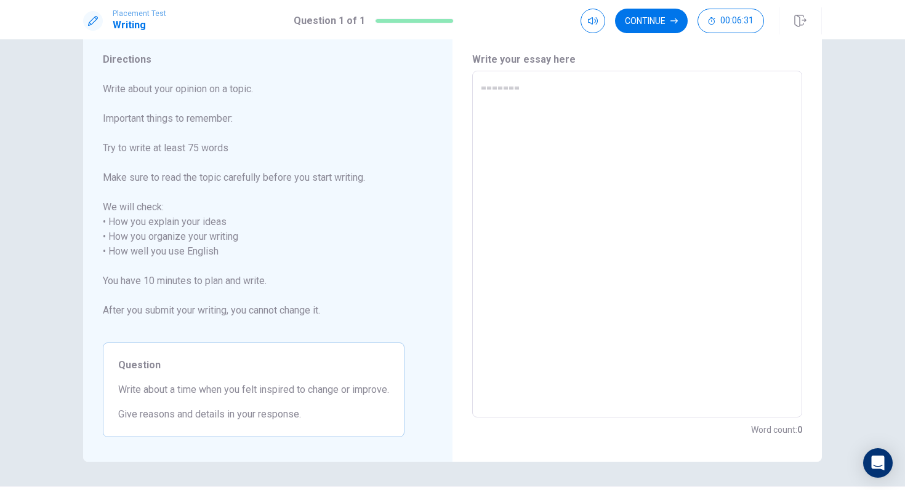
type textarea "========"
type textarea "x"
type textarea "========="
type textarea "x"
type textarea "=========="
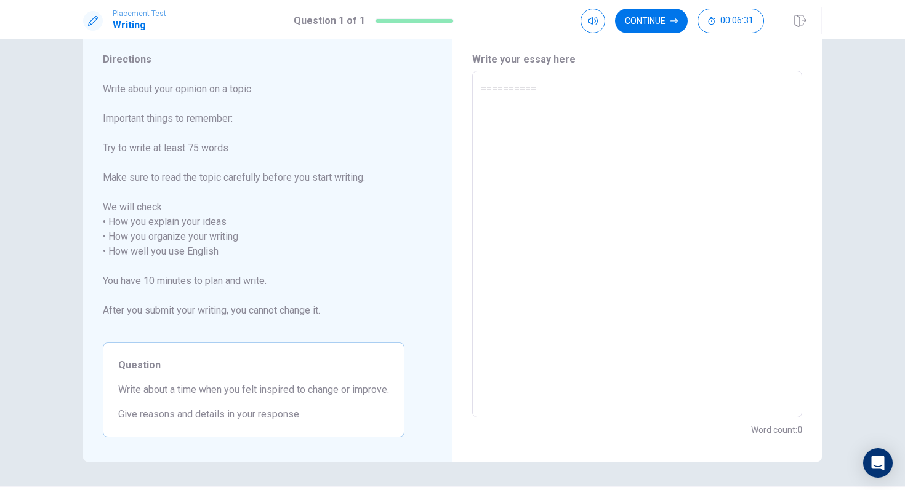
type textarea "x"
type textarea "==========="
type textarea "x"
type textarea "============"
type textarea "x"
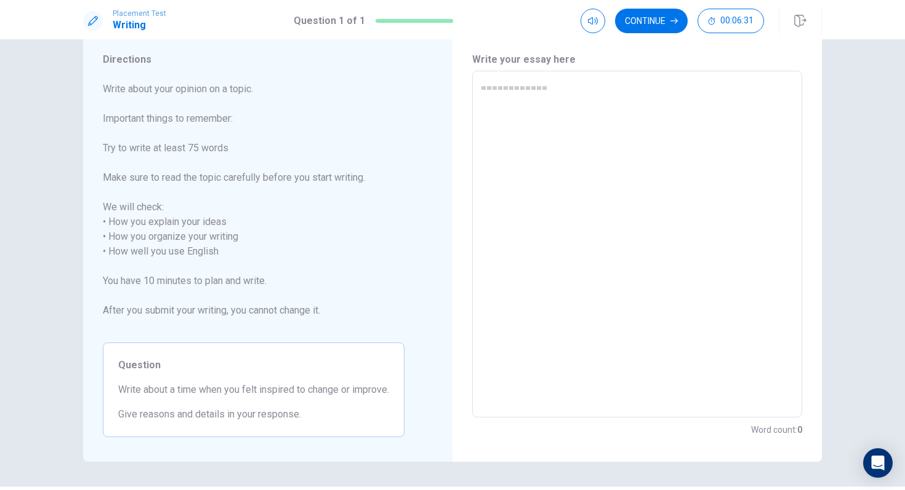
type textarea "============="
type textarea "x"
type textarea "=============="
type textarea "x"
type textarea "==============="
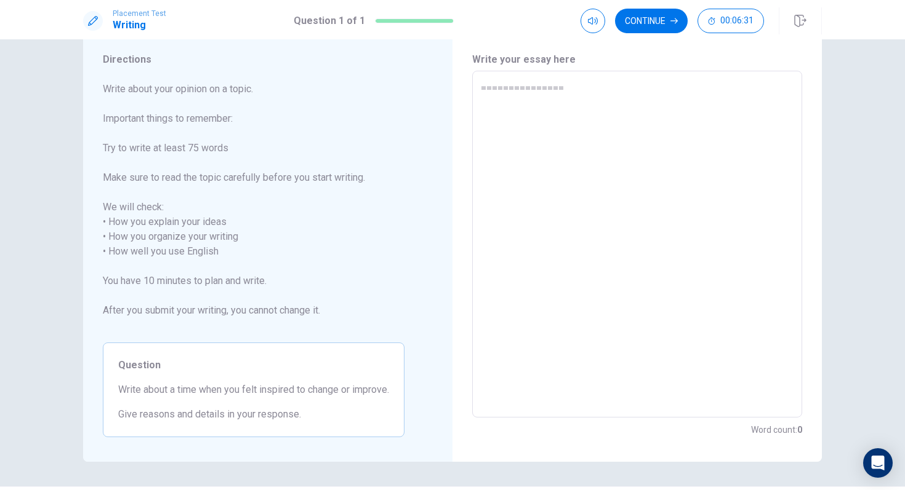
type textarea "x"
type textarea "================"
type textarea "x"
type textarea "================="
type textarea "x"
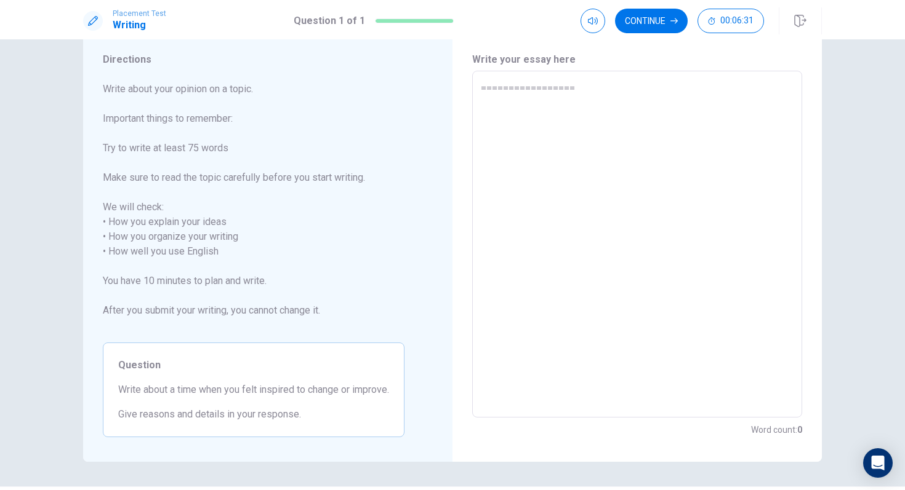
type textarea "=================="
type textarea "x"
type textarea "==================="
type textarea "x"
type textarea "===================="
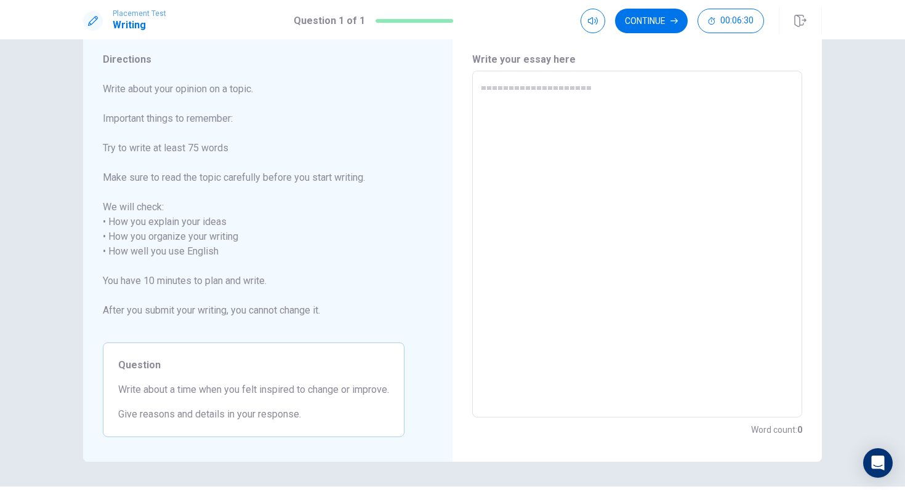
type textarea "x"
type textarea "====================="
type textarea "x"
type textarea "======================"
type textarea "x"
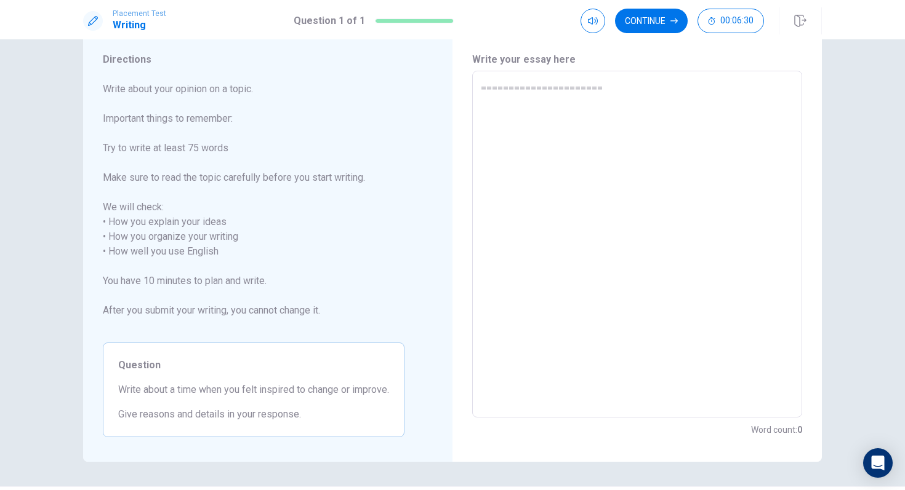
type textarea "======================="
type textarea "x"
type textarea "========================"
type textarea "x"
type textarea "========================="
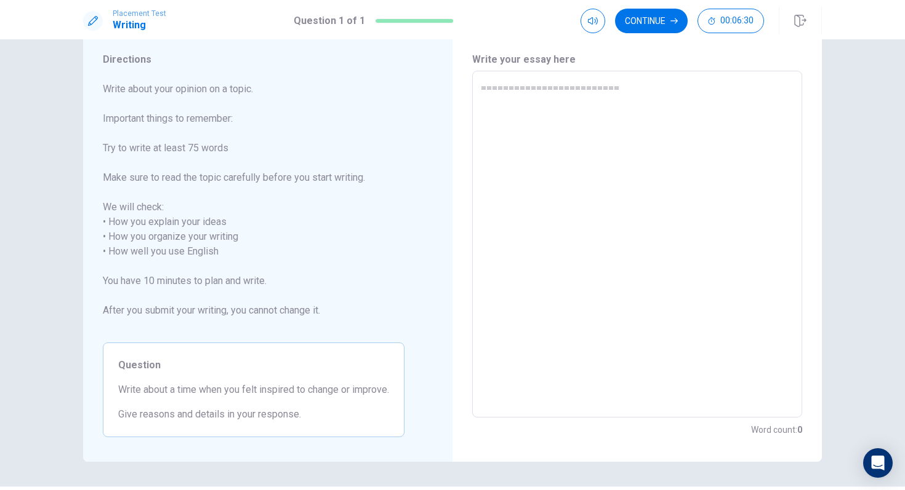
type textarea "x"
type textarea "=========================="
type textarea "x"
type textarea "========================="
type textarea "x"
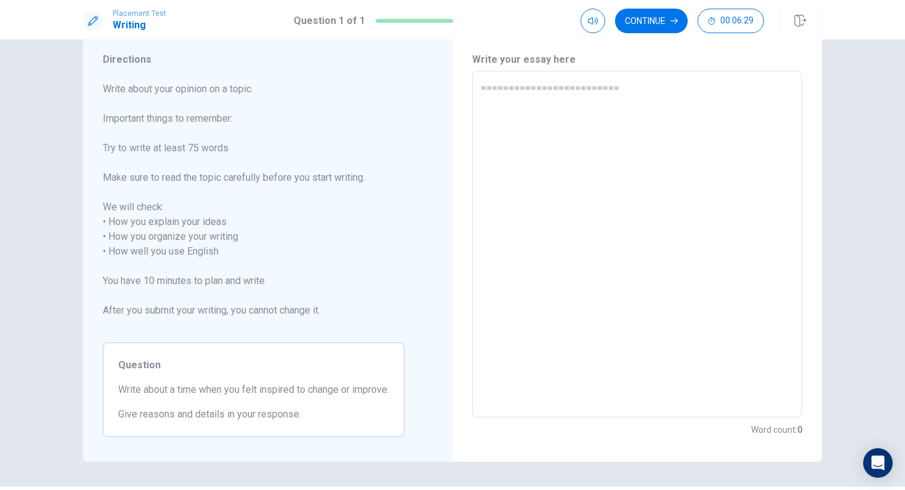
type textarea "========================"
type textarea "x"
type textarea "======================="
type textarea "x"
type textarea "======================"
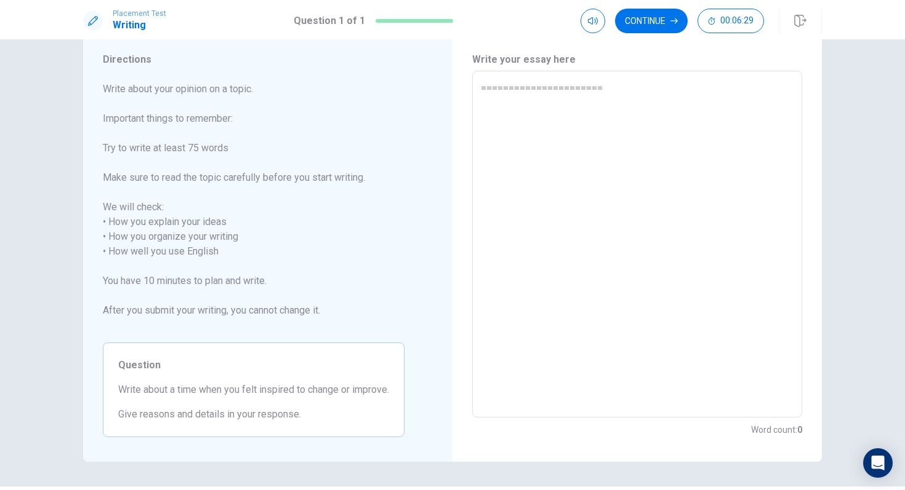
type textarea "x"
type textarea "====================="
type textarea "x"
type textarea "===================="
type textarea "x"
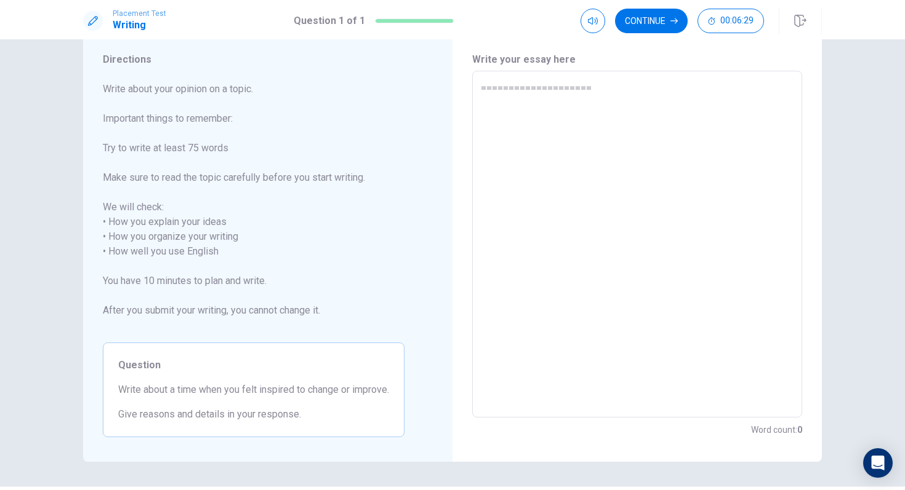
type textarea "==================="
type textarea "x"
type textarea "=================="
type textarea "x"
type textarea "================="
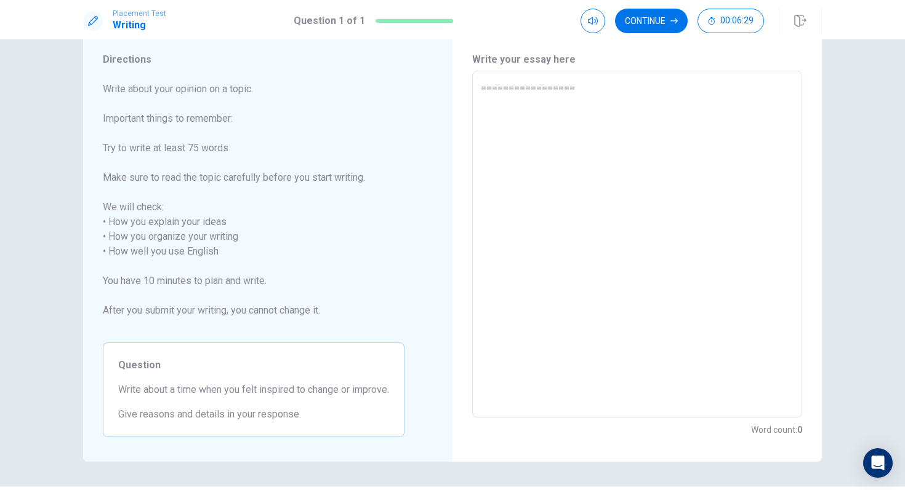
type textarea "x"
type textarea "================"
type textarea "x"
type textarea "==============="
type textarea "x"
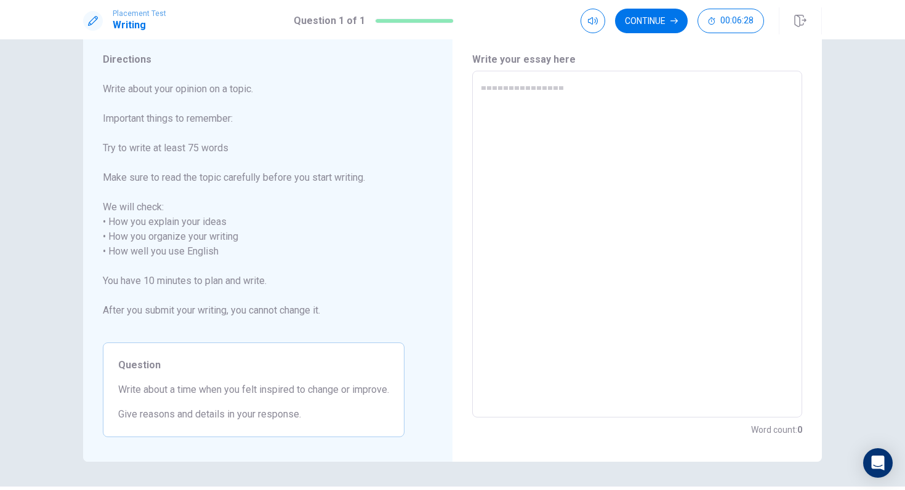
type textarea "=============="
type textarea "x"
type textarea "============="
type textarea "x"
type textarea "============"
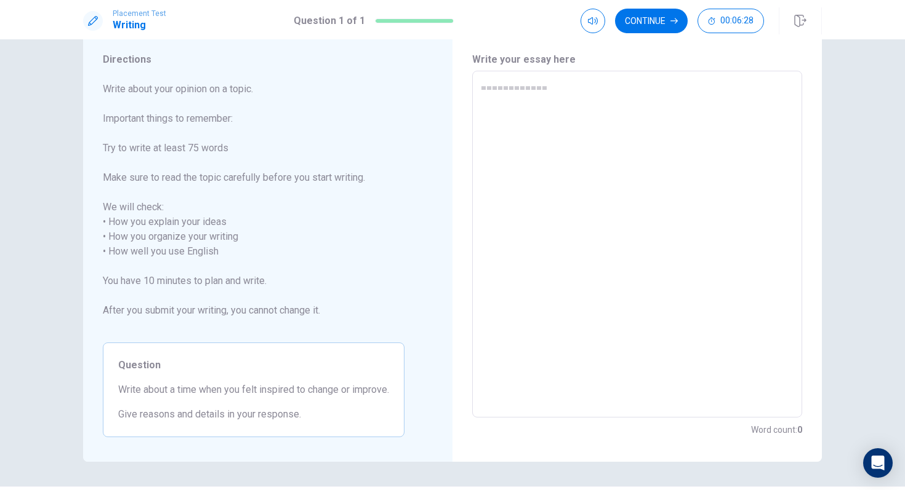
type textarea "x"
type textarea "==========="
type textarea "x"
type textarea "=========="
type textarea "x"
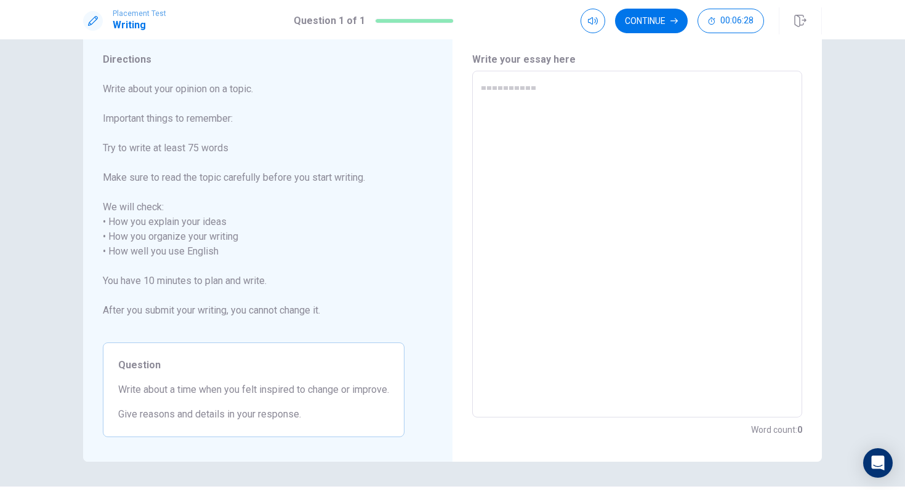
type textarea "========="
type textarea "x"
type textarea "========"
type textarea "x"
type textarea "======="
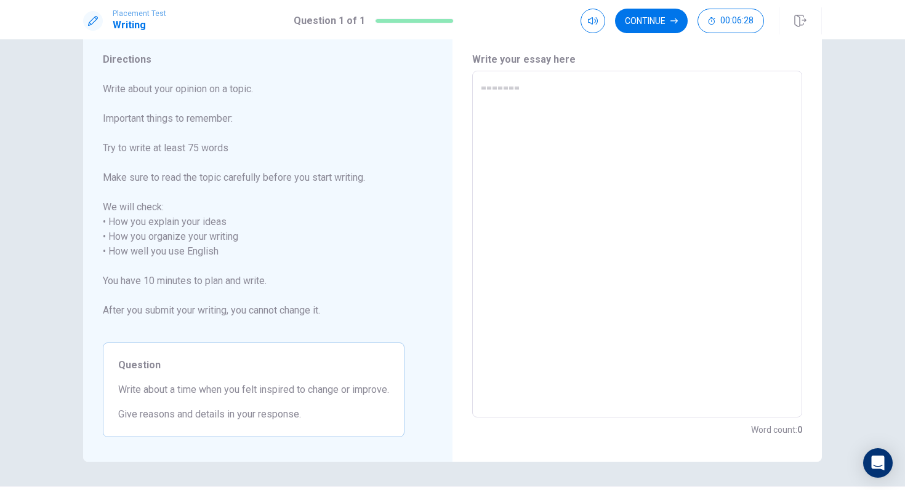
type textarea "x"
type textarea "======"
type textarea "x"
type textarea "====="
type textarea "x"
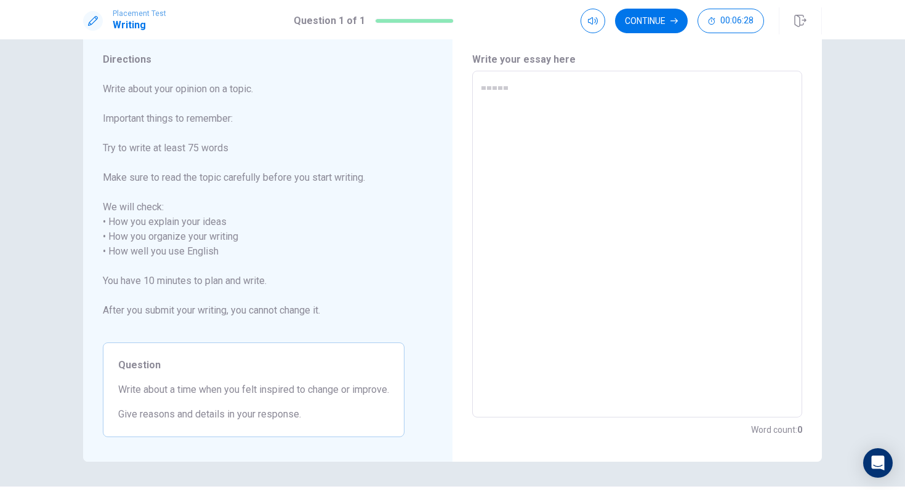
type textarea "===="
type textarea "x"
type textarea "==="
type textarea "x"
type textarea "=="
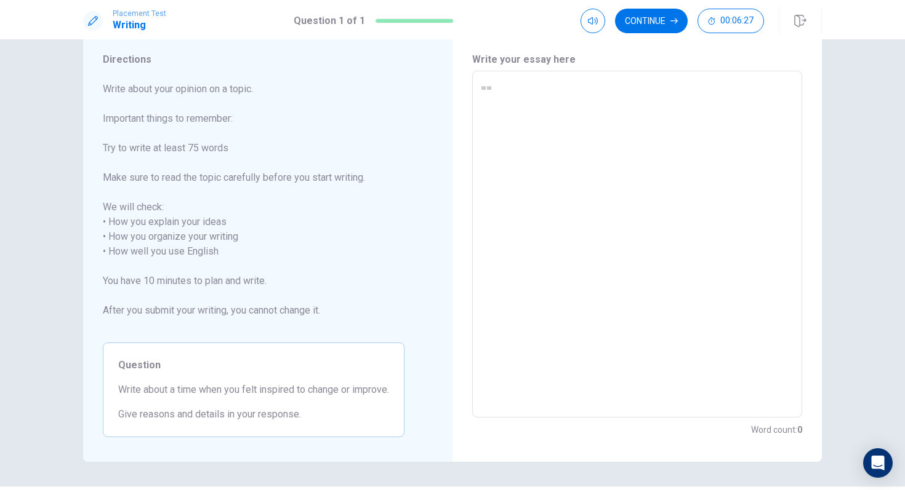
type textarea "x"
type textarea "="
type textarea "x"
type textarea "="
type textarea "x"
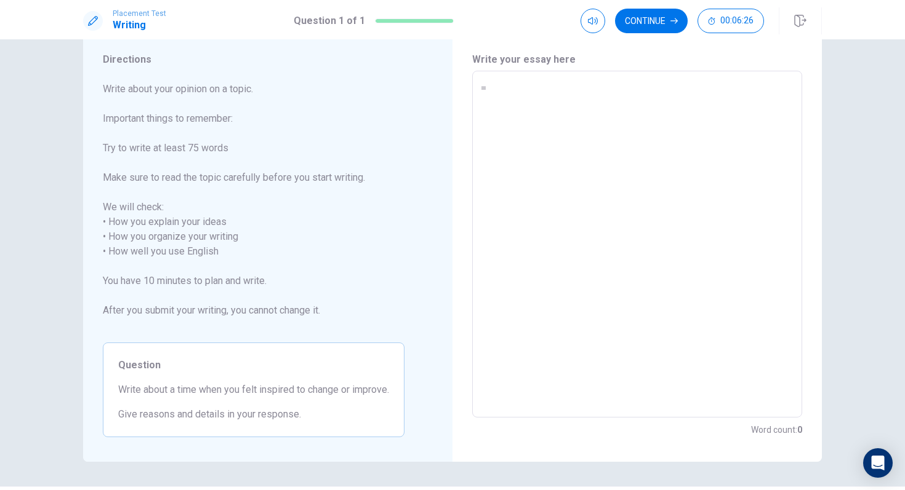
type textarea "=="
type textarea "x"
type textarea "==="
type textarea "x"
type textarea "===="
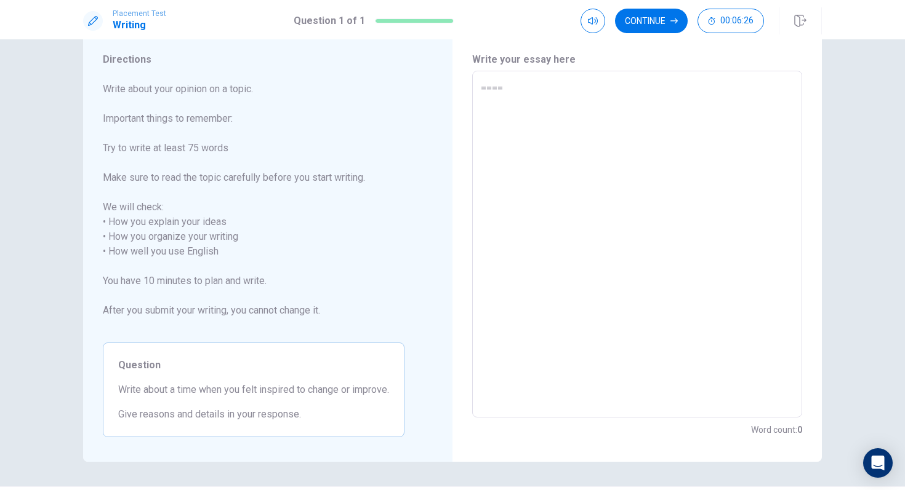
type textarea "x"
type textarea "====="
type textarea "x"
type textarea "======"
type textarea "x"
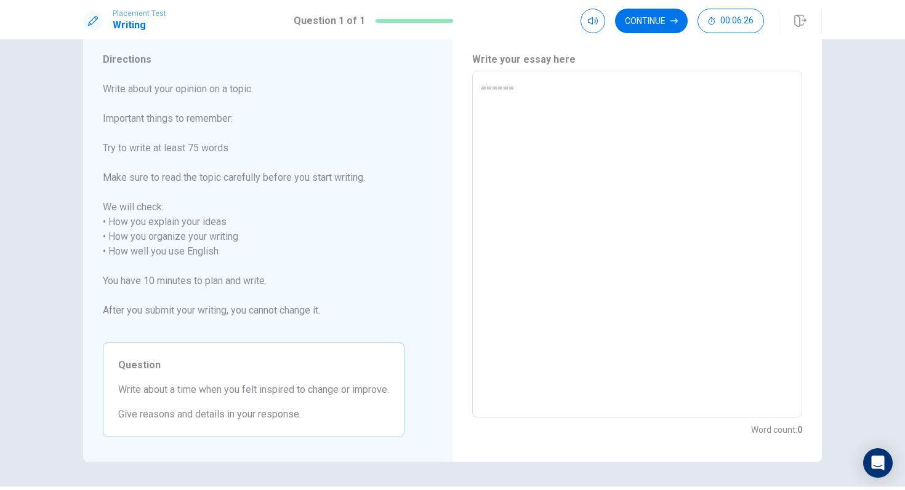
type textarea "======="
type textarea "x"
type textarea "========"
type textarea "x"
type textarea "========="
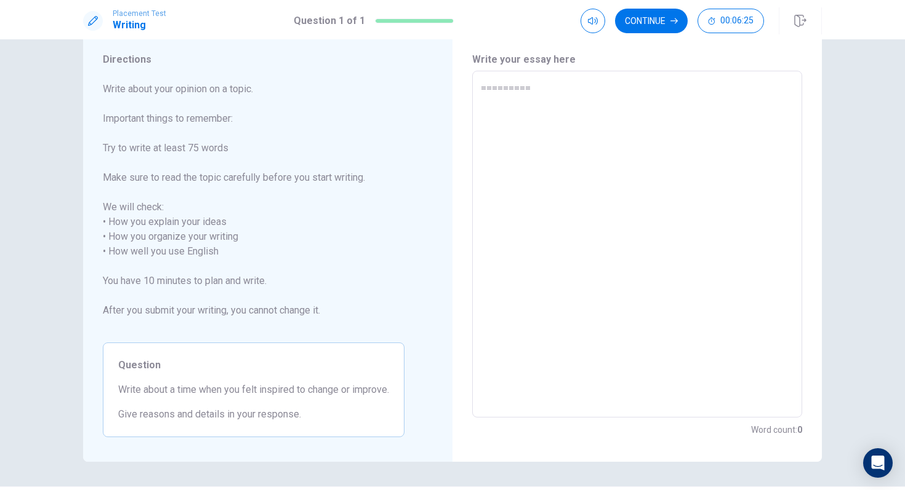
type textarea "x"
type textarea "=========="
type textarea "x"
type textarea "=========="
type textarea "x"
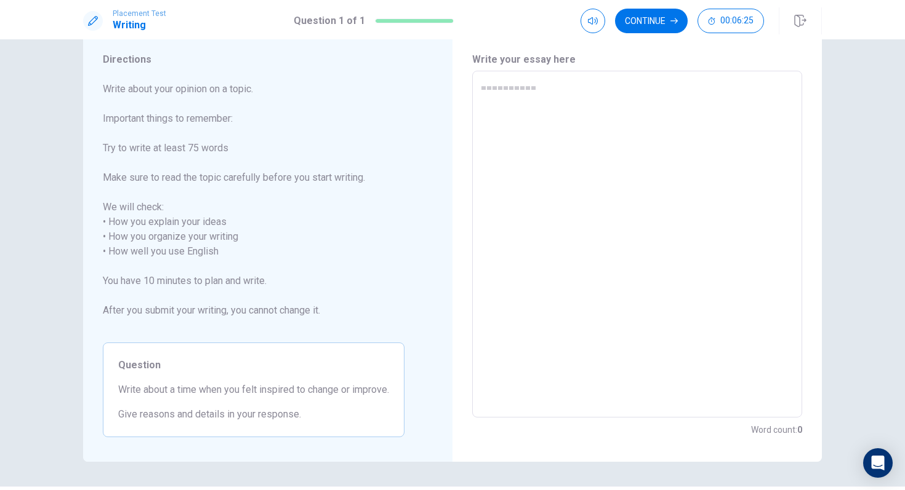
type textarea "========="
type textarea "x"
type textarea "========"
type textarea "x"
type textarea "======="
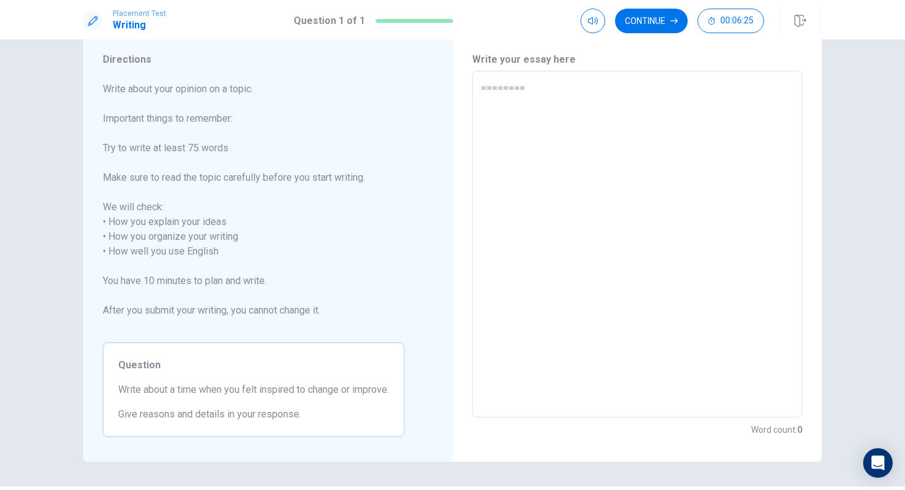
type textarea "x"
type textarea "======"
type textarea "x"
type textarea "====="
type textarea "x"
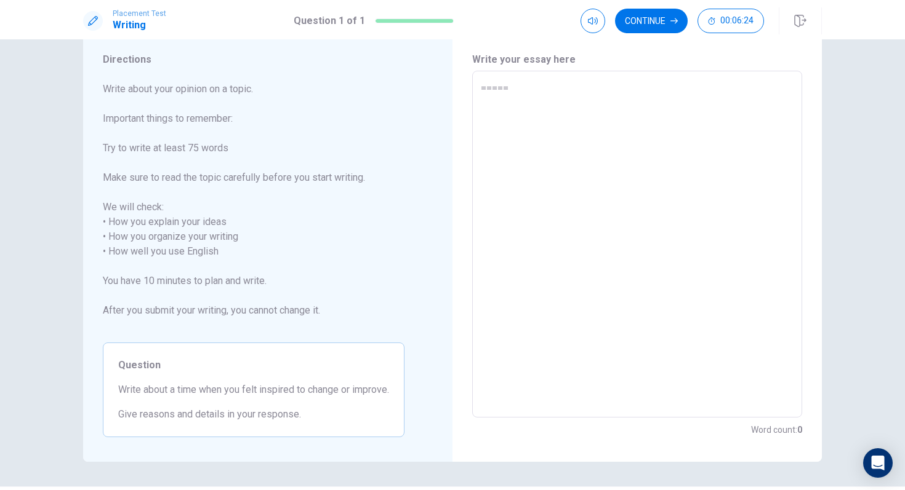
type textarea "===="
type textarea "x"
type textarea "==="
type textarea "x"
type textarea "=="
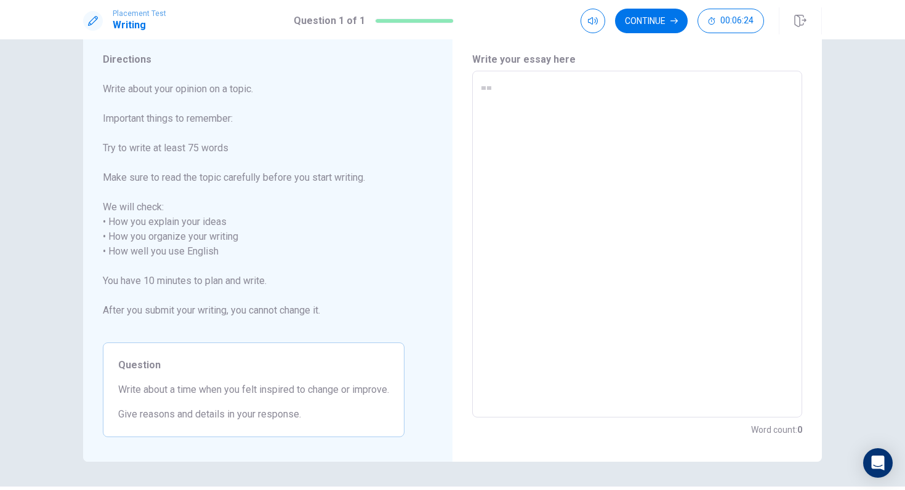
type textarea "x"
type textarea "="
type textarea "x"
type textarea "="
type textarea "x"
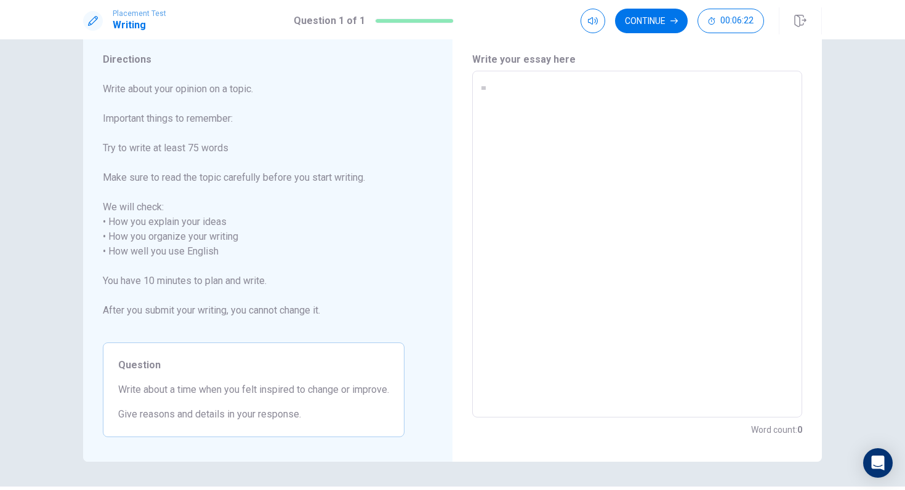
type textarea "=="
type textarea "x"
type textarea "==="
type textarea "x"
type textarea "===="
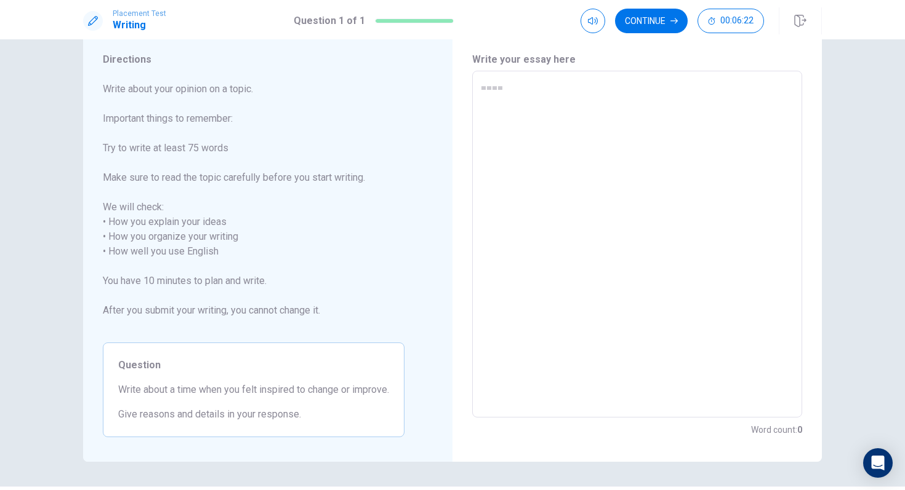
type textarea "x"
type textarea "====="
type textarea "x"
type textarea "======"
type textarea "x"
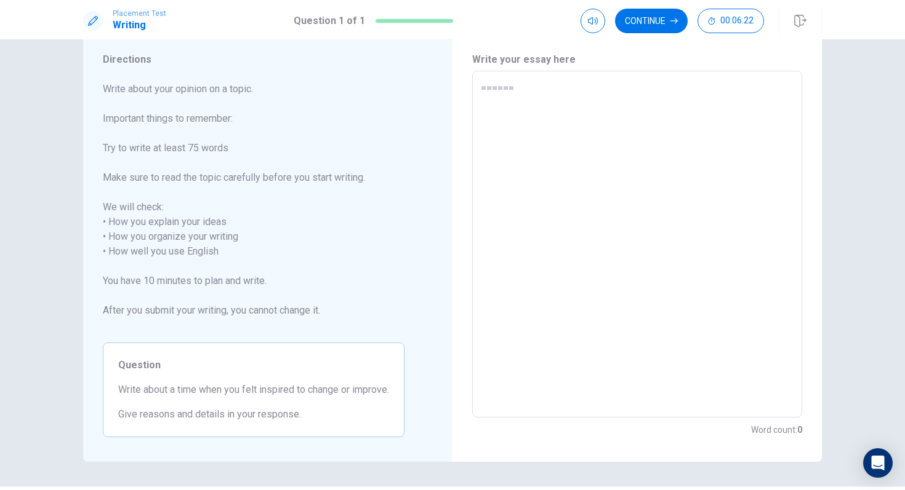
type textarea "======="
type textarea "x"
type textarea "========"
type textarea "x"
type textarea "========="
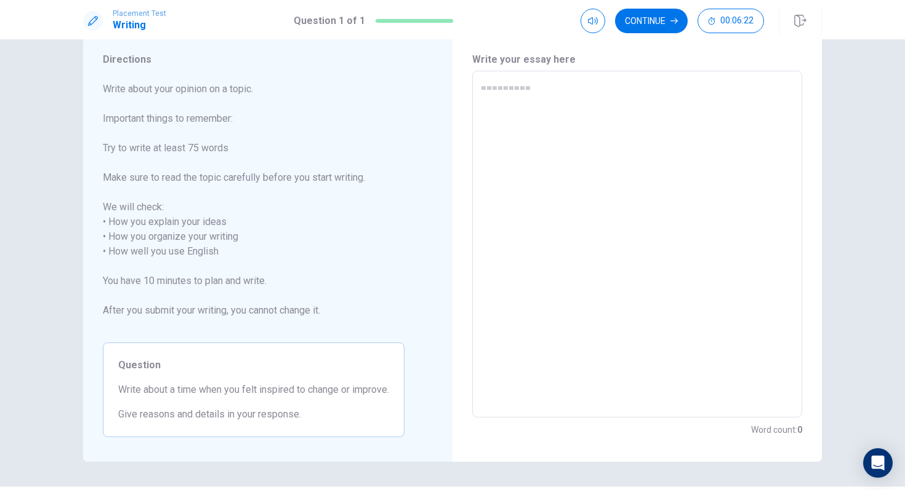
type textarea "x"
type textarea "=========="
type textarea "x"
type textarea "========="
type textarea "x"
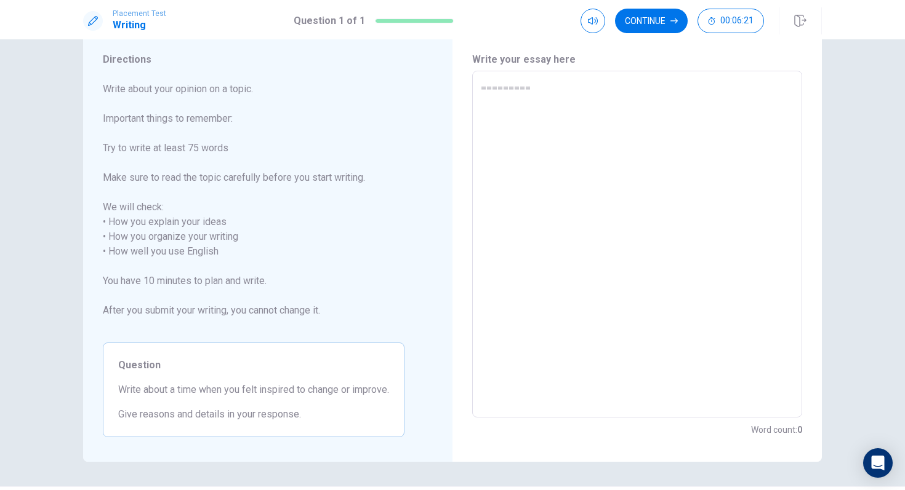
type textarea "========"
type textarea "x"
type textarea "======="
type textarea "x"
type textarea "======"
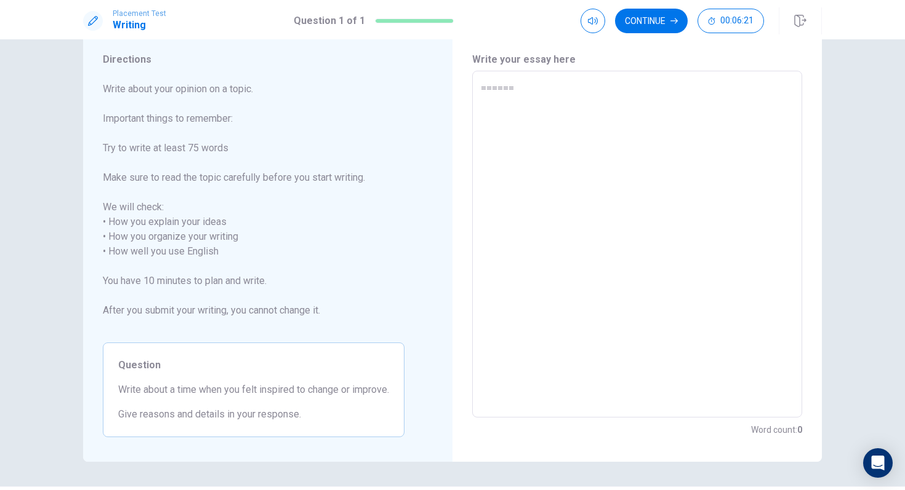
type textarea "x"
type textarea "====="
type textarea "x"
type textarea "===="
type textarea "x"
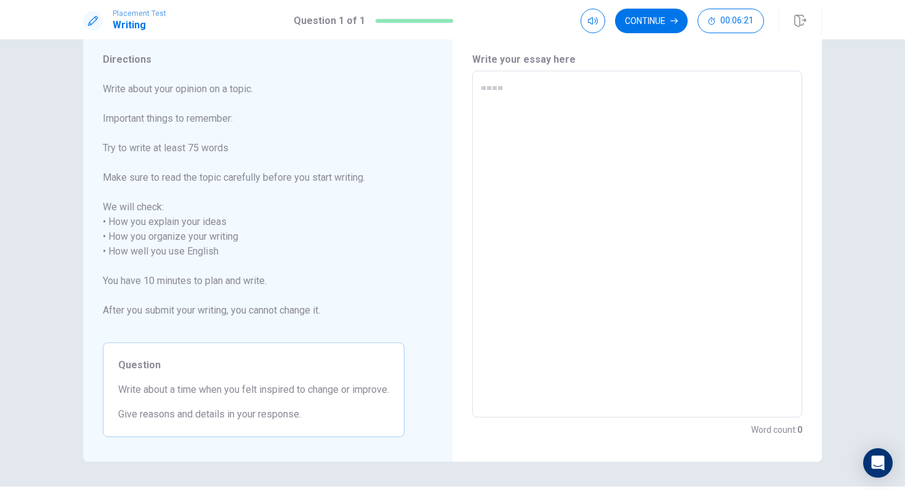
type textarea "==="
type textarea "x"
type textarea "=="
type textarea "x"
type textarea "="
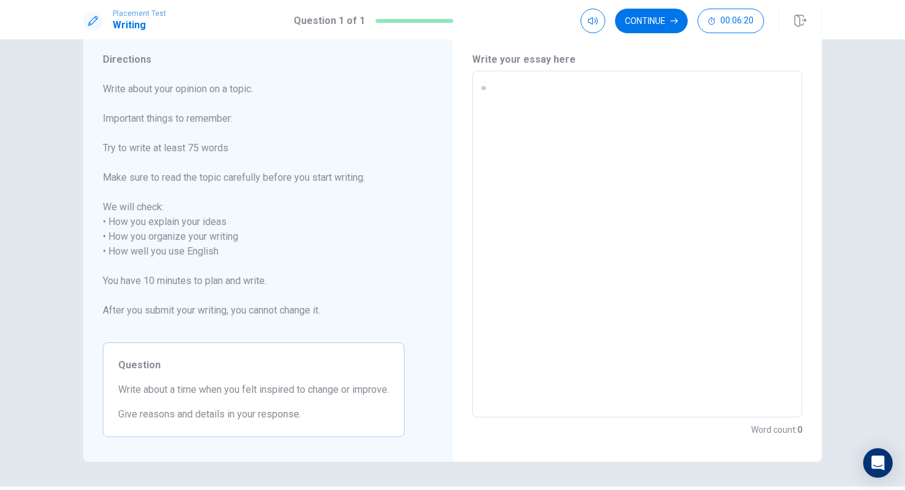
type textarea "x"
type textarea "="
type textarea "x"
type textarea "=="
type textarea "x"
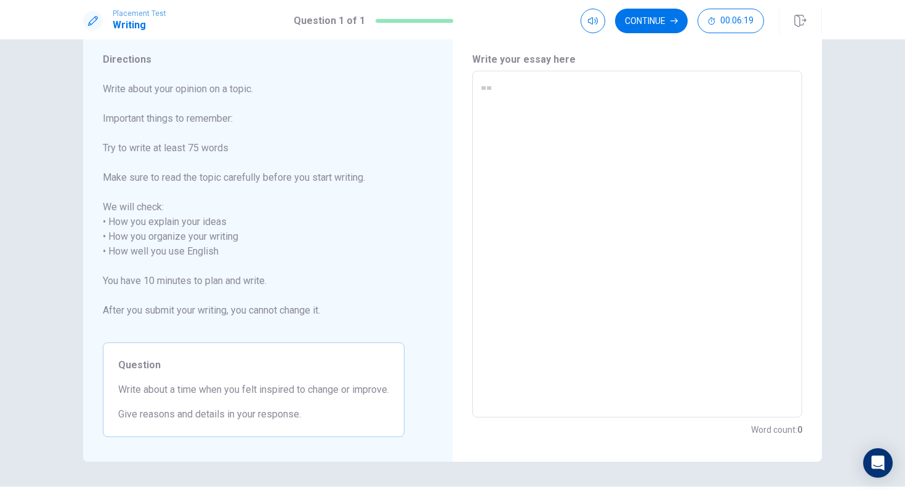
type textarea "==="
type textarea "x"
type textarea "===="
type textarea "x"
type textarea "====="
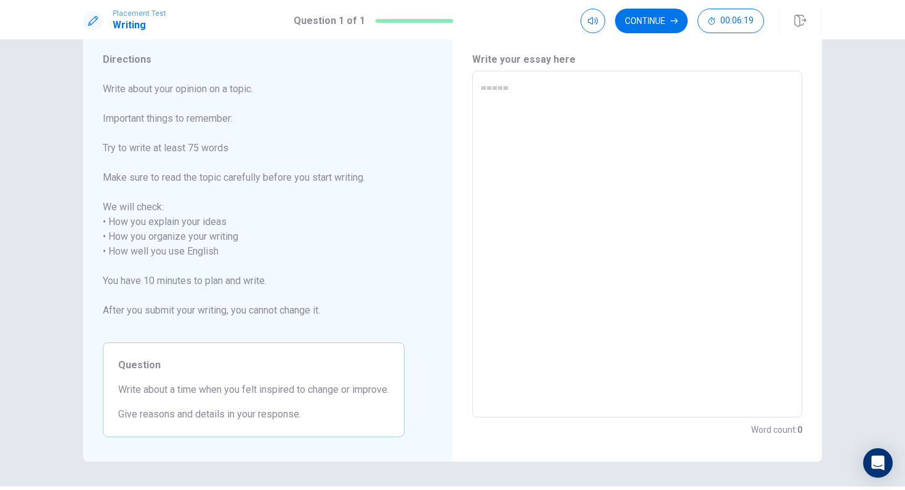
type textarea "x"
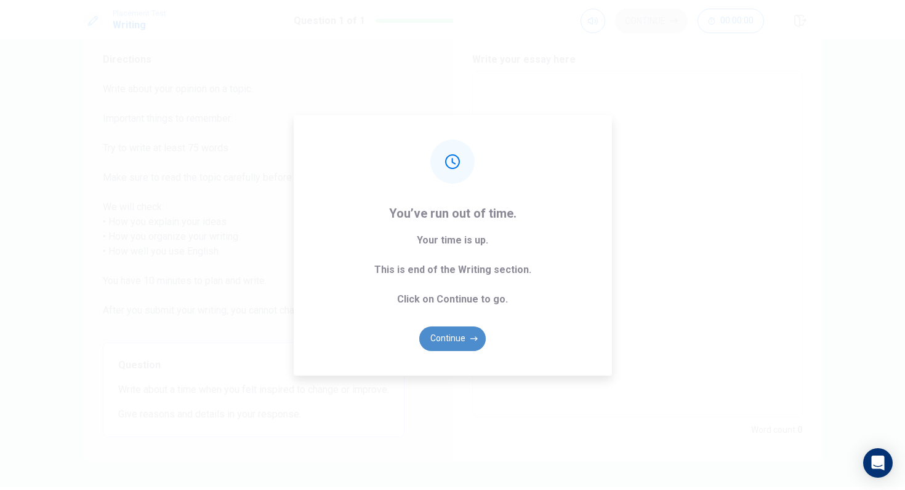
click at [447, 344] on button "Continue" at bounding box center [452, 339] width 66 height 25
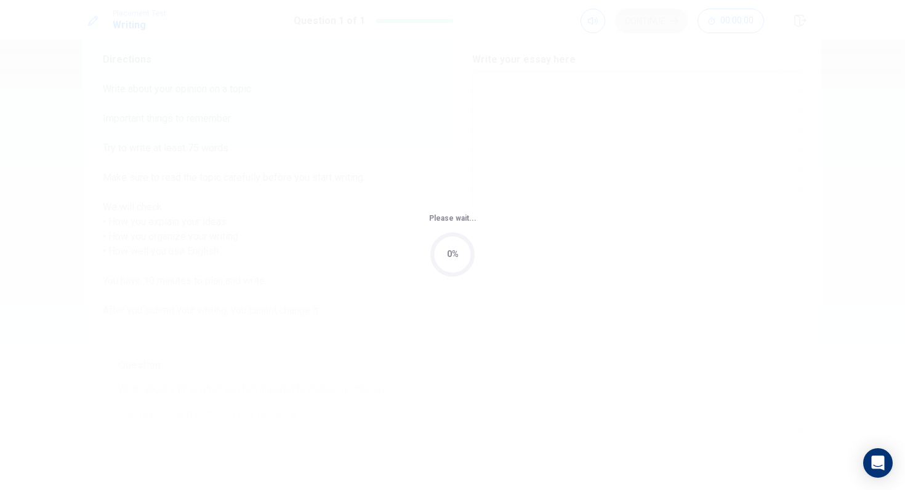
scroll to position [0, 0]
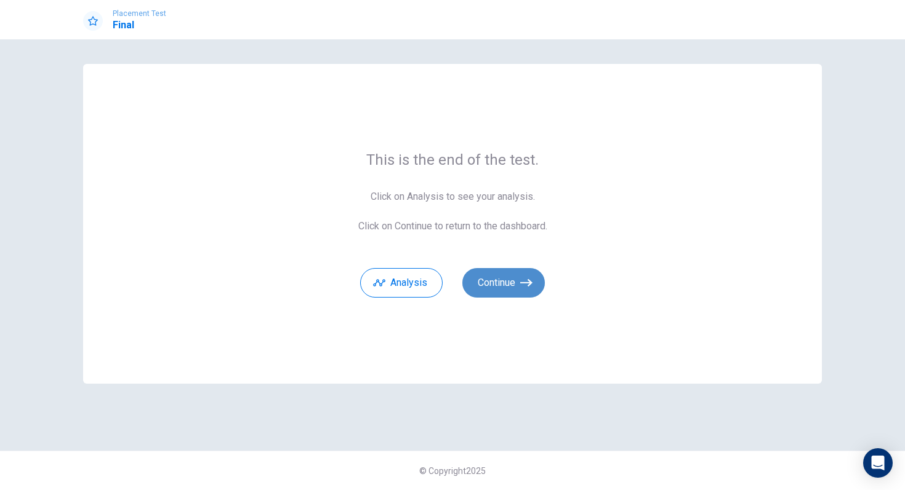
click at [487, 286] on button "Continue" at bounding box center [503, 283] width 82 height 30
